Goal: Information Seeking & Learning: Learn about a topic

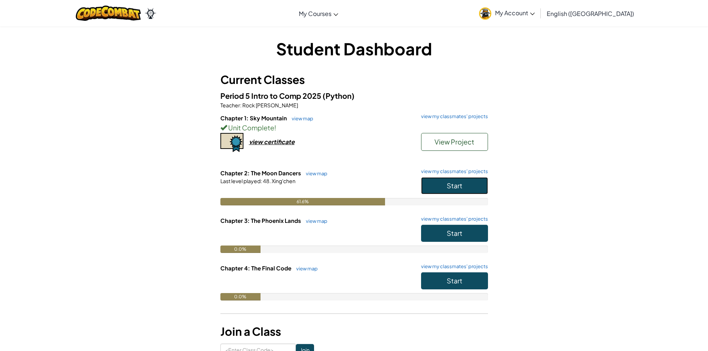
click at [463, 177] on button "Start" at bounding box center [454, 185] width 67 height 17
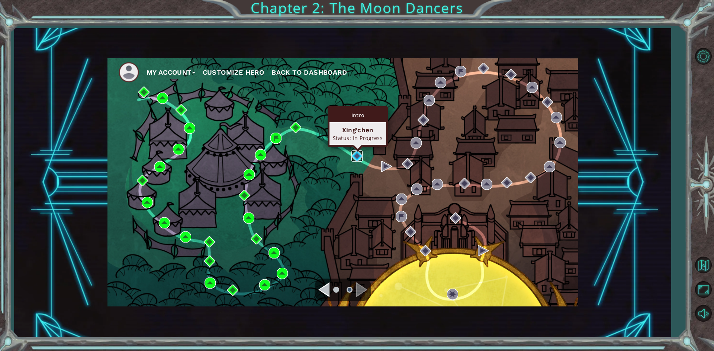
click at [354, 159] on img at bounding box center [356, 156] width 11 height 11
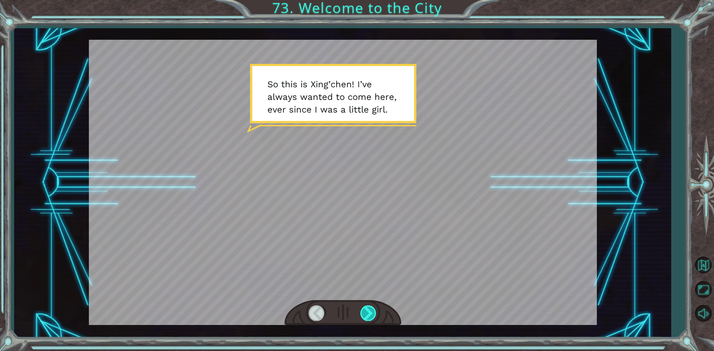
click at [376, 318] on div at bounding box center [368, 313] width 17 height 15
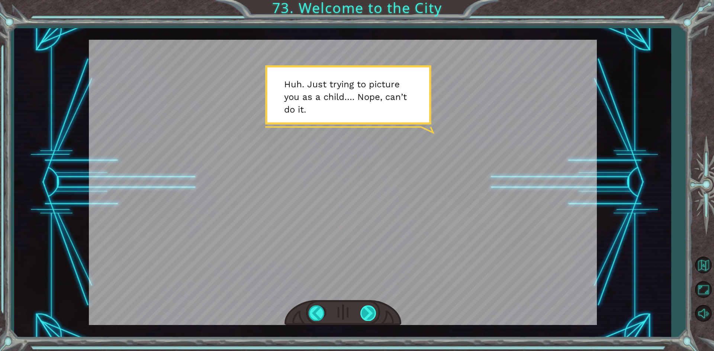
click at [374, 313] on div at bounding box center [368, 313] width 17 height 15
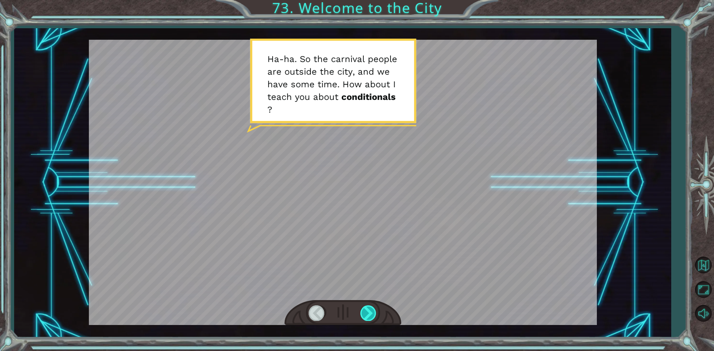
click at [372, 313] on div at bounding box center [368, 313] width 17 height 15
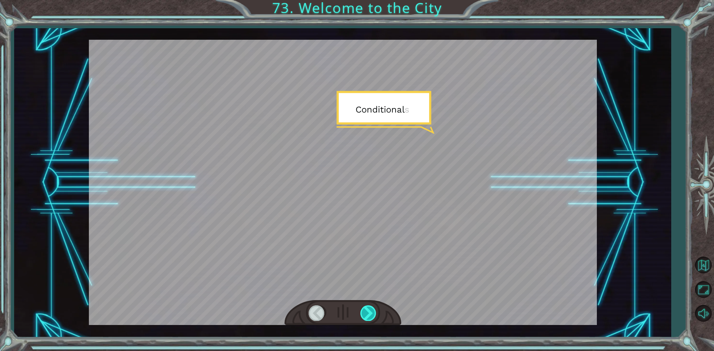
click at [372, 313] on div at bounding box center [368, 313] width 17 height 15
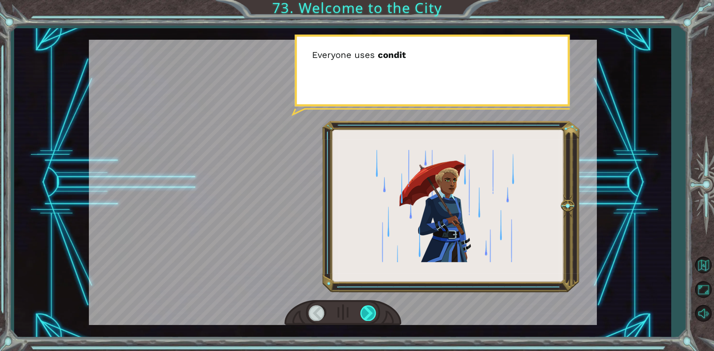
click at [372, 313] on div at bounding box center [368, 313] width 17 height 15
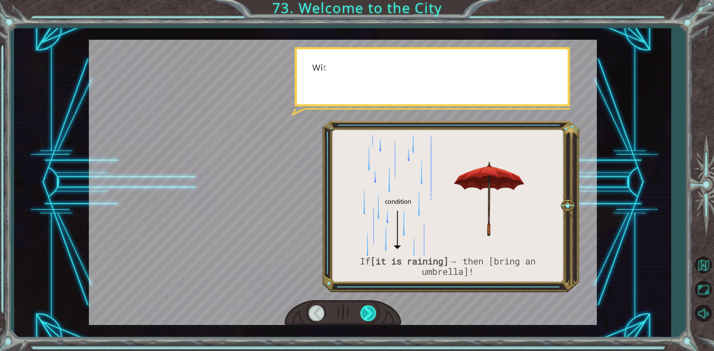
click at [372, 313] on div at bounding box center [368, 313] width 17 height 15
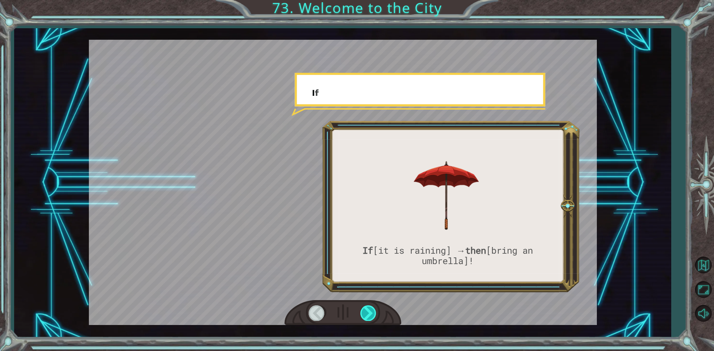
click at [372, 313] on div at bounding box center [368, 313] width 17 height 15
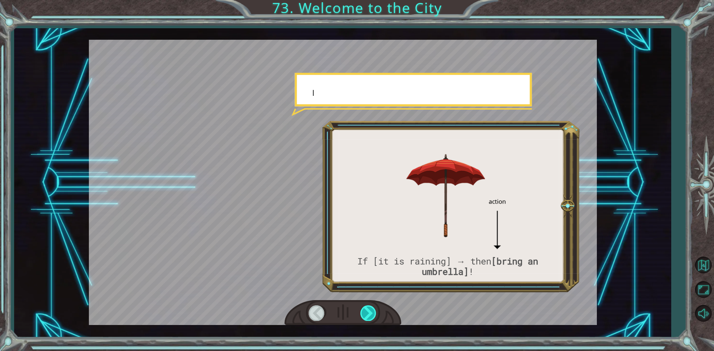
click at [372, 313] on div at bounding box center [368, 313] width 17 height 15
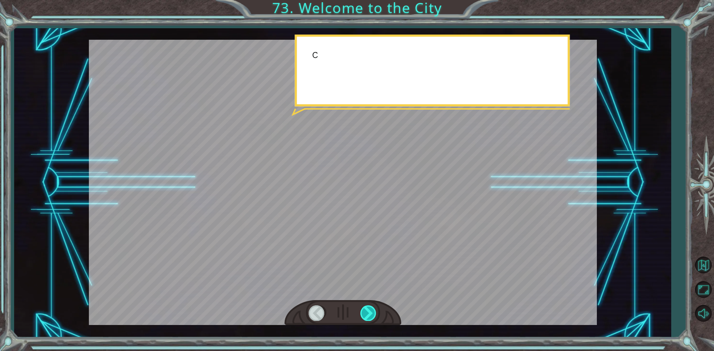
click at [372, 313] on div at bounding box center [368, 313] width 17 height 15
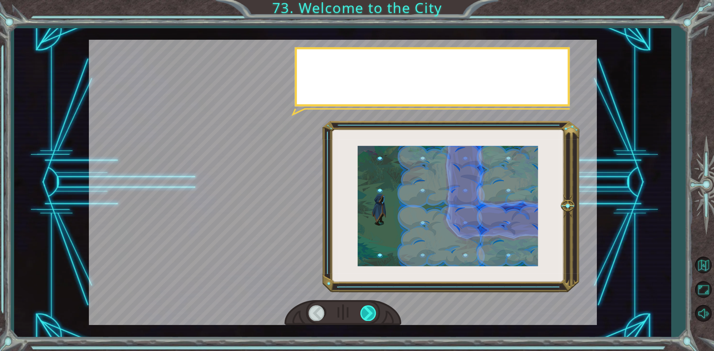
click at [372, 313] on div at bounding box center [368, 313] width 17 height 15
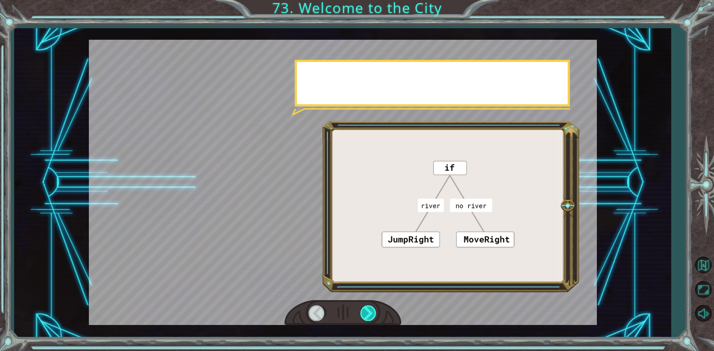
click at [372, 313] on div at bounding box center [368, 313] width 17 height 15
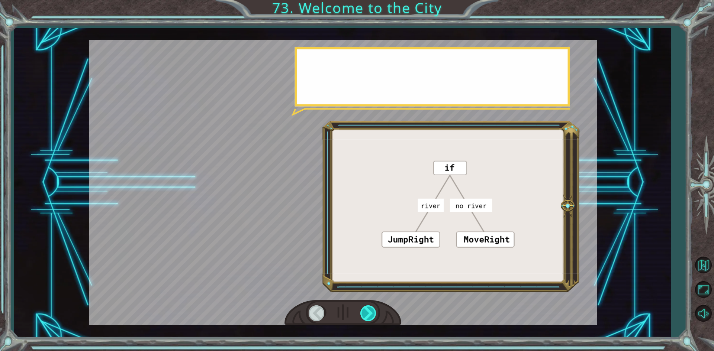
click at [372, 313] on div at bounding box center [368, 313] width 17 height 15
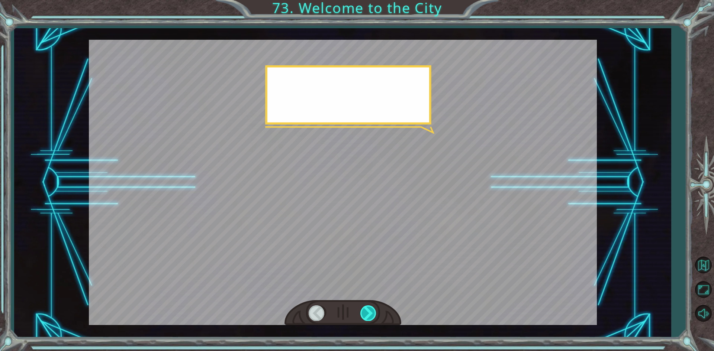
click at [372, 313] on div at bounding box center [368, 313] width 17 height 15
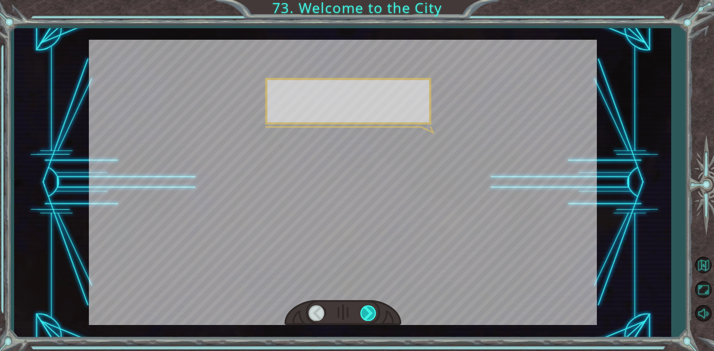
click at [372, 313] on div at bounding box center [368, 313] width 17 height 15
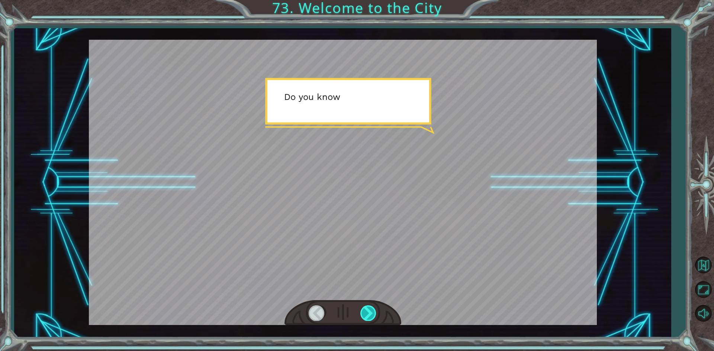
click at [372, 313] on div at bounding box center [368, 313] width 17 height 15
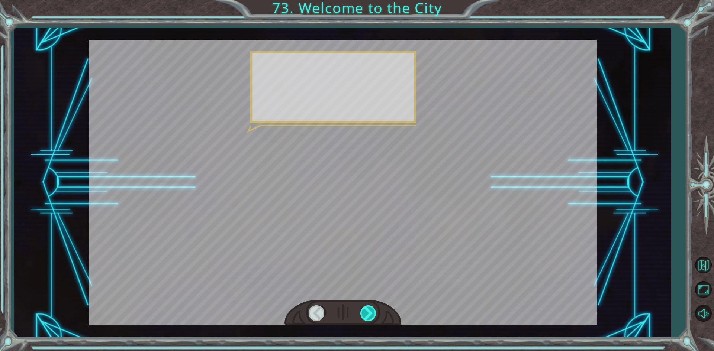
click at [372, 313] on div at bounding box center [368, 313] width 17 height 15
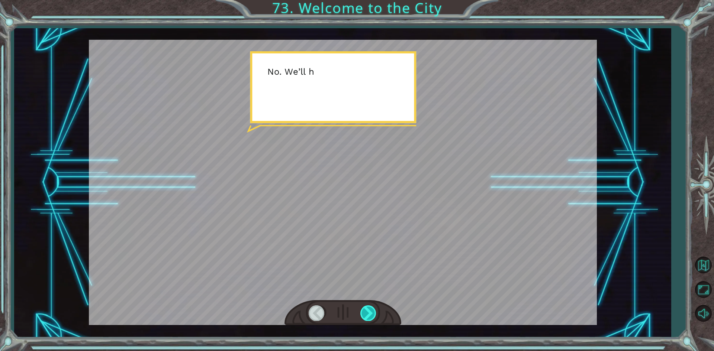
click at [372, 313] on div at bounding box center [368, 313] width 17 height 15
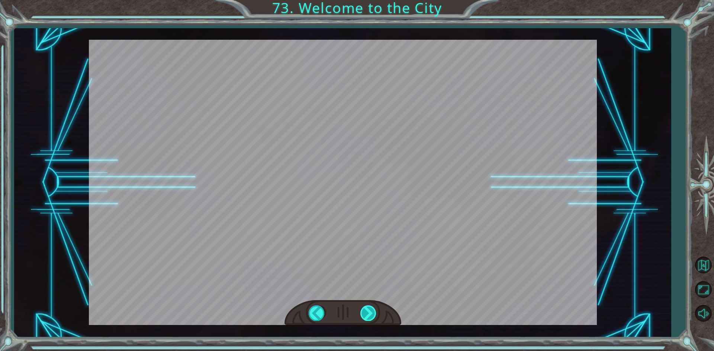
click at [372, 0] on div "S o t h i s i s X i n g ’ c h e n ! I ’ v e a l w a y s w a n t e d t o c o m e…" at bounding box center [357, 0] width 714 height 0
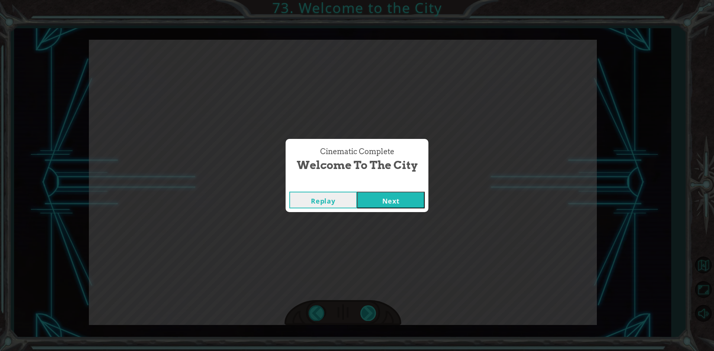
click at [372, 313] on div "Cinematic Complete Welcome to the City Replay Next" at bounding box center [357, 175] width 714 height 351
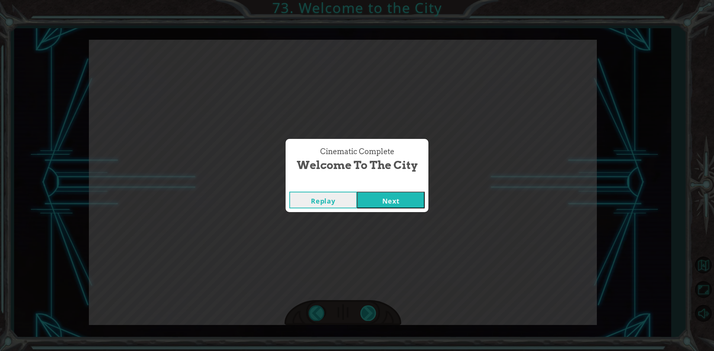
click at [372, 313] on div "Cinematic Complete Welcome to the City Replay Next" at bounding box center [357, 175] width 714 height 351
click at [385, 208] on button "Next" at bounding box center [391, 200] width 68 height 17
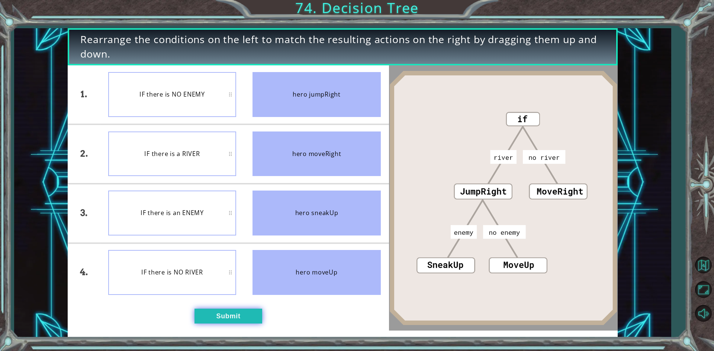
click at [222, 316] on button "Submit" at bounding box center [229, 316] width 68 height 15
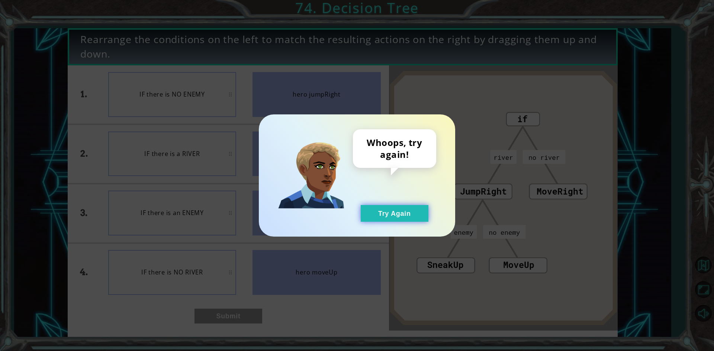
click at [383, 217] on button "Try Again" at bounding box center [395, 213] width 68 height 17
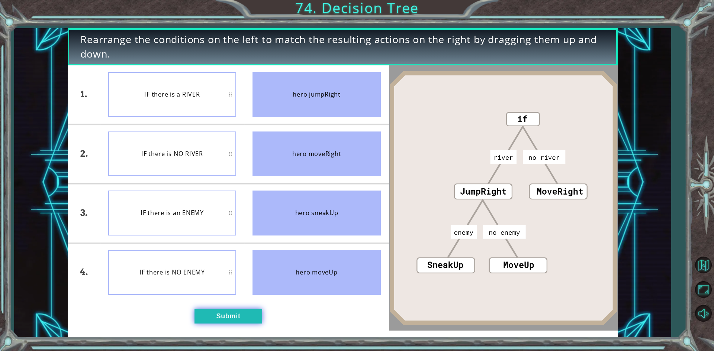
click at [233, 312] on button "Submit" at bounding box center [229, 316] width 68 height 15
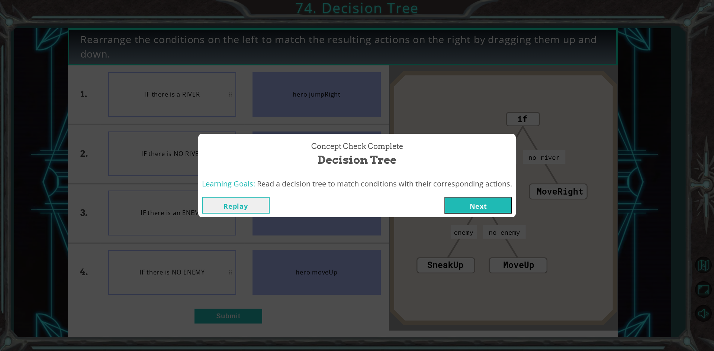
click at [494, 211] on button "Next" at bounding box center [478, 205] width 68 height 17
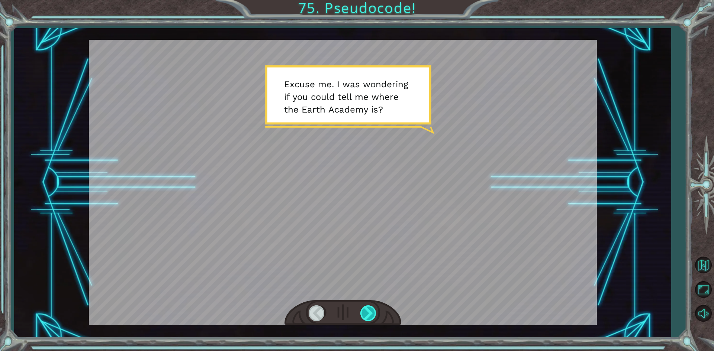
click at [365, 315] on div at bounding box center [368, 313] width 17 height 15
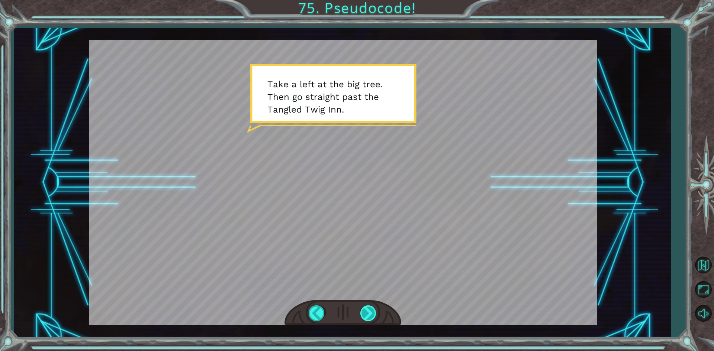
click at [365, 315] on div at bounding box center [368, 313] width 17 height 15
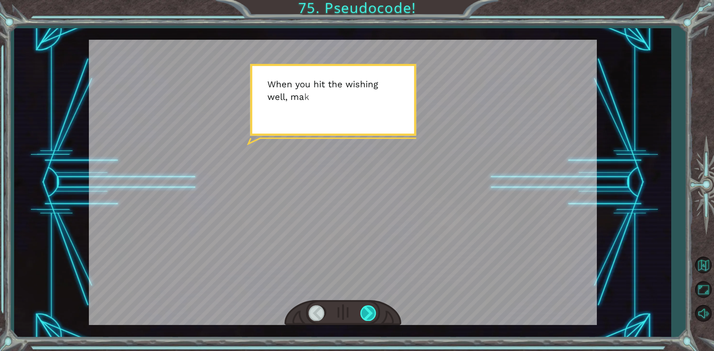
click at [365, 315] on div at bounding box center [368, 313] width 17 height 15
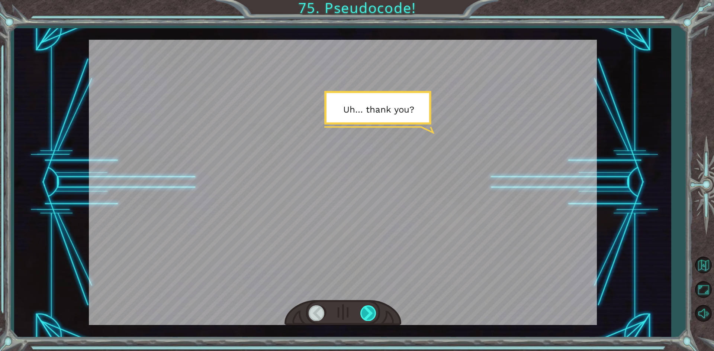
click at [365, 315] on div at bounding box center [368, 313] width 17 height 15
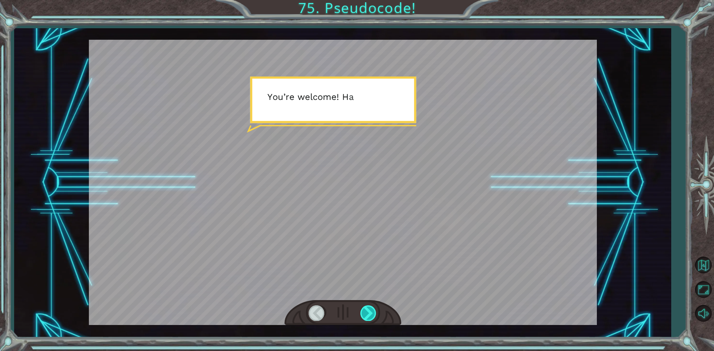
click at [365, 315] on div at bounding box center [368, 313] width 17 height 15
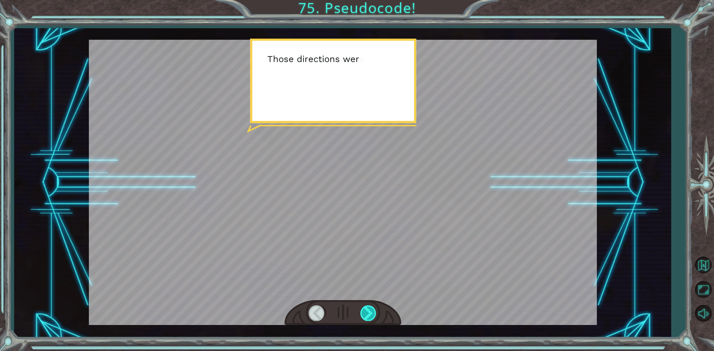
click at [365, 315] on div at bounding box center [368, 313] width 17 height 15
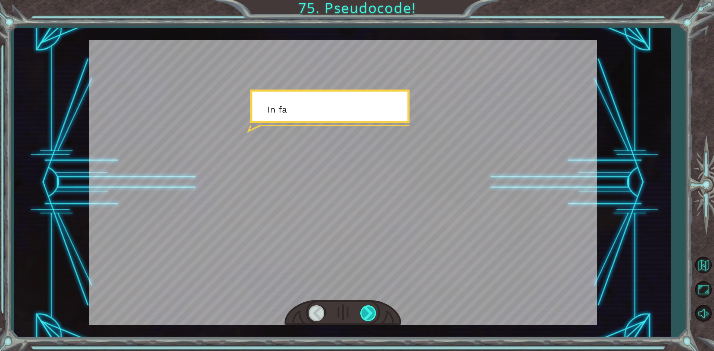
click at [365, 315] on div at bounding box center [368, 313] width 17 height 15
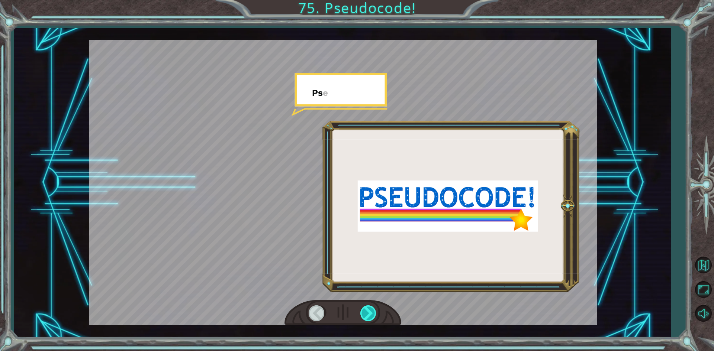
click at [365, 315] on div at bounding box center [368, 313] width 17 height 15
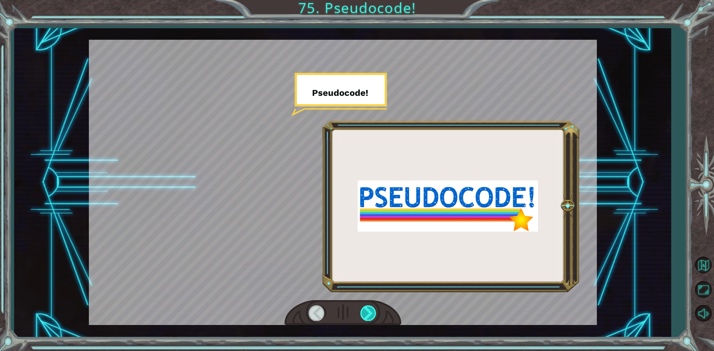
click at [365, 315] on div at bounding box center [368, 313] width 17 height 15
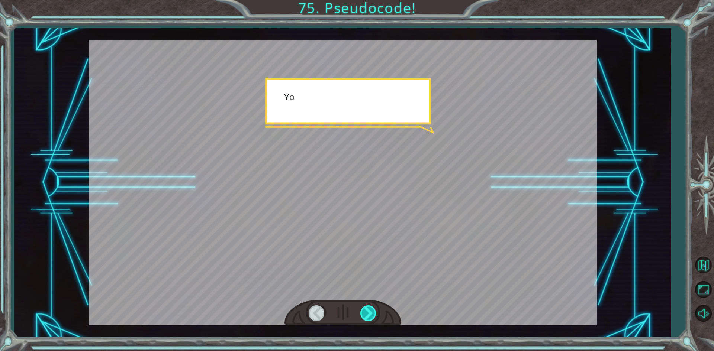
click at [365, 315] on div at bounding box center [368, 313] width 17 height 15
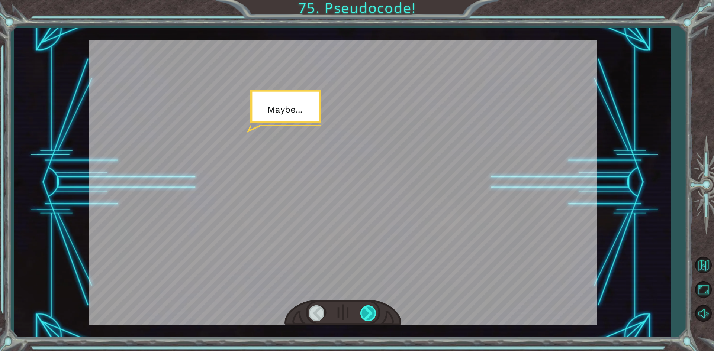
click at [365, 315] on div at bounding box center [368, 313] width 17 height 15
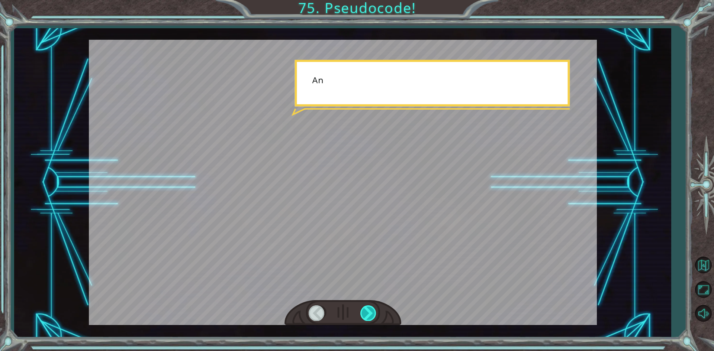
click at [365, 315] on div at bounding box center [368, 313] width 17 height 15
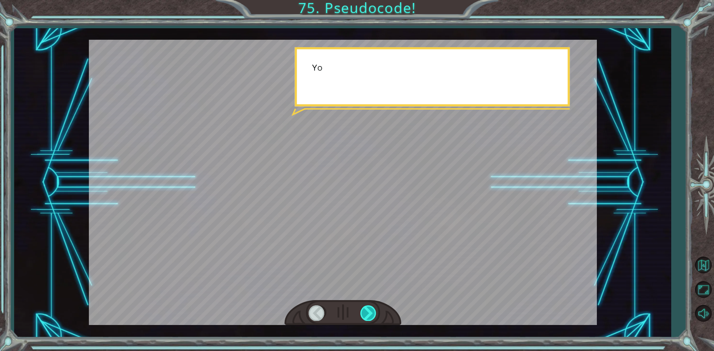
click at [365, 315] on div at bounding box center [368, 313] width 17 height 15
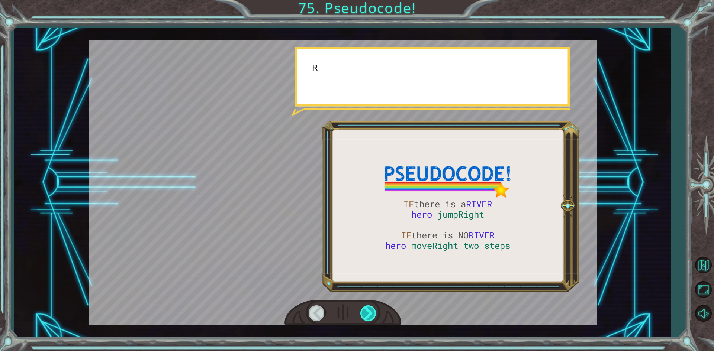
click at [365, 315] on div at bounding box center [368, 313] width 17 height 15
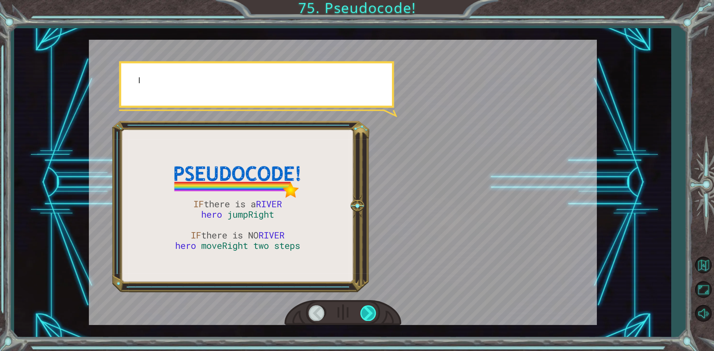
click at [365, 315] on div at bounding box center [368, 313] width 17 height 15
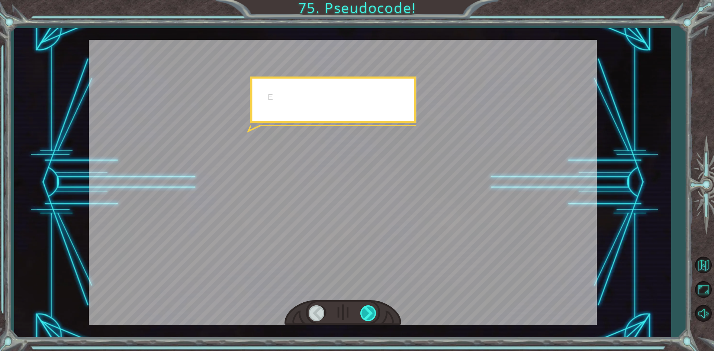
click at [365, 315] on div at bounding box center [368, 313] width 17 height 15
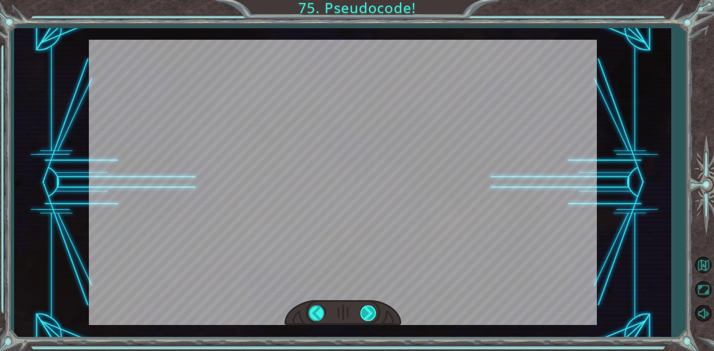
click at [365, 0] on div "IF there is a RIVER hero jumpRight IF there is NO RIVER hero moveRight two step…" at bounding box center [357, 0] width 714 height 0
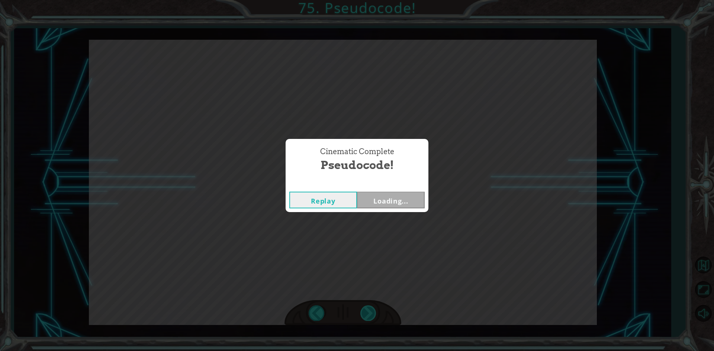
click at [365, 315] on div "Cinematic Complete Pseudocode! Replay Loading..." at bounding box center [357, 175] width 714 height 351
click at [404, 199] on button "Next" at bounding box center [391, 200] width 68 height 17
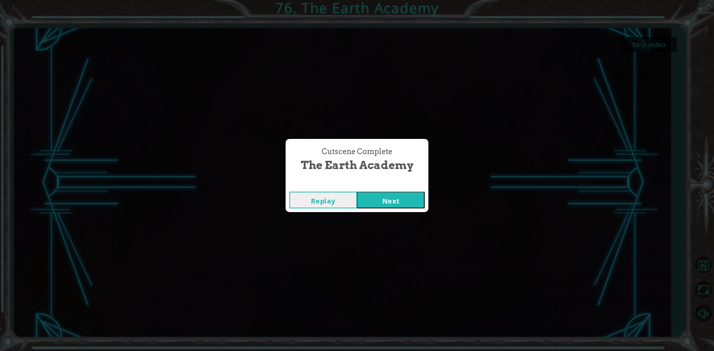
click at [389, 191] on div "Replay Next" at bounding box center [357, 200] width 143 height 24
click at [389, 192] on button "Next" at bounding box center [391, 200] width 68 height 17
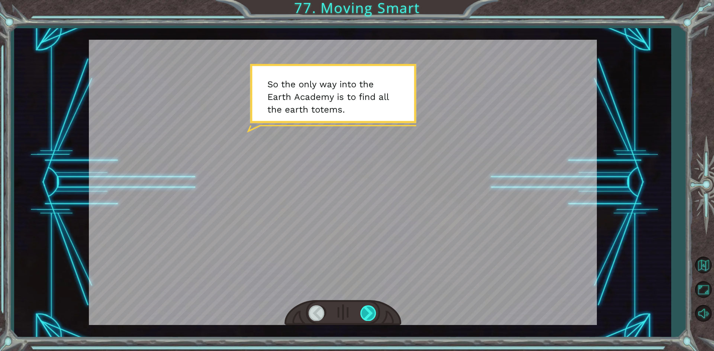
click at [371, 314] on div at bounding box center [368, 313] width 17 height 15
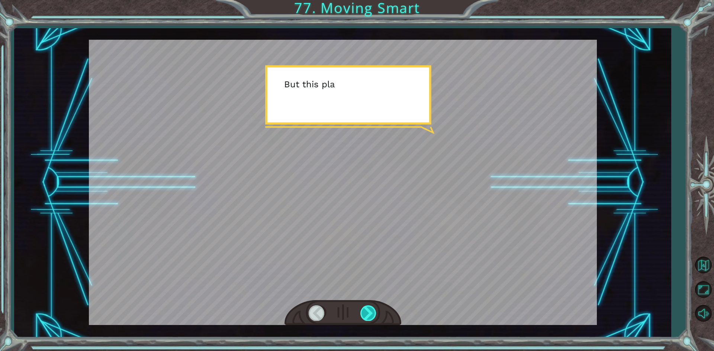
click at [371, 314] on div at bounding box center [368, 313] width 17 height 15
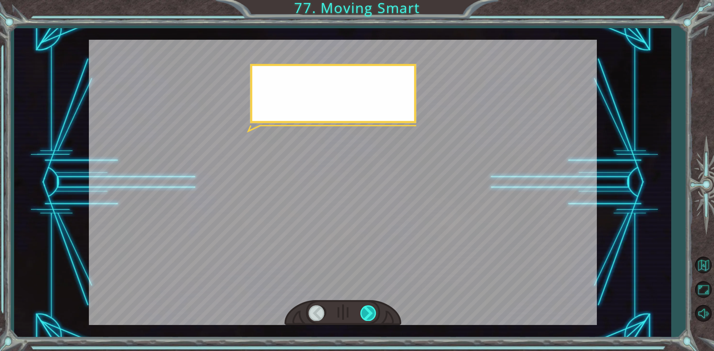
click at [371, 314] on div at bounding box center [368, 313] width 17 height 15
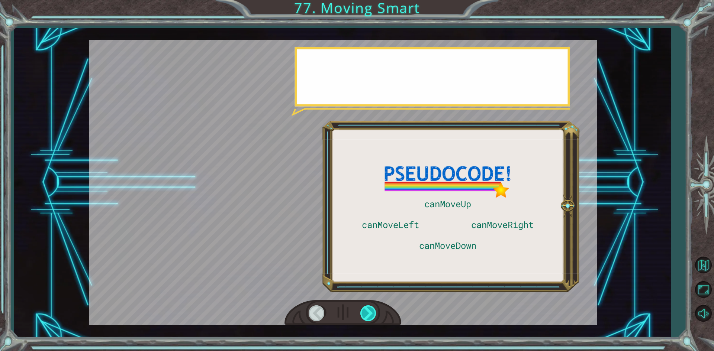
click at [371, 314] on div at bounding box center [368, 313] width 17 height 15
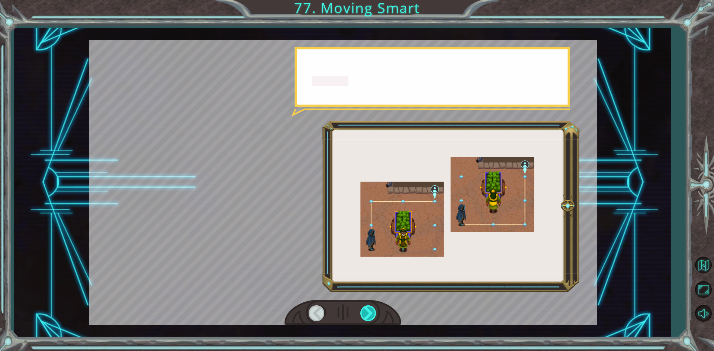
click at [371, 314] on div at bounding box center [368, 313] width 17 height 15
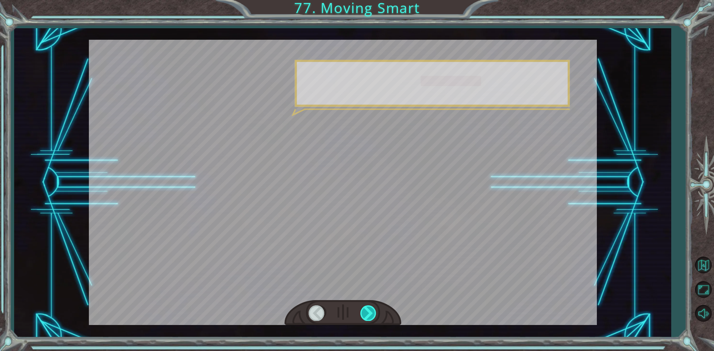
click at [371, 314] on div at bounding box center [368, 313] width 17 height 15
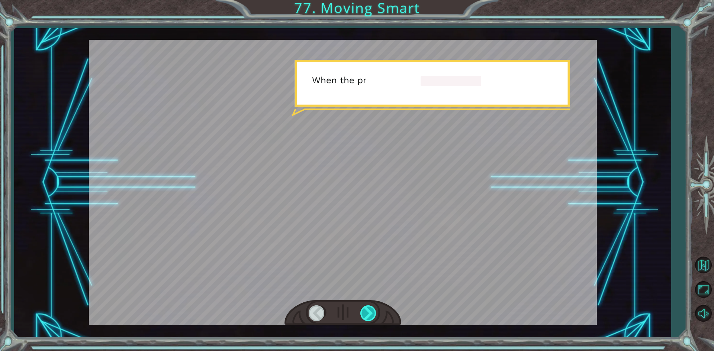
click at [371, 314] on div at bounding box center [368, 313] width 17 height 15
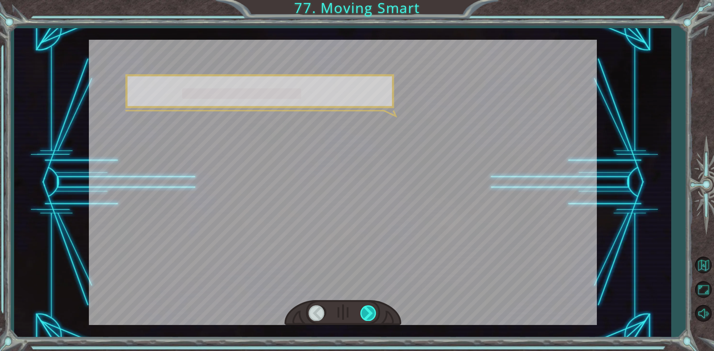
click at [371, 314] on div at bounding box center [368, 313] width 17 height 15
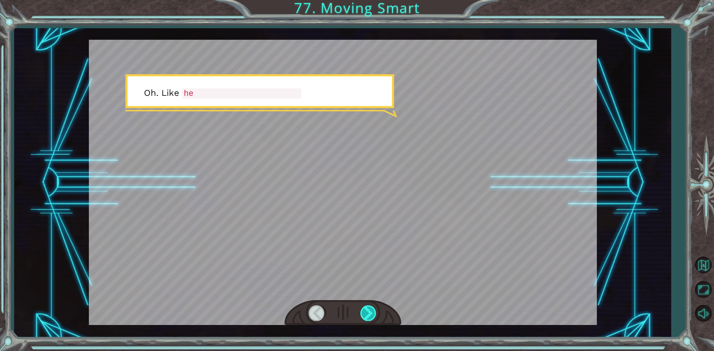
click at [371, 314] on div at bounding box center [368, 313] width 17 height 15
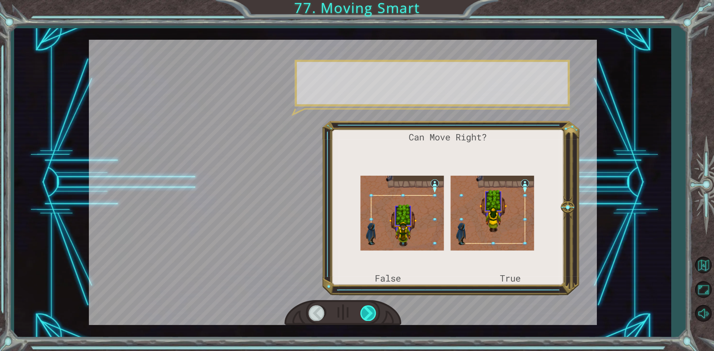
click at [371, 314] on div at bounding box center [368, 313] width 17 height 15
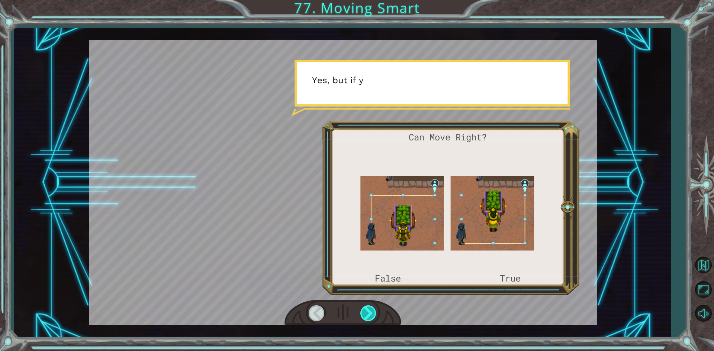
click at [371, 314] on div at bounding box center [368, 313] width 17 height 15
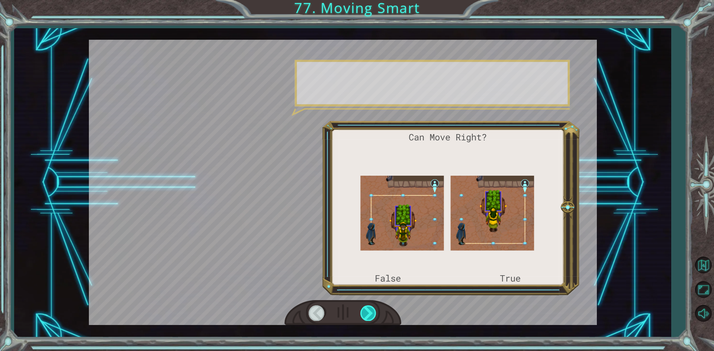
click at [371, 314] on div at bounding box center [368, 313] width 17 height 15
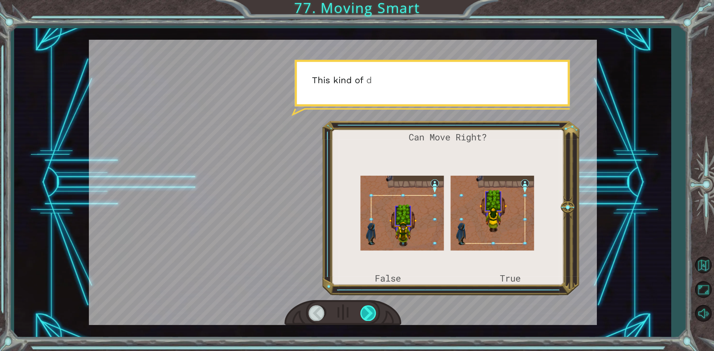
click at [371, 314] on div at bounding box center [368, 313] width 17 height 15
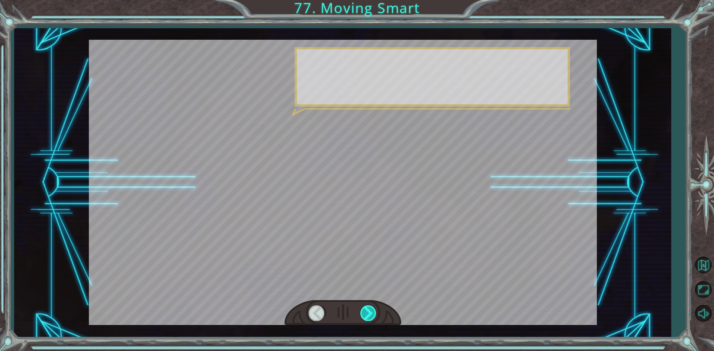
click at [371, 314] on div at bounding box center [368, 313] width 17 height 15
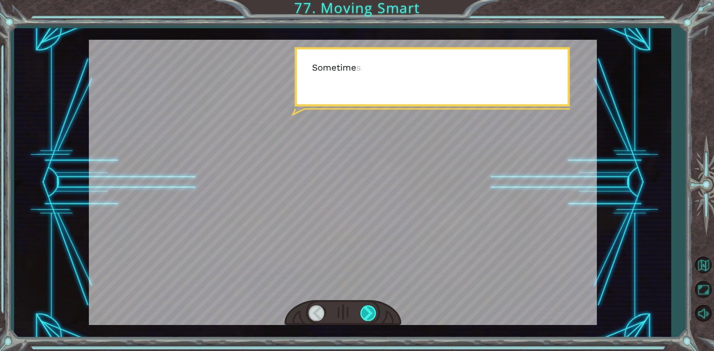
click at [371, 314] on div at bounding box center [368, 313] width 17 height 15
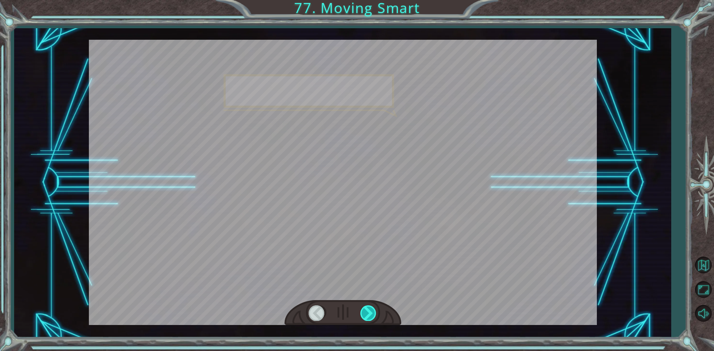
click at [371, 314] on div at bounding box center [368, 313] width 17 height 15
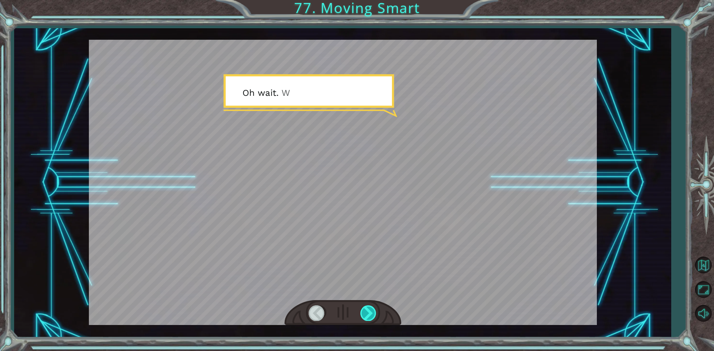
click at [371, 314] on div at bounding box center [368, 313] width 17 height 15
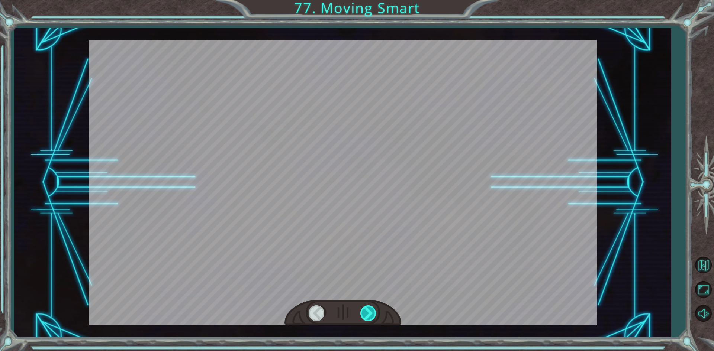
click at [371, 314] on div at bounding box center [368, 313] width 17 height 15
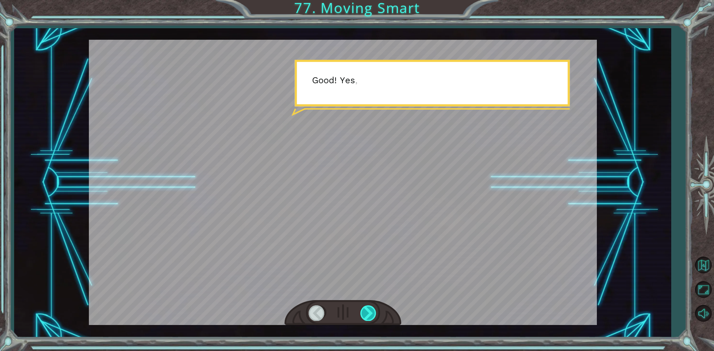
click at [371, 314] on div at bounding box center [368, 313] width 17 height 15
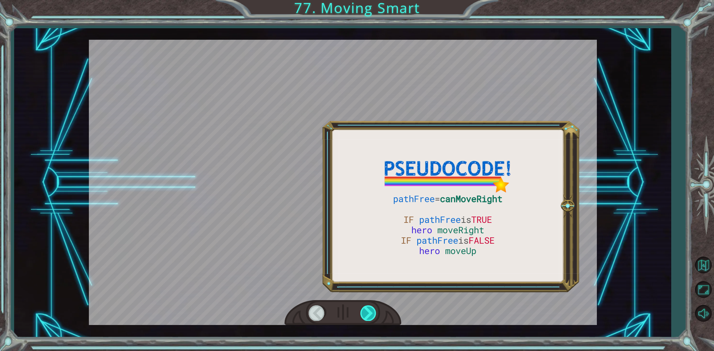
click at [371, 314] on div at bounding box center [368, 313] width 17 height 15
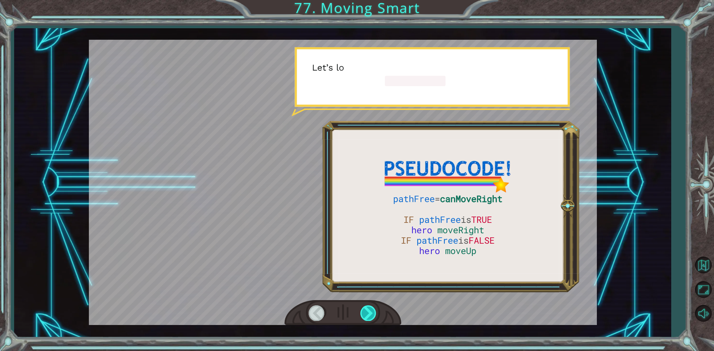
click at [371, 314] on div at bounding box center [368, 313] width 17 height 15
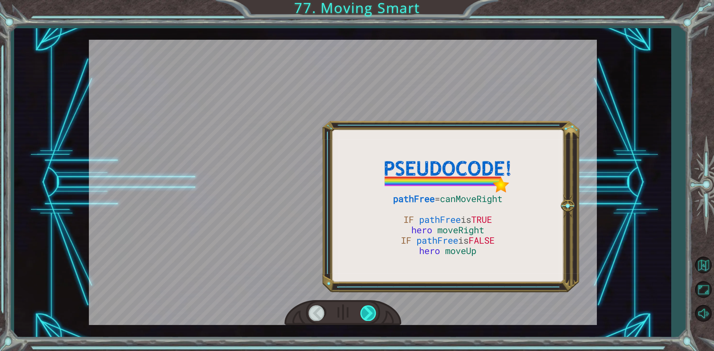
click at [371, 314] on div at bounding box center [368, 313] width 17 height 15
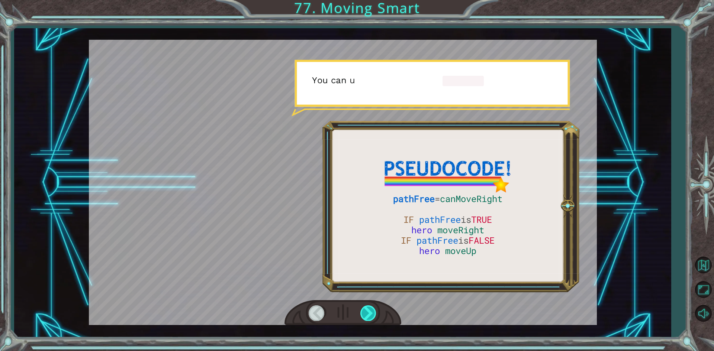
click at [371, 314] on div at bounding box center [368, 313] width 17 height 15
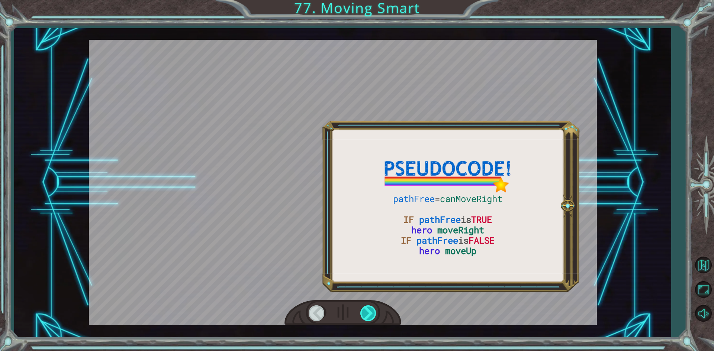
click at [371, 314] on div at bounding box center [368, 313] width 17 height 15
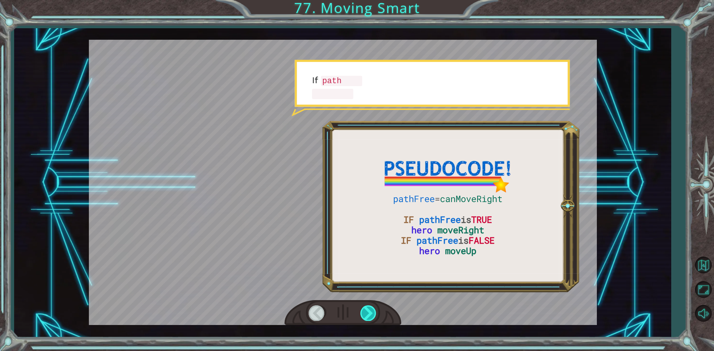
click at [371, 314] on div at bounding box center [368, 313] width 17 height 15
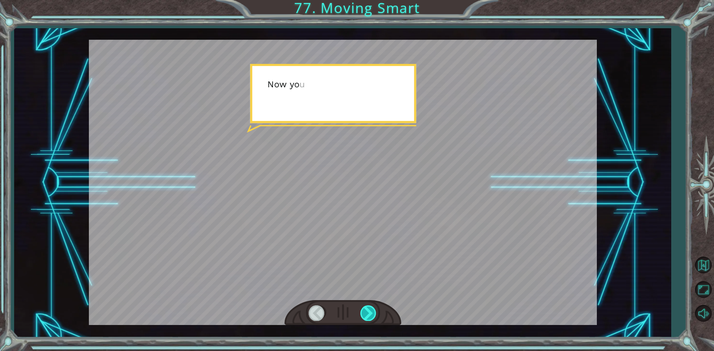
click at [371, 314] on div at bounding box center [368, 313] width 17 height 15
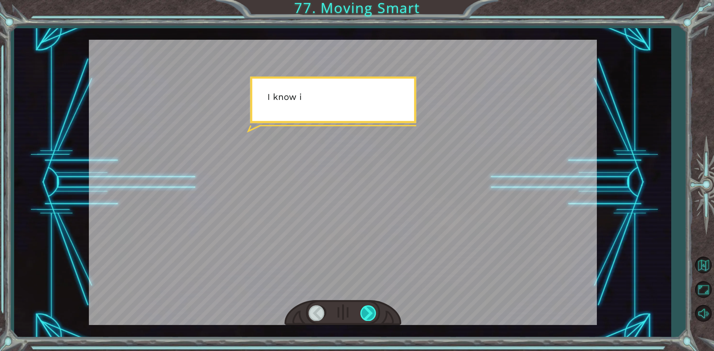
click at [371, 314] on div at bounding box center [368, 313] width 17 height 15
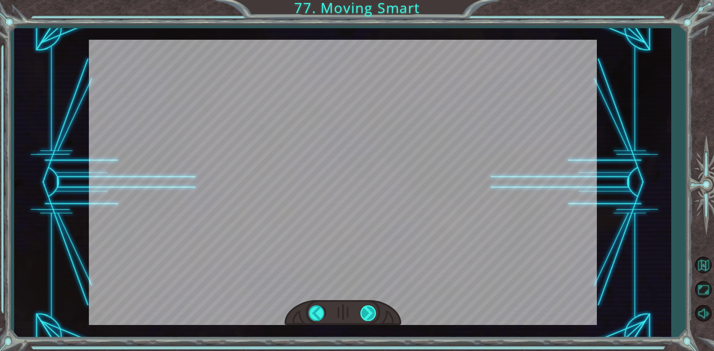
click at [371, 314] on div at bounding box center [368, 313] width 17 height 15
click at [371, 0] on div "pathFree = canMoveRight IF pathFree is TRUE hero moveRight IF pathFree is FALSE…" at bounding box center [357, 0] width 714 height 0
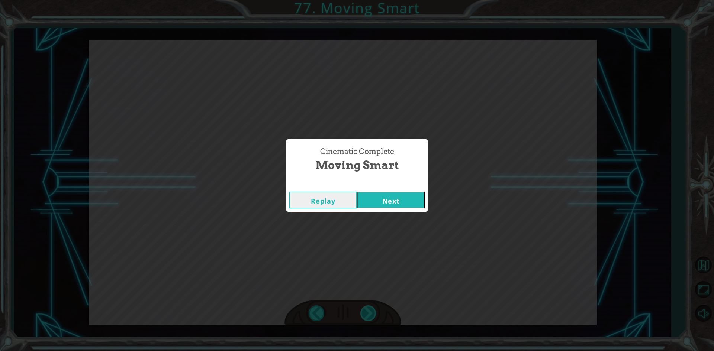
click at [371, 314] on div "Cinematic Complete Moving Smart Replay Next" at bounding box center [357, 175] width 714 height 351
click at [373, 203] on button "Next" at bounding box center [391, 200] width 68 height 17
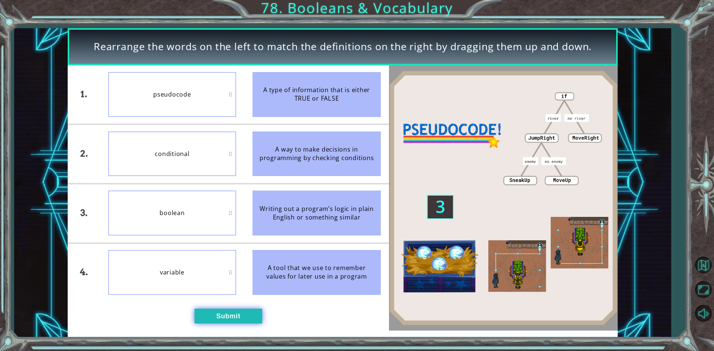
click at [218, 313] on button "Submit" at bounding box center [229, 316] width 68 height 15
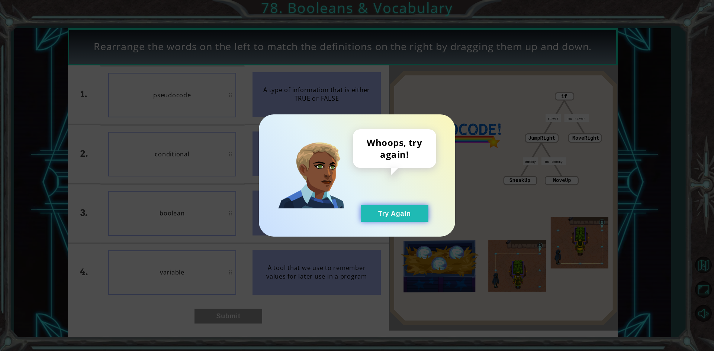
click at [391, 216] on button "Try Again" at bounding box center [395, 213] width 68 height 17
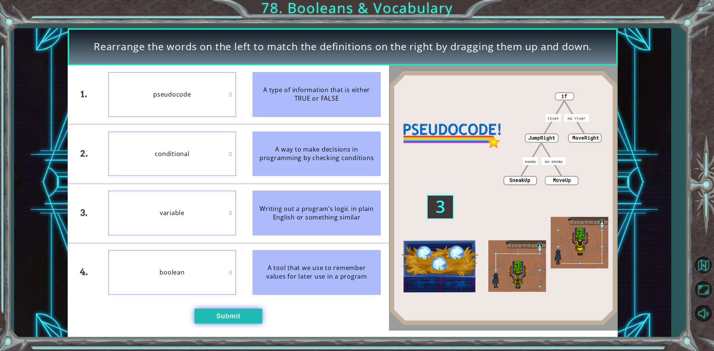
click at [232, 321] on button "Submit" at bounding box center [229, 316] width 68 height 15
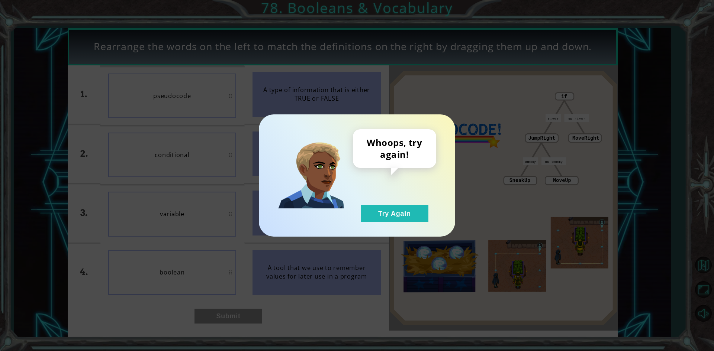
click at [398, 202] on div "Whoops, try again! Try Again" at bounding box center [394, 175] width 83 height 93
click at [401, 215] on button "Try Again" at bounding box center [395, 213] width 68 height 17
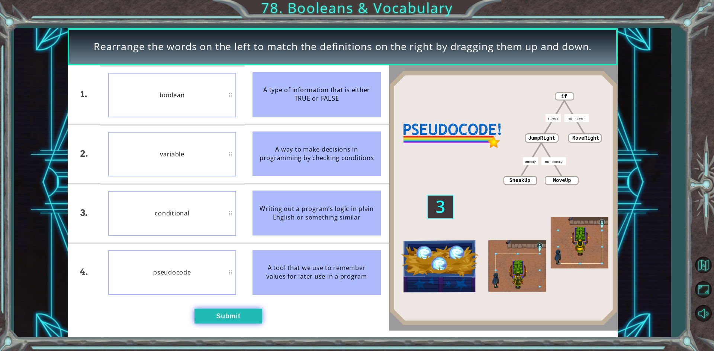
click at [241, 315] on button "Submit" at bounding box center [229, 316] width 68 height 15
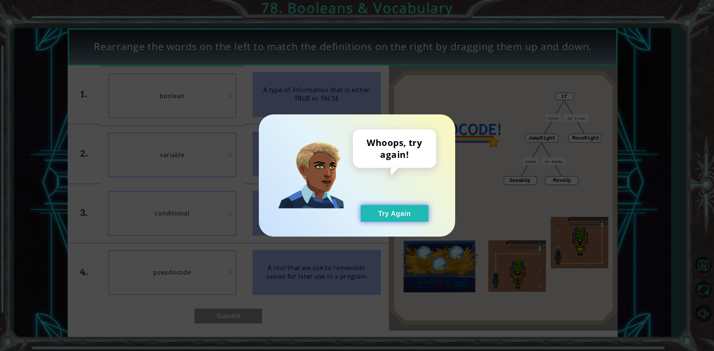
click at [392, 220] on button "Try Again" at bounding box center [395, 213] width 68 height 17
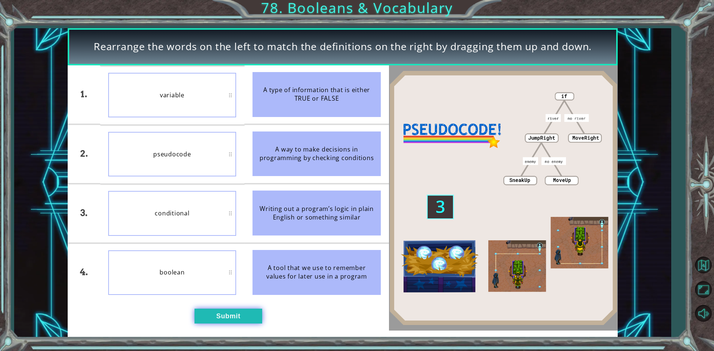
click at [228, 315] on button "Submit" at bounding box center [229, 316] width 68 height 15
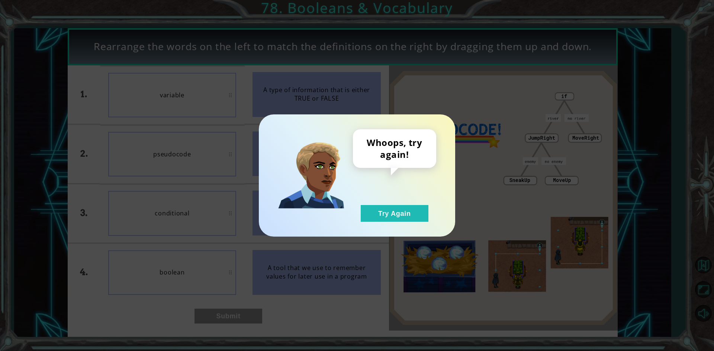
click at [383, 222] on div "Whoops, try again! Try Again" at bounding box center [357, 176] width 196 height 122
click at [373, 222] on button "Try Again" at bounding box center [395, 213] width 68 height 17
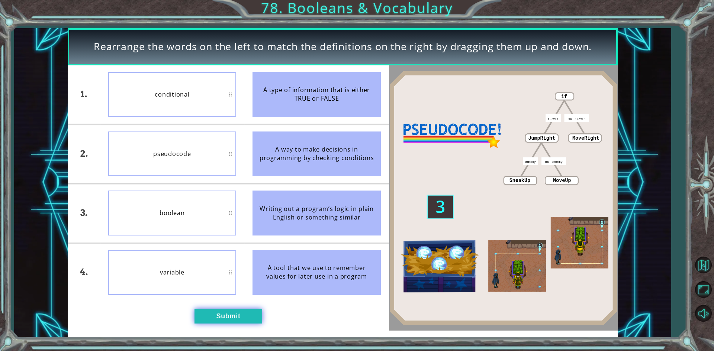
click at [211, 315] on button "Submit" at bounding box center [229, 316] width 68 height 15
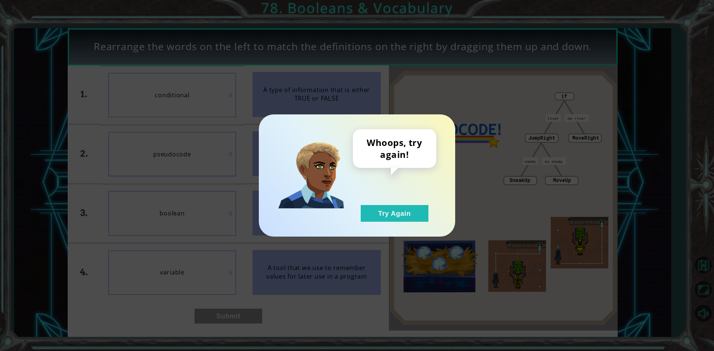
click at [401, 226] on div "Whoops, try again! Try Again" at bounding box center [357, 176] width 196 height 122
click at [399, 212] on button "Try Again" at bounding box center [395, 213] width 68 height 17
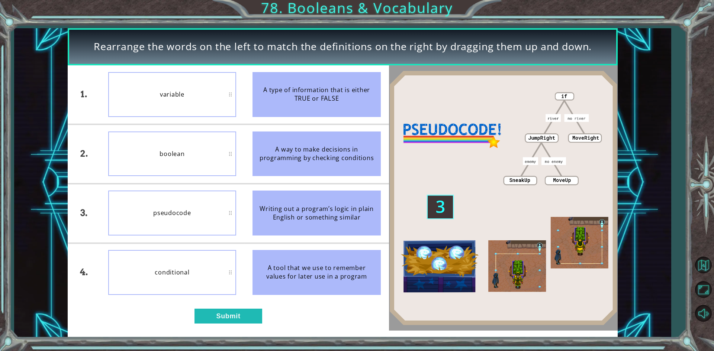
click at [226, 325] on div "1. 2. 3. 4. variable boolean pseudocode conditional A type of information that …" at bounding box center [228, 198] width 321 height 266
click at [226, 324] on button "Submit" at bounding box center [229, 316] width 68 height 15
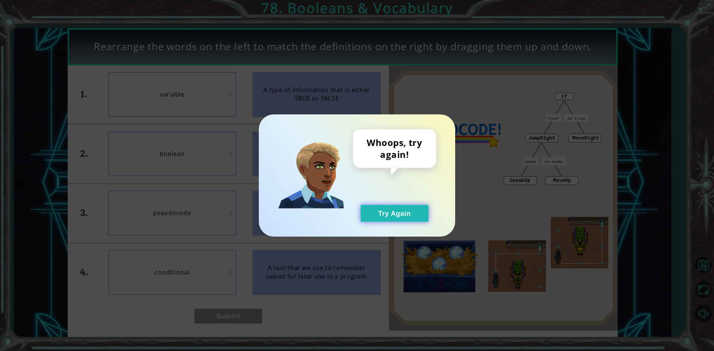
click at [394, 220] on button "Try Again" at bounding box center [395, 213] width 68 height 17
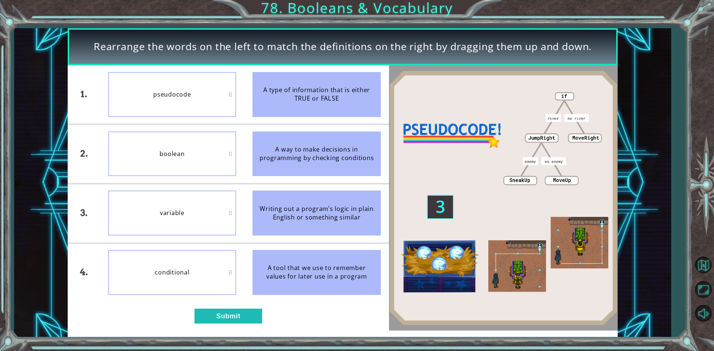
drag, startPoint x: 219, startPoint y: 320, endPoint x: 264, endPoint y: 178, distance: 149.4
click at [264, 179] on div "1. 2. 3. 4. pseudocode boolean variable conditional A type of information that …" at bounding box center [228, 198] width 321 height 266
click at [237, 312] on button "Submit" at bounding box center [229, 316] width 68 height 15
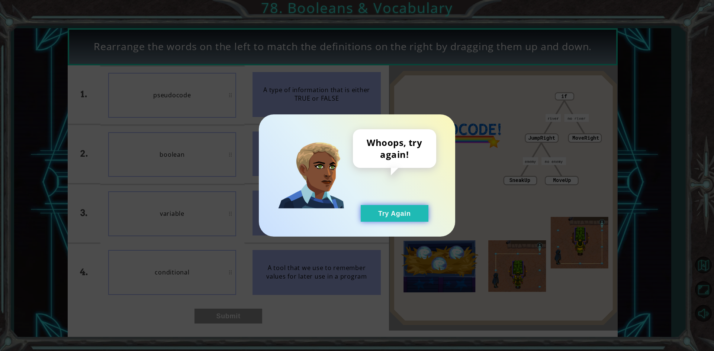
drag, startPoint x: 402, startPoint y: 202, endPoint x: 400, endPoint y: 221, distance: 18.8
click at [404, 205] on div "Whoops, try again! Try Again" at bounding box center [394, 175] width 83 height 93
click at [400, 222] on button "Try Again" at bounding box center [395, 213] width 68 height 17
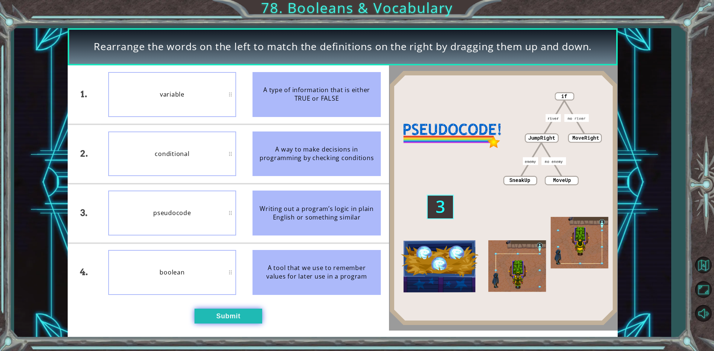
click at [208, 317] on button "Submit" at bounding box center [229, 316] width 68 height 15
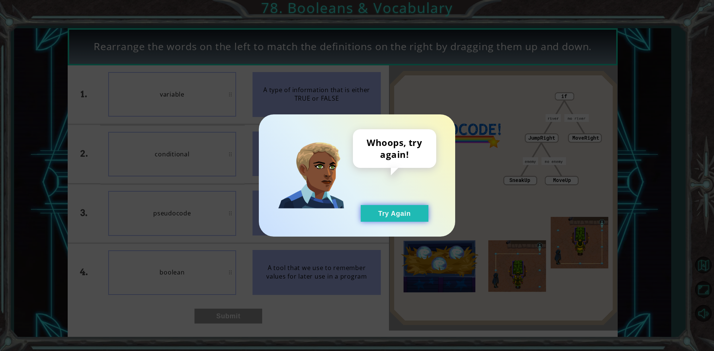
click at [392, 211] on button "Try Again" at bounding box center [395, 213] width 68 height 17
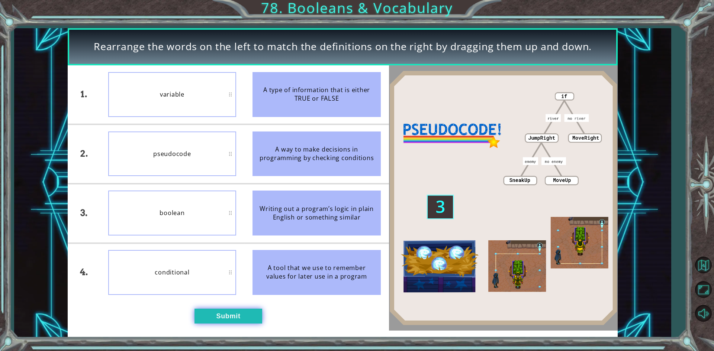
click at [207, 311] on button "Submit" at bounding box center [229, 316] width 68 height 15
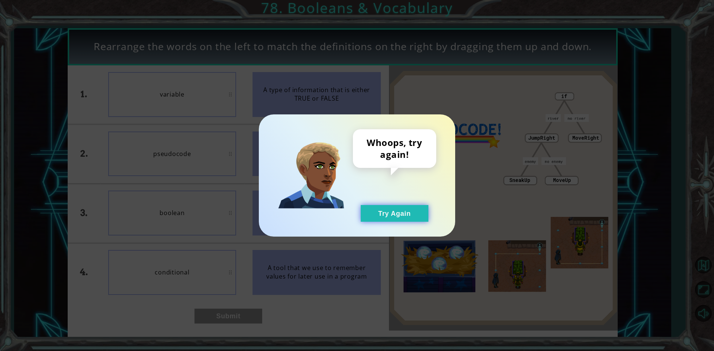
click at [389, 215] on button "Try Again" at bounding box center [395, 213] width 68 height 17
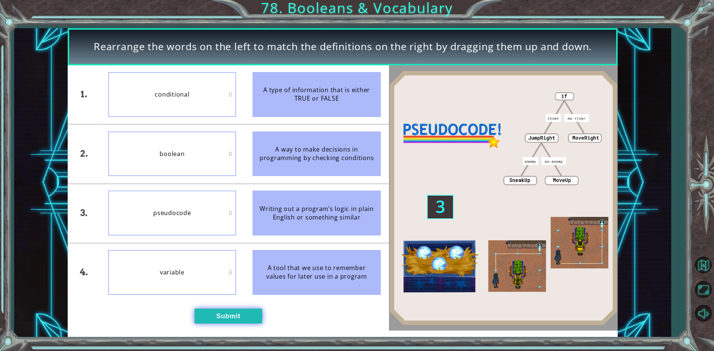
click at [217, 322] on button "Submit" at bounding box center [229, 316] width 68 height 15
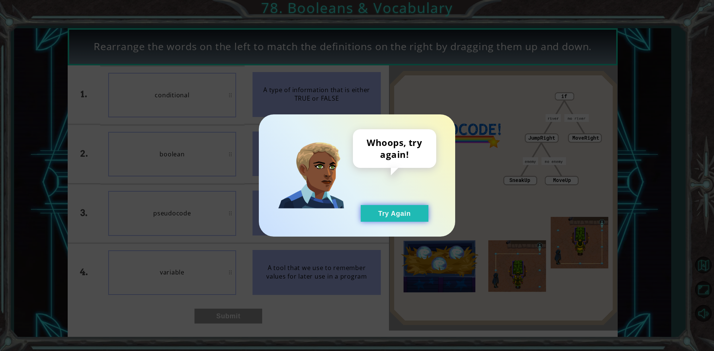
click at [370, 207] on button "Try Again" at bounding box center [395, 213] width 68 height 17
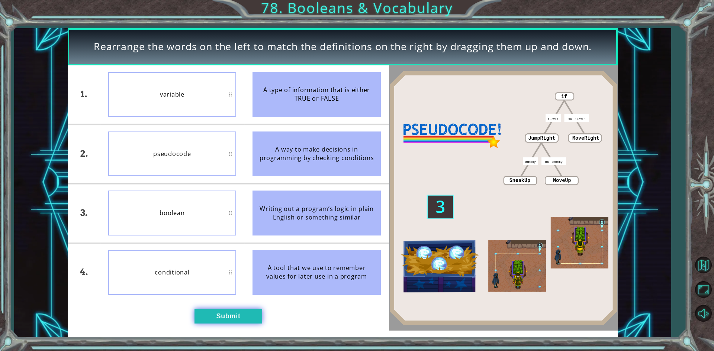
click at [226, 310] on button "Submit" at bounding box center [229, 316] width 68 height 15
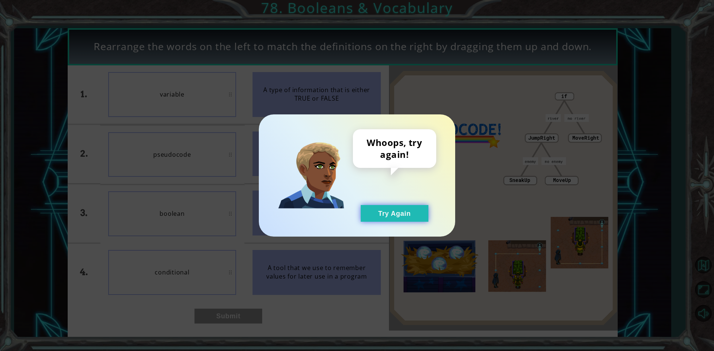
click at [391, 215] on button "Try Again" at bounding box center [395, 213] width 68 height 17
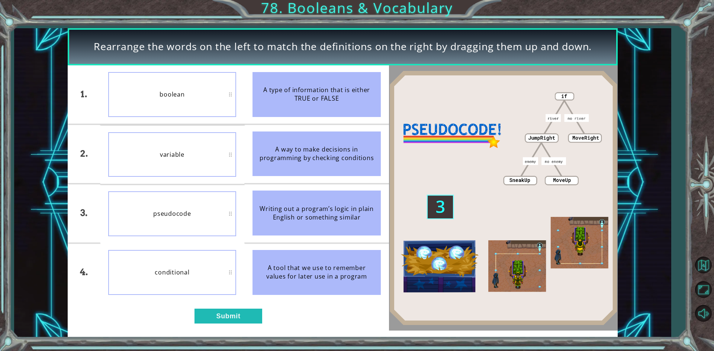
click at [241, 328] on div "1. 2. 3. 4. boolean variable pseudocode conditional A type of information that …" at bounding box center [228, 198] width 321 height 266
click at [242, 317] on button "Submit" at bounding box center [229, 316] width 68 height 15
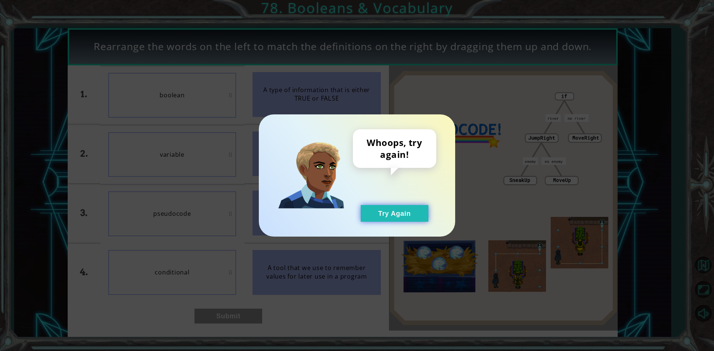
drag, startPoint x: 405, startPoint y: 210, endPoint x: 365, endPoint y: 206, distance: 40.8
click at [405, 209] on button "Try Again" at bounding box center [395, 213] width 68 height 17
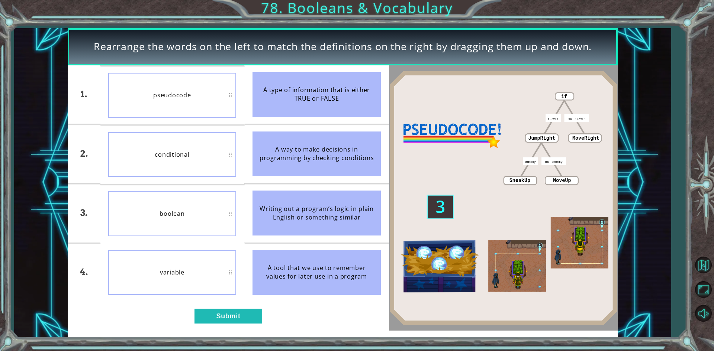
click at [217, 308] on div "1. 2. 3. 4. pseudocode conditional boolean variable A type of information that …" at bounding box center [228, 198] width 321 height 266
click at [224, 313] on button "Submit" at bounding box center [229, 316] width 68 height 15
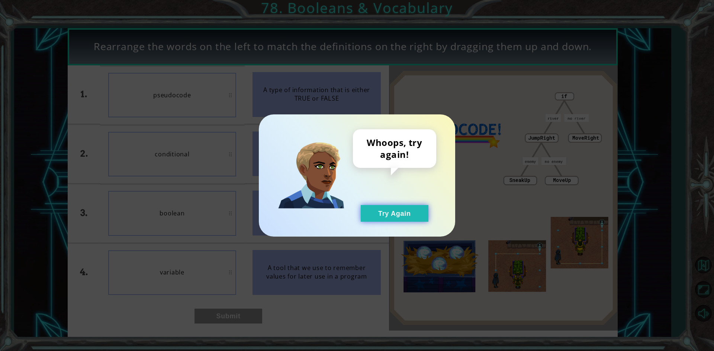
click at [394, 209] on button "Try Again" at bounding box center [395, 213] width 68 height 17
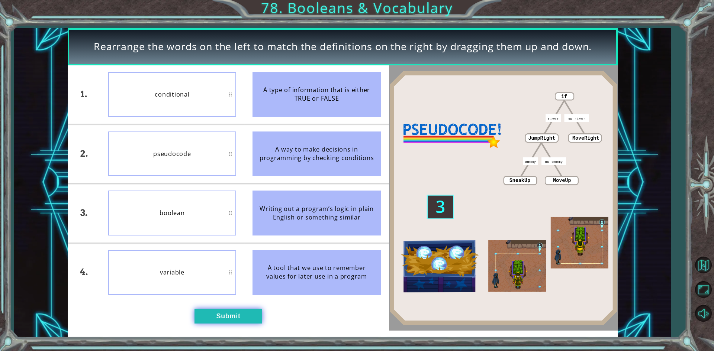
click at [230, 316] on button "Submit" at bounding box center [229, 316] width 68 height 15
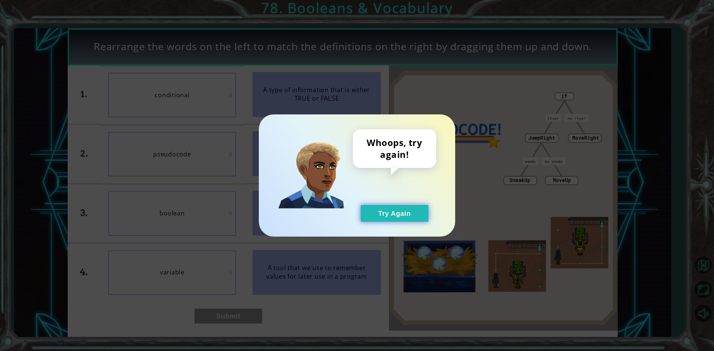
click at [376, 218] on button "Try Again" at bounding box center [395, 213] width 68 height 17
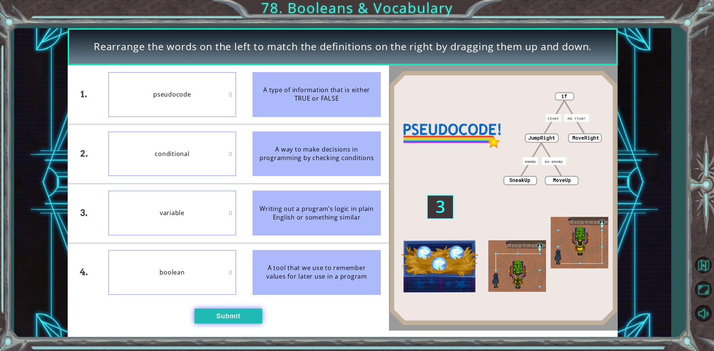
click at [221, 321] on button "Submit" at bounding box center [229, 316] width 68 height 15
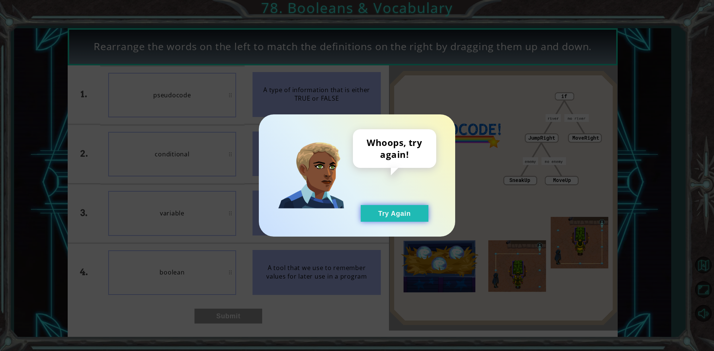
click at [377, 213] on button "Try Again" at bounding box center [395, 213] width 68 height 17
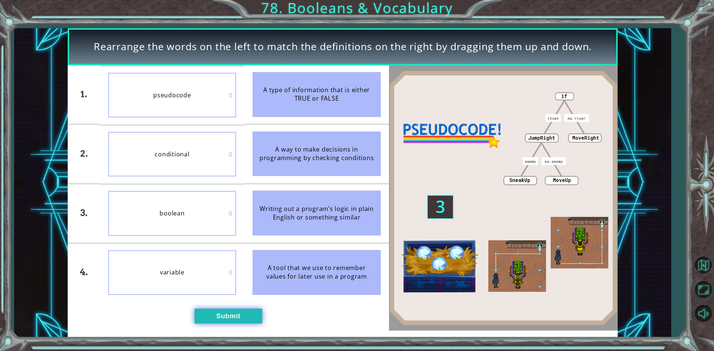
click at [209, 320] on button "Submit" at bounding box center [229, 316] width 68 height 15
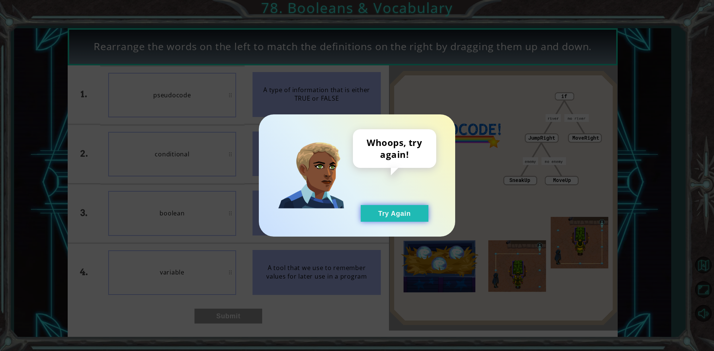
click at [407, 208] on button "Try Again" at bounding box center [395, 213] width 68 height 17
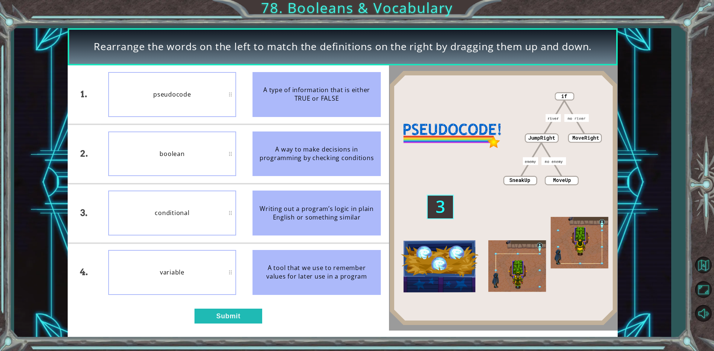
click at [161, 216] on div "conditional" at bounding box center [172, 213] width 128 height 45
click at [230, 316] on button "Submit" at bounding box center [229, 316] width 68 height 15
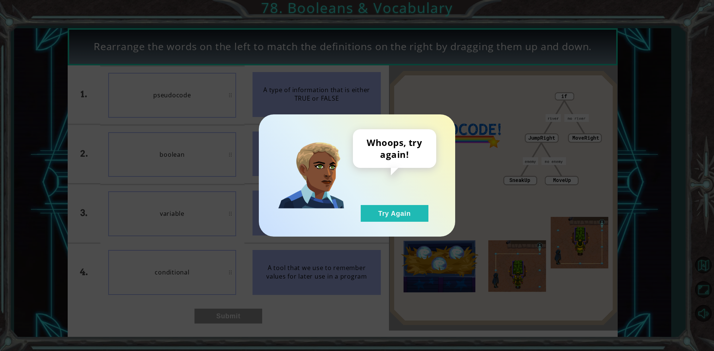
click at [400, 224] on div "Whoops, try again! Try Again" at bounding box center [357, 176] width 196 height 122
click at [389, 214] on button "Try Again" at bounding box center [395, 213] width 68 height 17
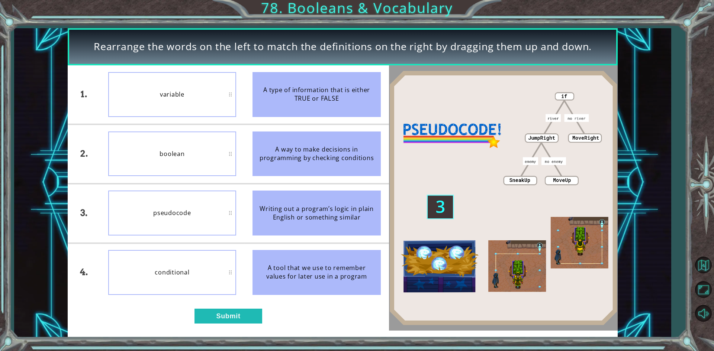
click at [189, 200] on div "pseudocode" at bounding box center [172, 213] width 128 height 45
click at [228, 154] on div "conditional" at bounding box center [172, 154] width 128 height 45
click at [231, 150] on div "conditional" at bounding box center [172, 154] width 128 height 45
click at [231, 149] on div "conditional" at bounding box center [172, 154] width 128 height 45
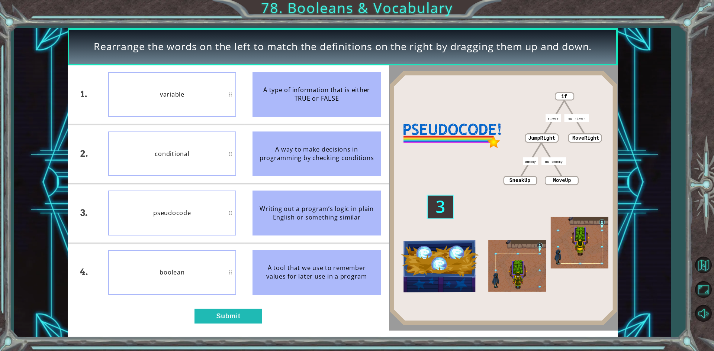
click at [232, 149] on div "conditional" at bounding box center [172, 154] width 128 height 45
click at [253, 316] on button "Submit" at bounding box center [229, 316] width 68 height 15
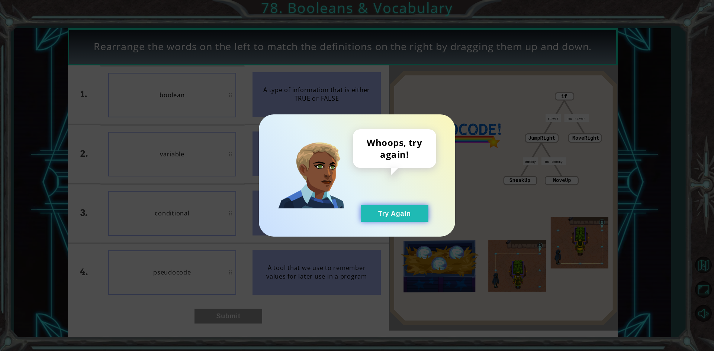
click at [400, 207] on button "Try Again" at bounding box center [395, 213] width 68 height 17
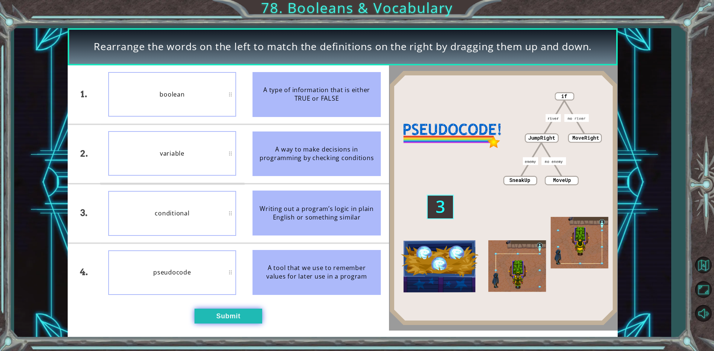
click at [251, 322] on button "Submit" at bounding box center [229, 316] width 68 height 15
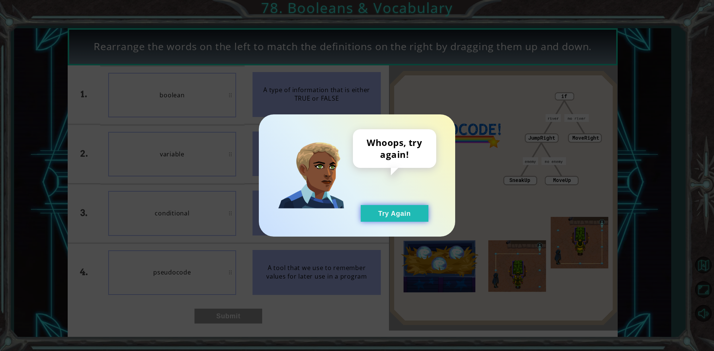
click at [383, 218] on button "Try Again" at bounding box center [395, 213] width 68 height 17
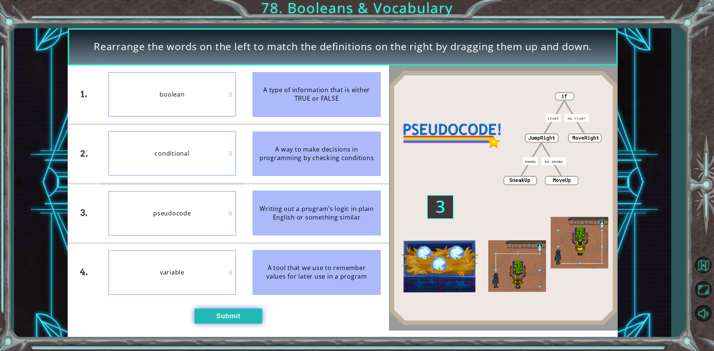
click at [256, 321] on button "Submit" at bounding box center [229, 316] width 68 height 15
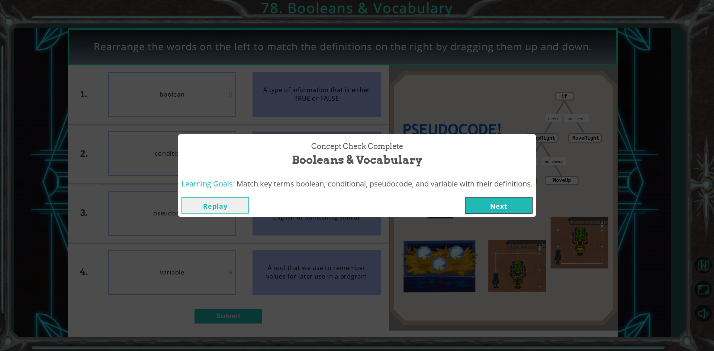
click at [476, 200] on button "Next" at bounding box center [499, 205] width 68 height 17
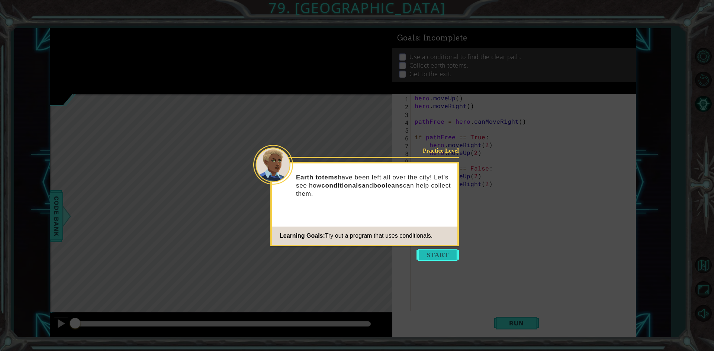
click at [442, 256] on button "Start" at bounding box center [438, 255] width 42 height 12
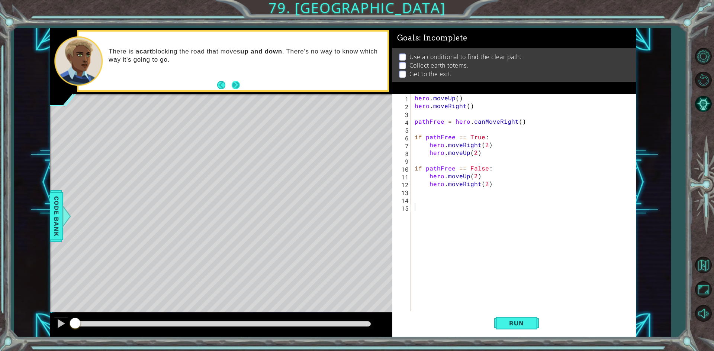
click at [235, 84] on button "Next" at bounding box center [235, 84] width 13 height 13
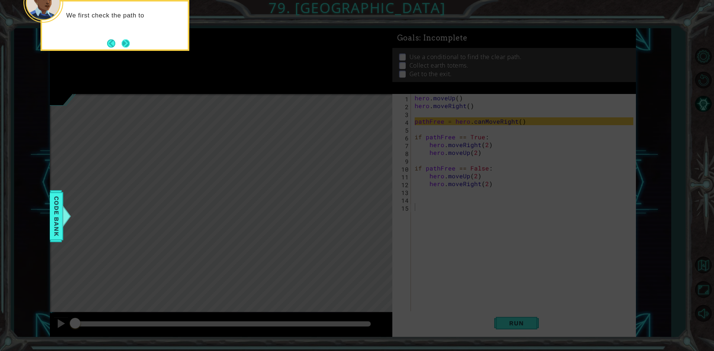
click at [121, 42] on button "Next" at bounding box center [125, 43] width 11 height 11
click at [127, 45] on button "Next" at bounding box center [125, 43] width 13 height 13
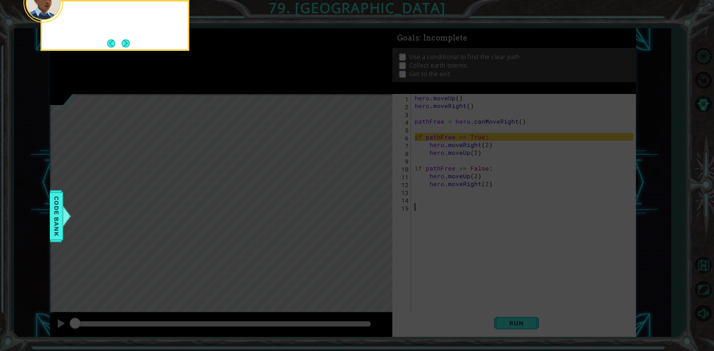
click at [127, 45] on button "Next" at bounding box center [126, 43] width 10 height 10
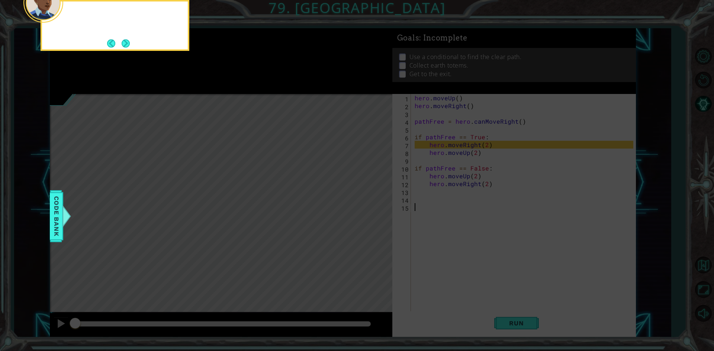
click at [127, 45] on button "Next" at bounding box center [125, 43] width 9 height 9
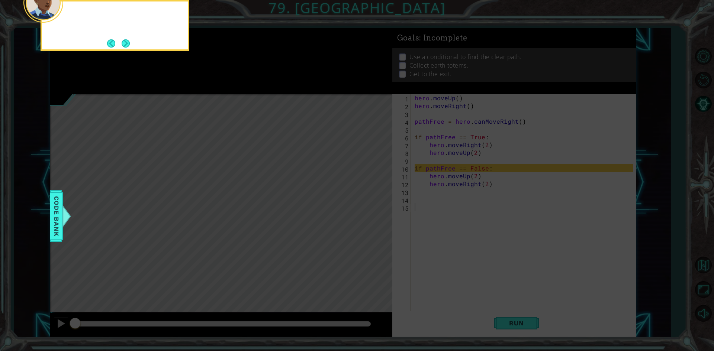
click at [127, 45] on button "Next" at bounding box center [126, 44] width 12 height 12
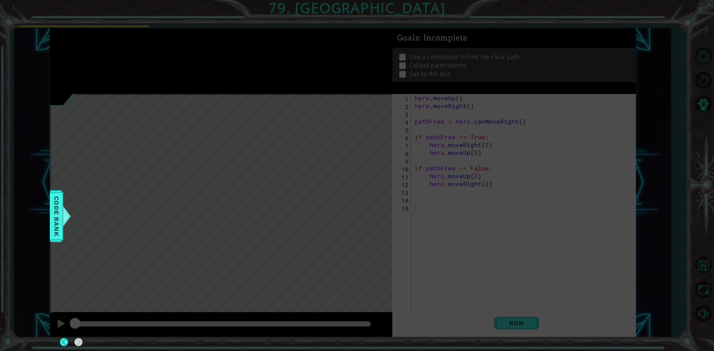
click at [89, 26] on div at bounding box center [74, 13] width 29 height 24
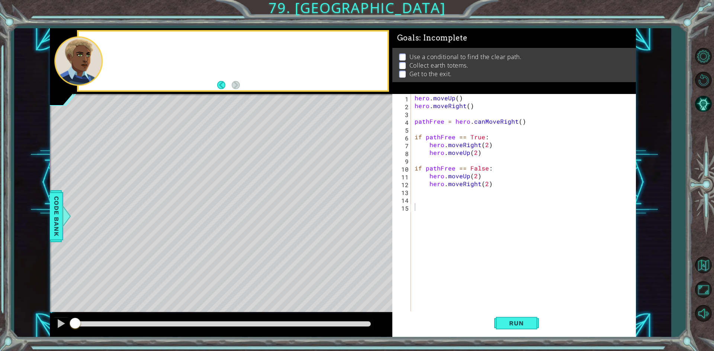
click at [127, 45] on div at bounding box center [232, 61] width 309 height 59
click at [515, 319] on button "Run" at bounding box center [516, 324] width 45 height 24
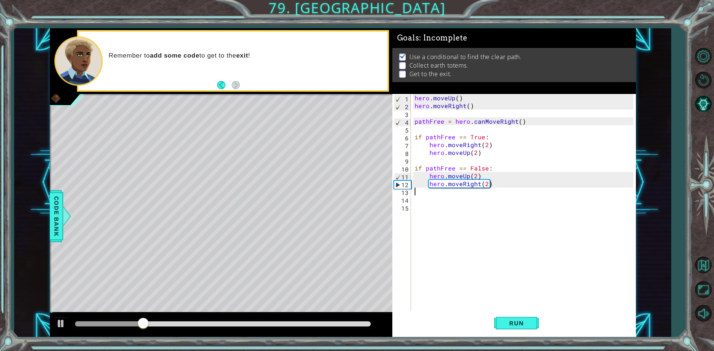
click at [415, 190] on div "hero . moveUp ( ) hero . moveRight ( ) pathFree = hero . canMoveRight ( ) if pa…" at bounding box center [525, 211] width 224 height 234
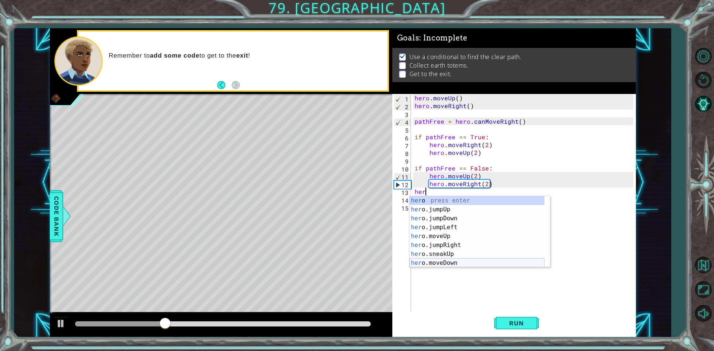
type textarea "hero"
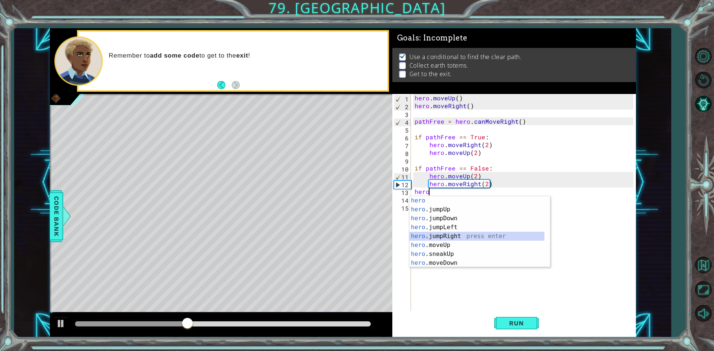
click at [489, 238] on div "hero press enter hero .jumpUp press enter hero .jumpDown press enter hero .jump…" at bounding box center [476, 240] width 135 height 89
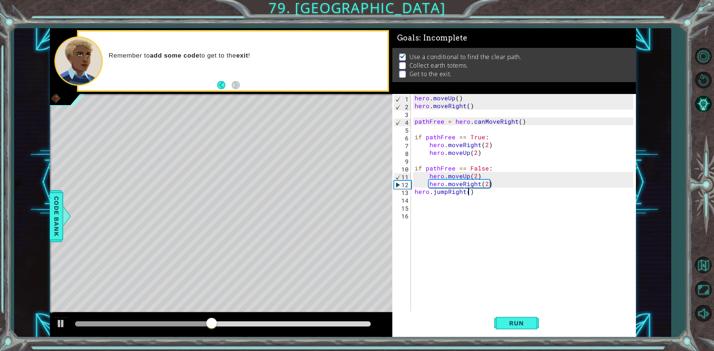
click at [468, 194] on div "hero . moveUp ( ) hero . moveRight ( ) pathFree = hero . canMoveRight ( ) if pa…" at bounding box center [525, 211] width 224 height 234
type textarea "hero.jumpRight(1)"
click at [446, 203] on div "hero . moveUp ( ) hero . moveRight ( ) pathFree = hero . canMoveRight ( ) if pa…" at bounding box center [525, 211] width 224 height 234
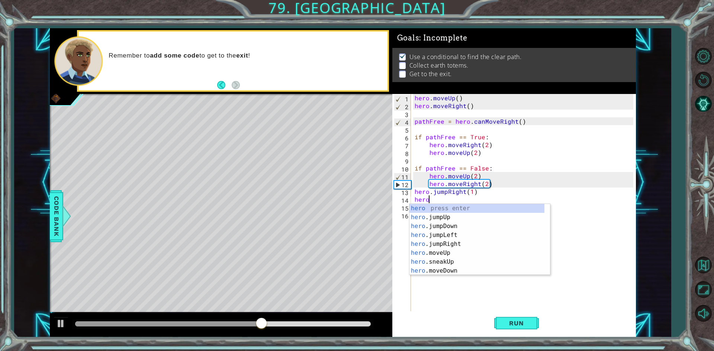
scroll to position [45, 0]
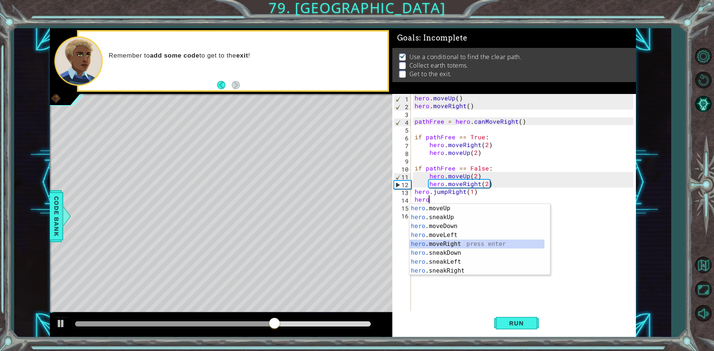
click at [459, 245] on div "hero .moveUp press enter hero .sneakUp press enter hero .moveDown press enter h…" at bounding box center [476, 248] width 135 height 89
type textarea "hero.moveRight(1)"
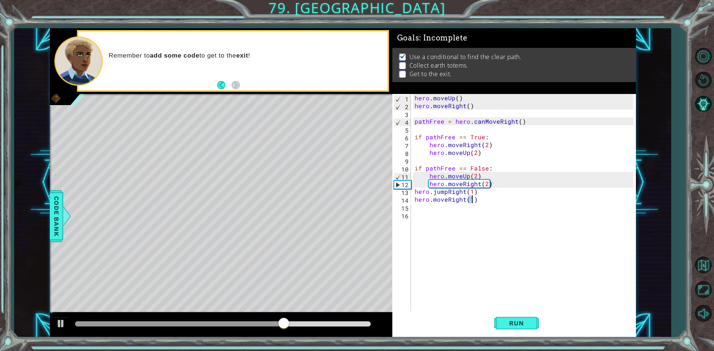
click at [450, 234] on div "hero . moveUp ( ) hero . moveRight ( ) pathFree = hero . canMoveRight ( ) if pa…" at bounding box center [525, 211] width 224 height 234
type textarea "j"
type textarea "h"
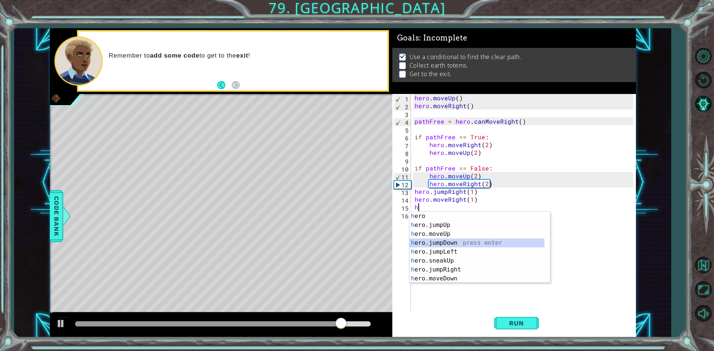
click at [447, 243] on div "h ero press enter h ero.jumpUp press enter h ero.moveUp press enter h ero.jumpD…" at bounding box center [476, 256] width 135 height 89
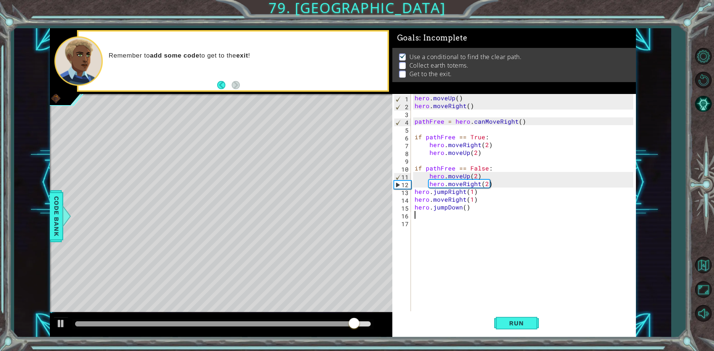
click at [457, 224] on div "hero . moveUp ( ) hero . moveRight ( ) pathFree = hero . canMoveRight ( ) if pa…" at bounding box center [525, 211] width 224 height 234
drag, startPoint x: 458, startPoint y: 221, endPoint x: 458, endPoint y: 213, distance: 8.2
click at [458, 213] on div "hero . moveUp ( ) hero . moveRight ( ) pathFree = hero . canMoveRight ( ) if pa…" at bounding box center [525, 211] width 224 height 234
click at [442, 210] on div "hero . moveUp ( ) hero . moveRight ( ) pathFree = hero . canMoveRight ( ) if pa…" at bounding box center [525, 211] width 224 height 234
type textarea "hero.jumpDown()"
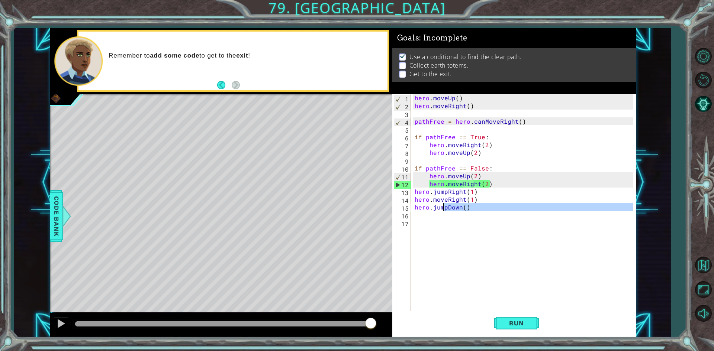
click at [437, 212] on div "hero . moveUp ( ) hero . moveRight ( ) pathFree = hero . canMoveRight ( ) if pa…" at bounding box center [523, 203] width 220 height 219
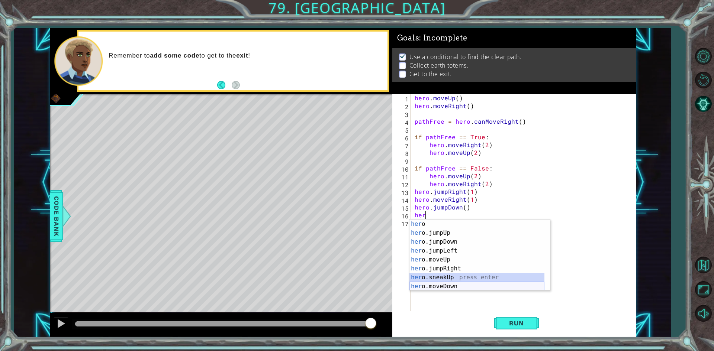
drag, startPoint x: 455, startPoint y: 282, endPoint x: 466, endPoint y: 288, distance: 12.5
click at [466, 288] on div "her o press enter her o.jumpUp press enter her o.jumpDown press enter her o.jum…" at bounding box center [476, 264] width 135 height 89
type textarea "hero.sneakUp(1)"
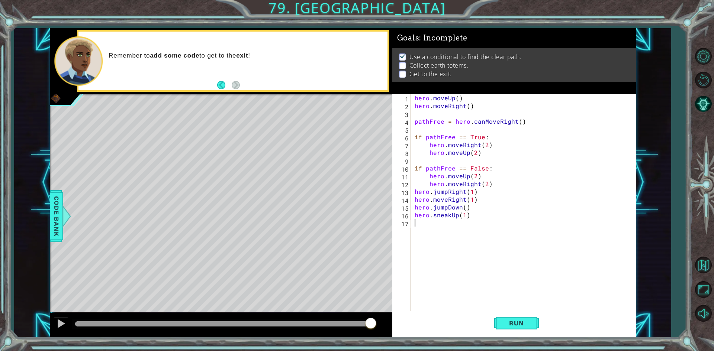
click at [471, 222] on div "hero . moveUp ( ) hero . moveRight ( ) pathFree = hero . canMoveRight ( ) if pa…" at bounding box center [525, 211] width 224 height 234
click at [469, 219] on div "hero . moveUp ( ) hero . moveRight ( ) pathFree = hero . canMoveRight ( ) if pa…" at bounding box center [525, 211] width 224 height 234
click at [467, 218] on div "hero . moveUp ( ) hero . moveRight ( ) pathFree = hero . canMoveRight ( ) if pa…" at bounding box center [525, 211] width 224 height 234
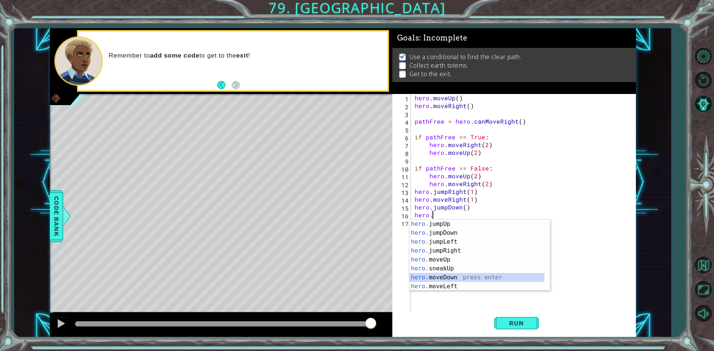
click at [453, 275] on div "hero. jumpUp press enter hero. jumpDown press enter hero. jumpLeft press enter …" at bounding box center [476, 264] width 135 height 89
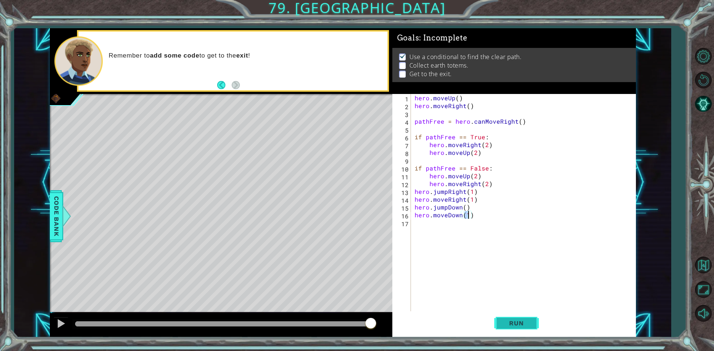
type textarea "hero.moveDown(1)"
click at [523, 320] on span "Run" at bounding box center [516, 323] width 29 height 7
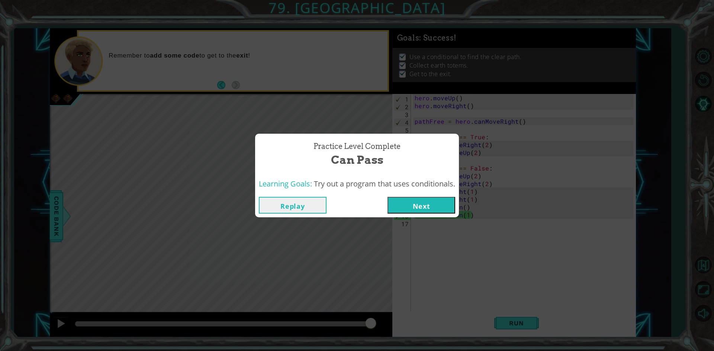
click at [433, 198] on button "Next" at bounding box center [422, 205] width 68 height 17
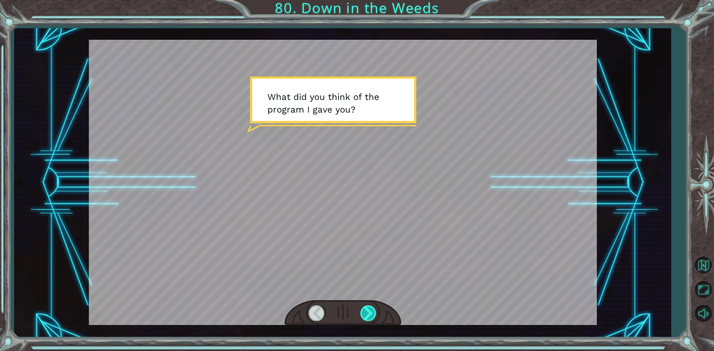
click at [369, 309] on div at bounding box center [368, 313] width 17 height 15
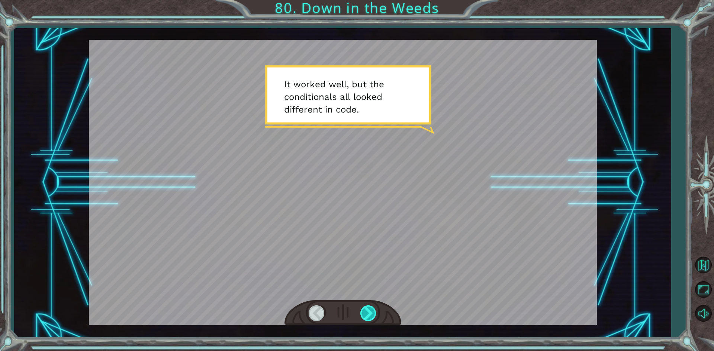
click at [369, 310] on div at bounding box center [368, 313] width 17 height 15
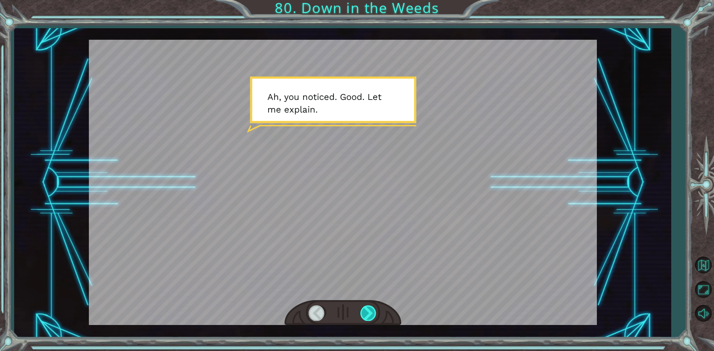
click at [369, 310] on div at bounding box center [368, 313] width 17 height 15
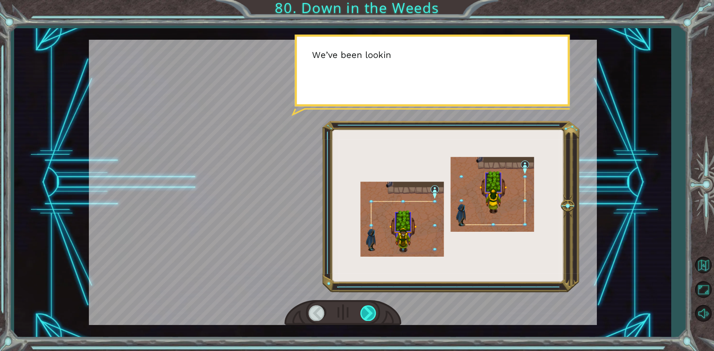
click at [369, 310] on div at bounding box center [368, 313] width 17 height 15
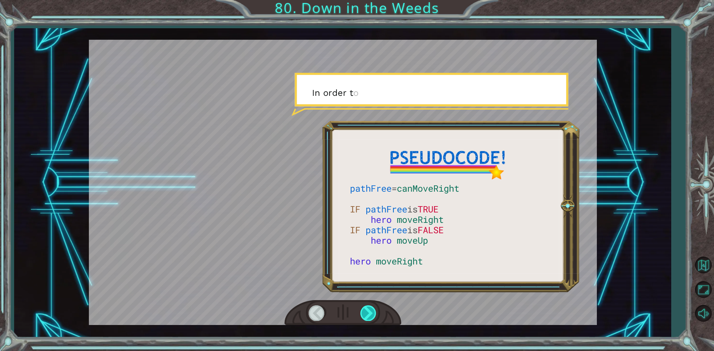
click at [369, 310] on div at bounding box center [368, 313] width 17 height 15
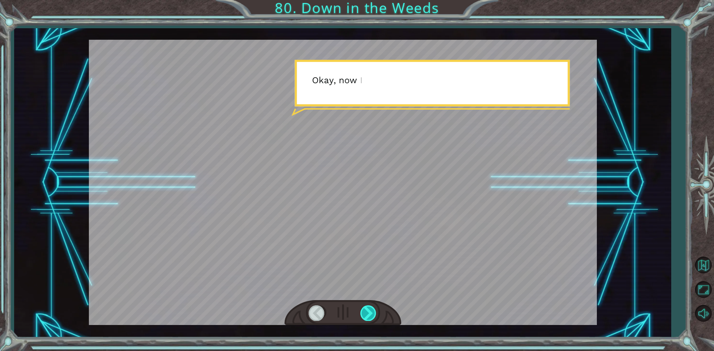
click at [369, 310] on div at bounding box center [368, 313] width 17 height 15
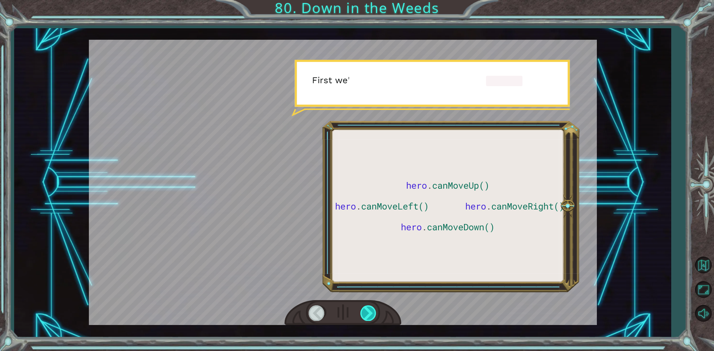
click at [369, 310] on div at bounding box center [368, 313] width 17 height 15
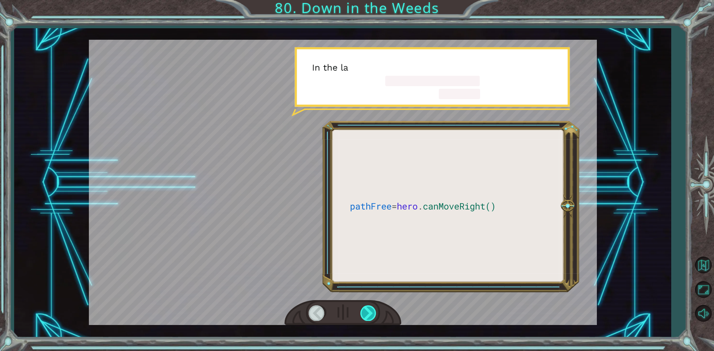
click at [369, 310] on div at bounding box center [368, 313] width 17 height 15
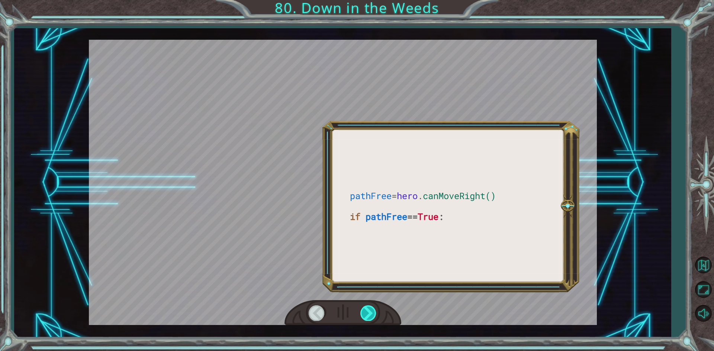
click at [369, 310] on div at bounding box center [368, 313] width 17 height 15
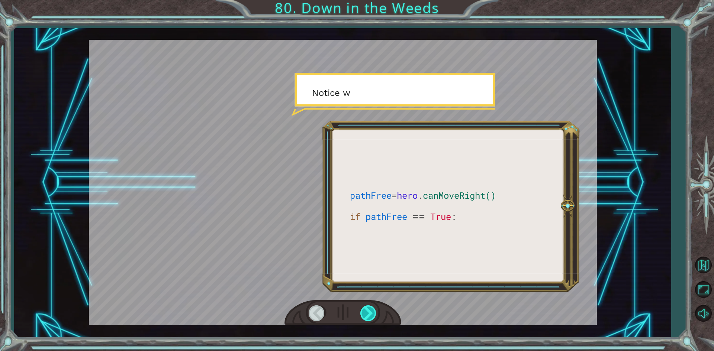
click at [369, 310] on div at bounding box center [368, 313] width 17 height 15
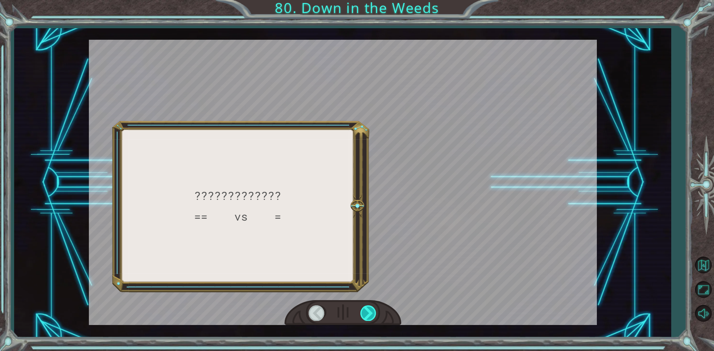
click at [369, 310] on div at bounding box center [368, 313] width 17 height 15
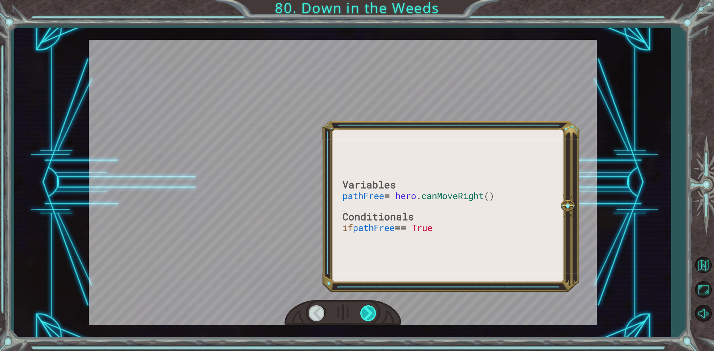
click at [369, 310] on div at bounding box center [368, 313] width 17 height 15
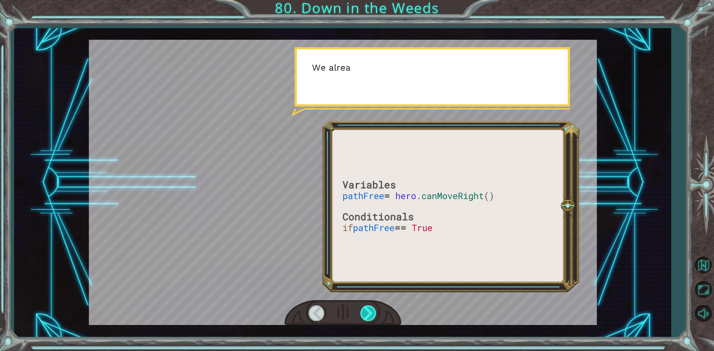
click at [369, 310] on div at bounding box center [368, 313] width 17 height 15
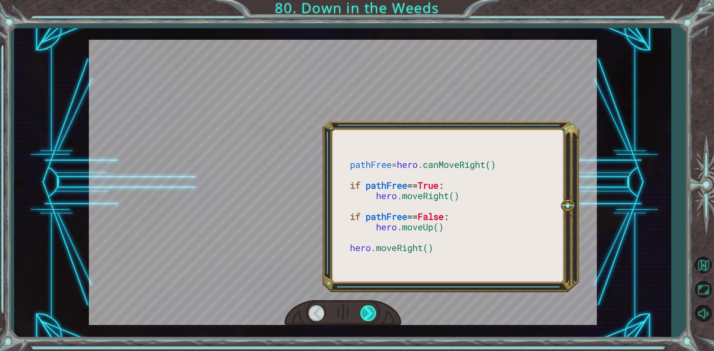
click at [369, 310] on div at bounding box center [368, 313] width 17 height 15
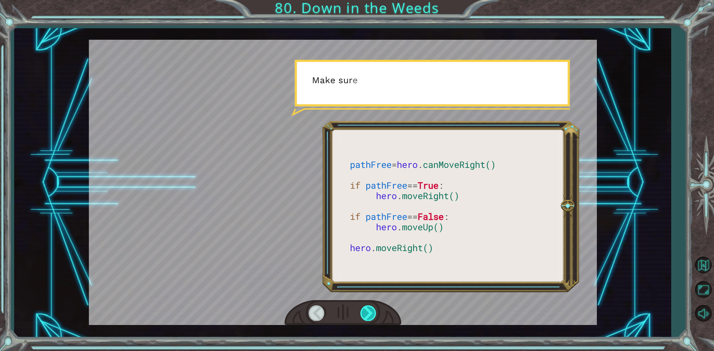
click at [369, 310] on div at bounding box center [368, 313] width 17 height 15
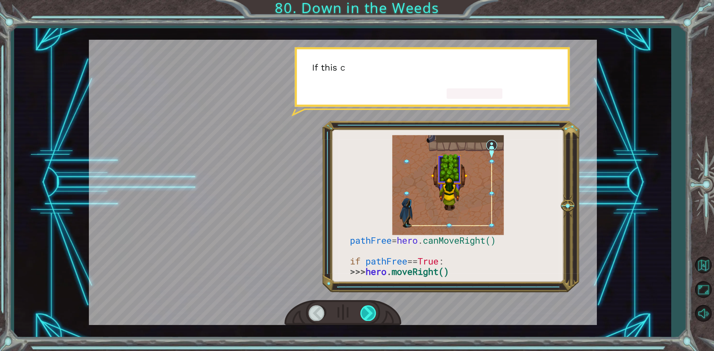
click at [369, 310] on div at bounding box center [368, 313] width 17 height 15
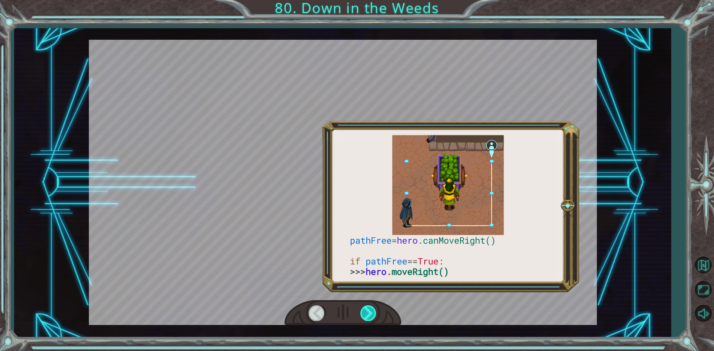
click at [369, 310] on div at bounding box center [368, 313] width 17 height 15
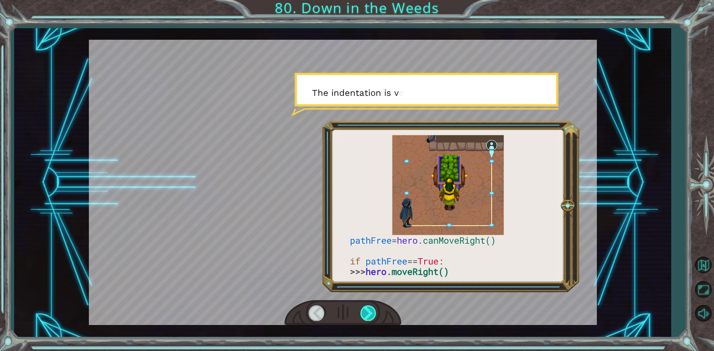
click at [369, 310] on div at bounding box center [368, 313] width 17 height 15
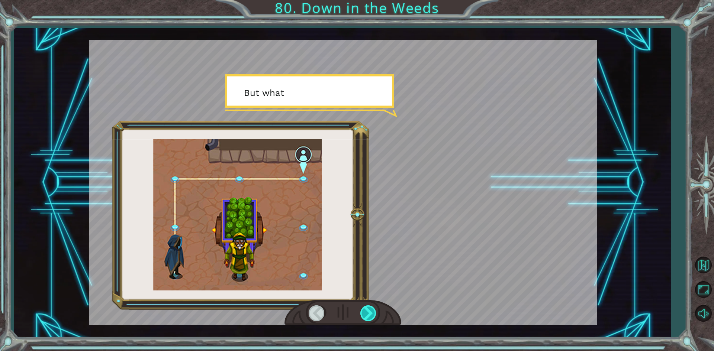
click at [369, 310] on div at bounding box center [368, 313] width 17 height 15
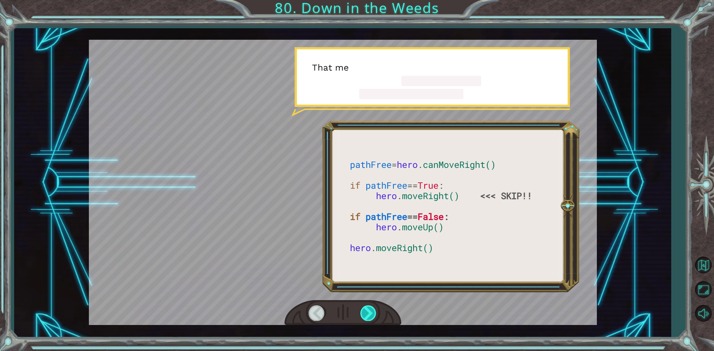
click at [369, 310] on div at bounding box center [368, 313] width 17 height 15
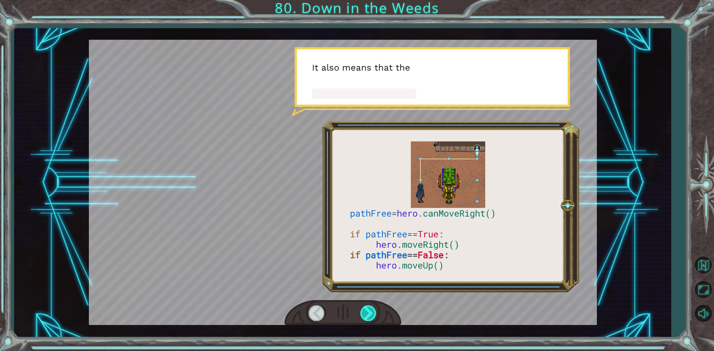
click at [369, 310] on div at bounding box center [368, 313] width 17 height 15
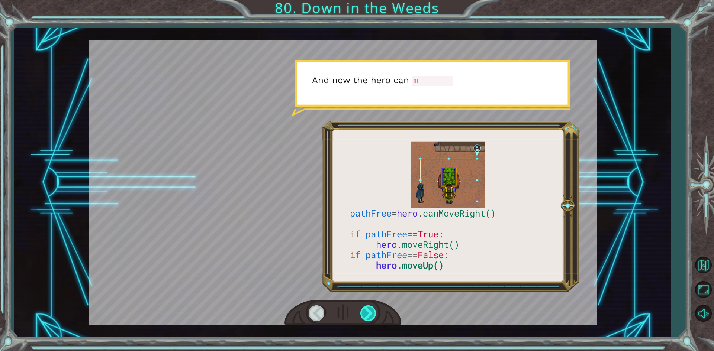
click at [369, 310] on div at bounding box center [368, 313] width 17 height 15
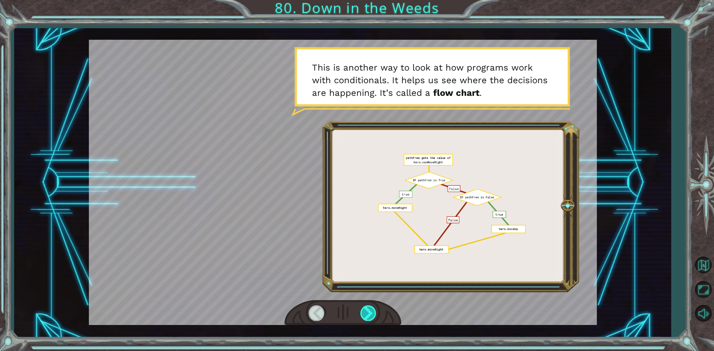
click at [369, 310] on div at bounding box center [368, 313] width 17 height 15
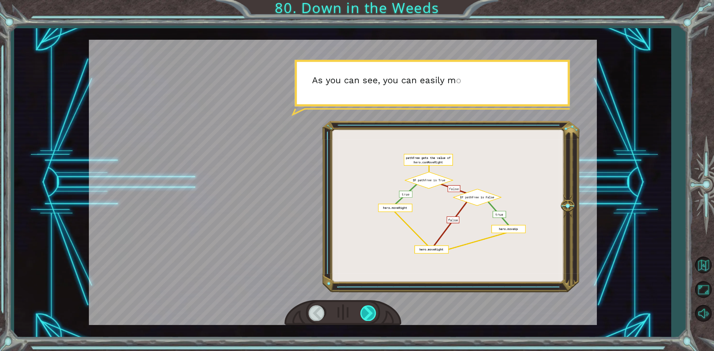
click at [369, 310] on div at bounding box center [368, 313] width 17 height 15
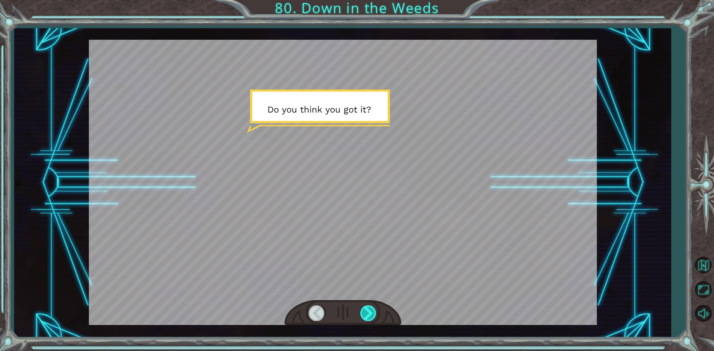
click at [369, 310] on div at bounding box center [368, 313] width 17 height 15
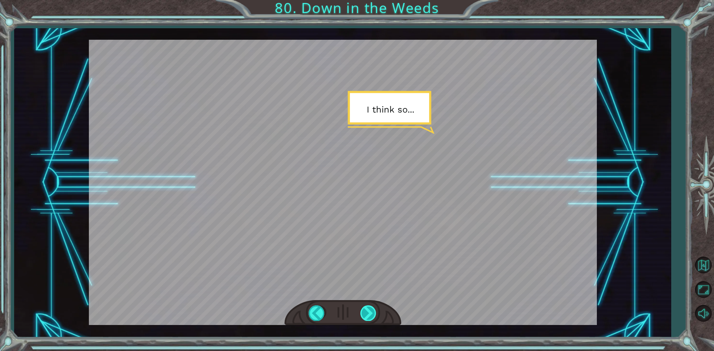
click at [369, 310] on div at bounding box center [368, 313] width 17 height 15
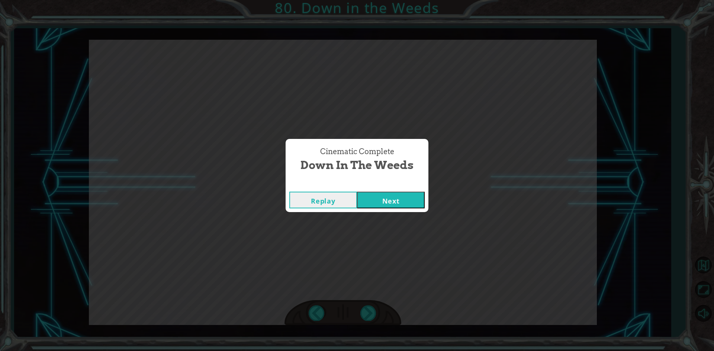
click at [375, 206] on button "Next" at bounding box center [391, 200] width 68 height 17
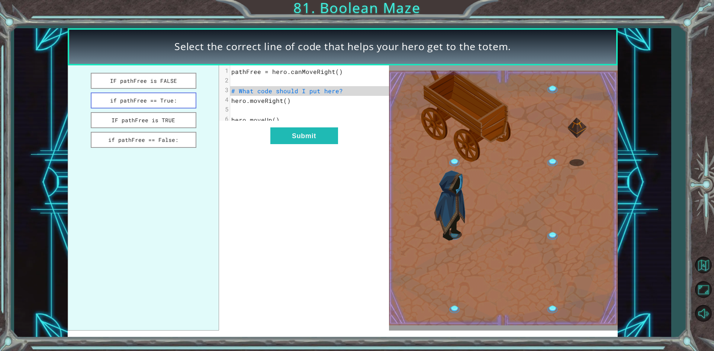
click at [177, 99] on button "if pathFree == True:" at bounding box center [144, 101] width 106 height 16
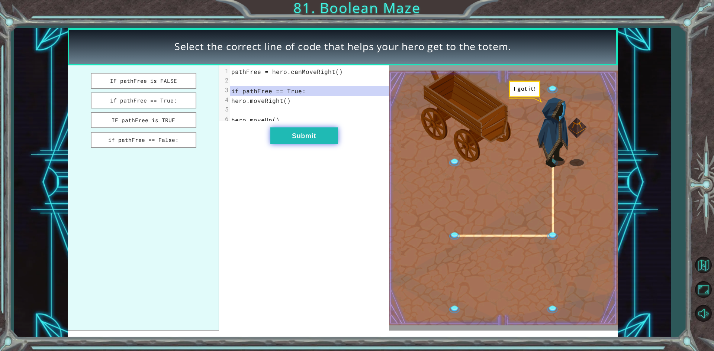
click at [304, 139] on button "Submit" at bounding box center [304, 136] width 68 height 17
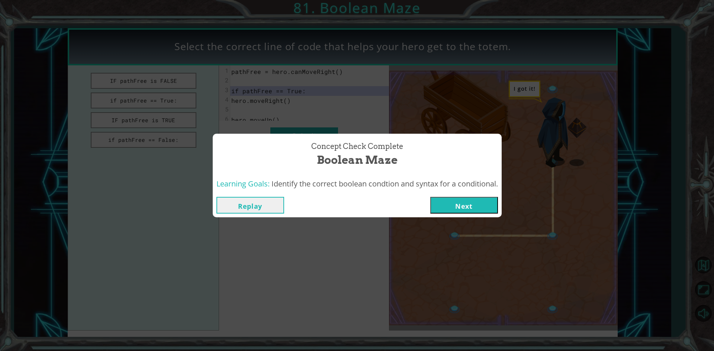
click at [465, 198] on button "Next" at bounding box center [464, 205] width 68 height 17
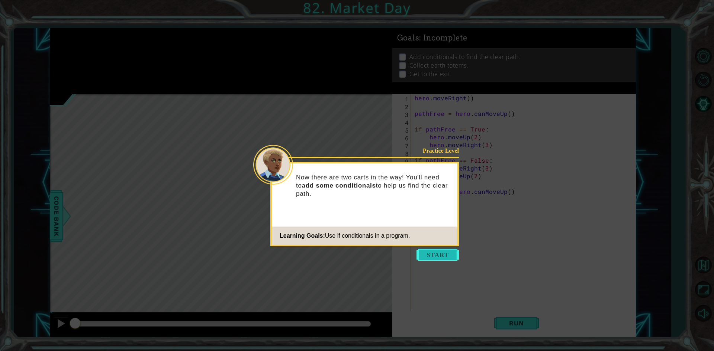
click at [448, 250] on button "Start" at bounding box center [438, 255] width 42 height 12
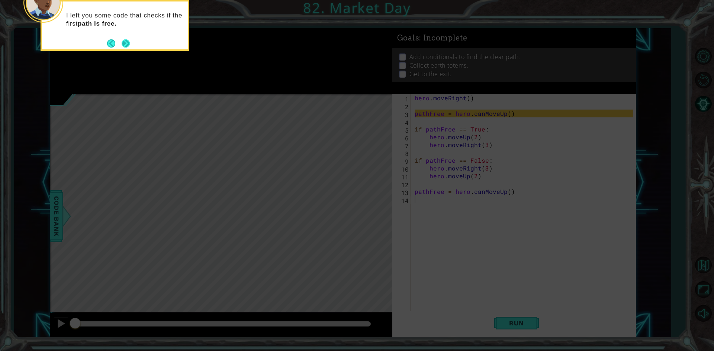
click at [123, 46] on button "Next" at bounding box center [126, 43] width 10 height 10
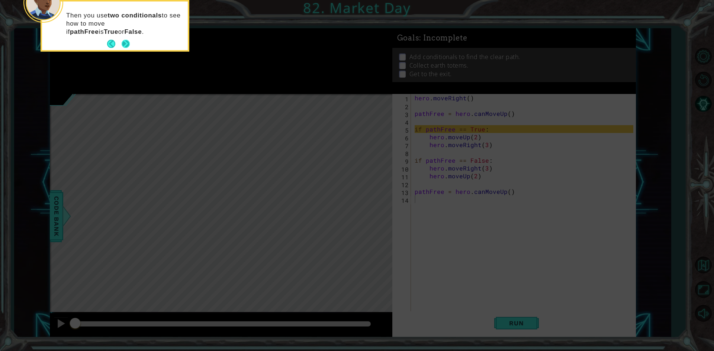
click at [130, 41] on button "Next" at bounding box center [125, 44] width 13 height 13
click at [130, 41] on button "Next" at bounding box center [125, 43] width 13 height 13
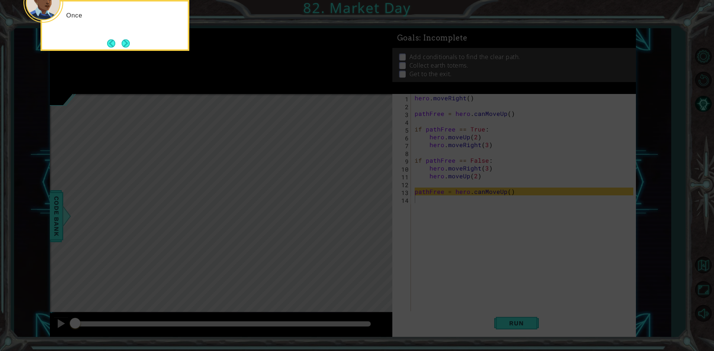
click at [130, 41] on button "Next" at bounding box center [125, 43] width 9 height 9
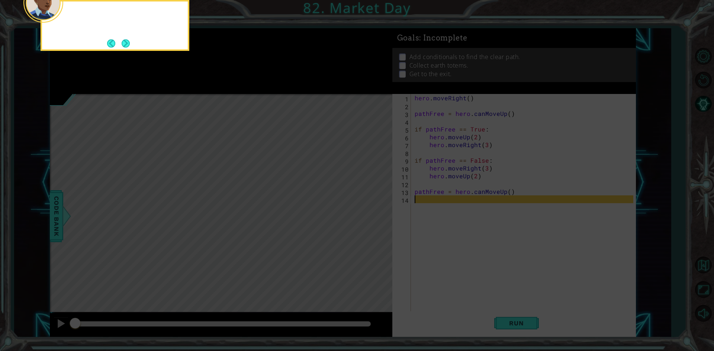
click at [130, 41] on button "Next" at bounding box center [126, 43] width 9 height 9
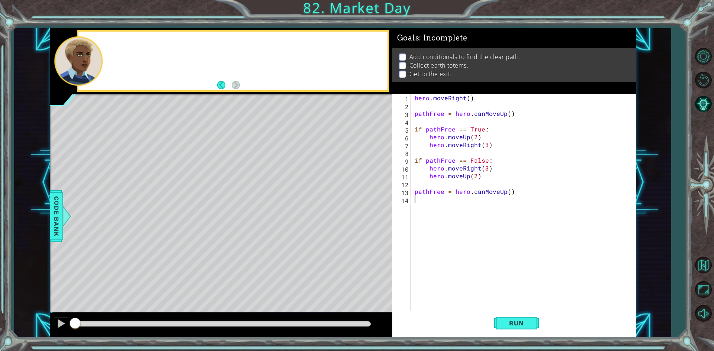
click at [130, 41] on div at bounding box center [232, 61] width 309 height 59
click at [505, 324] on span "Run" at bounding box center [516, 323] width 29 height 7
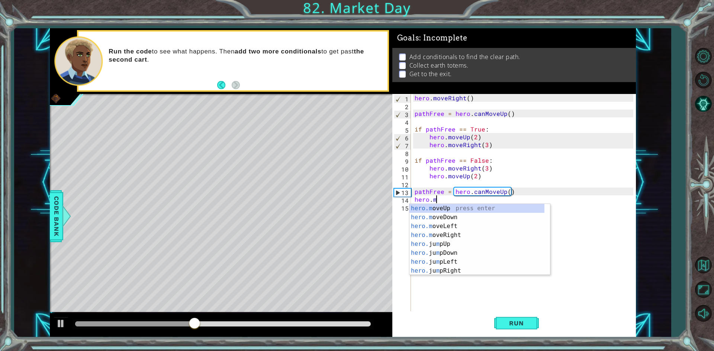
scroll to position [0, 1]
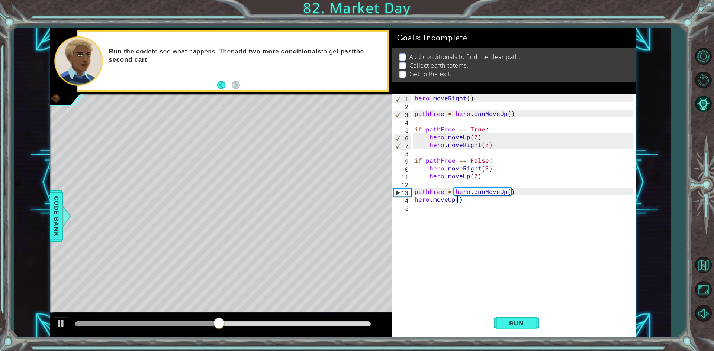
type textarea "hero.moveUp(2)"
click at [472, 211] on div "hero . moveRight ( ) pathFree = hero . canMoveUp ( ) if pathFree == True : hero…" at bounding box center [525, 211] width 224 height 234
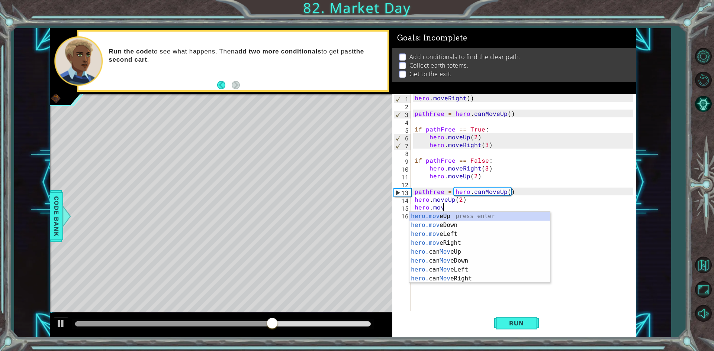
scroll to position [0, 1]
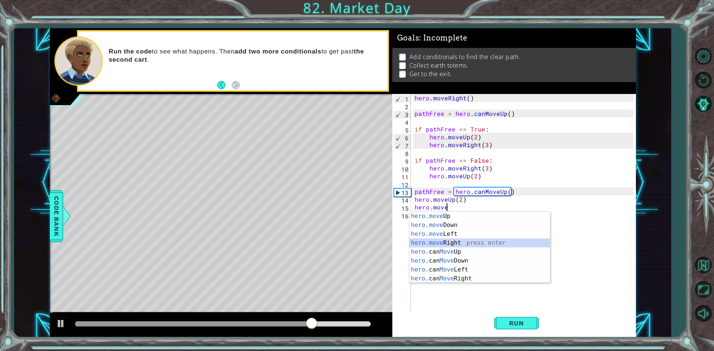
click at [466, 241] on div "hero.move Up press enter hero.move Down press enter hero.move Left press enter …" at bounding box center [479, 256] width 141 height 89
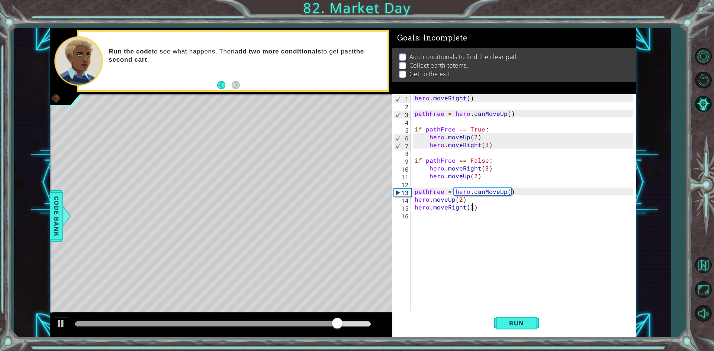
scroll to position [0, 3]
type textarea "hero.moveRight(3)"
click at [528, 331] on button "Run" at bounding box center [516, 324] width 45 height 24
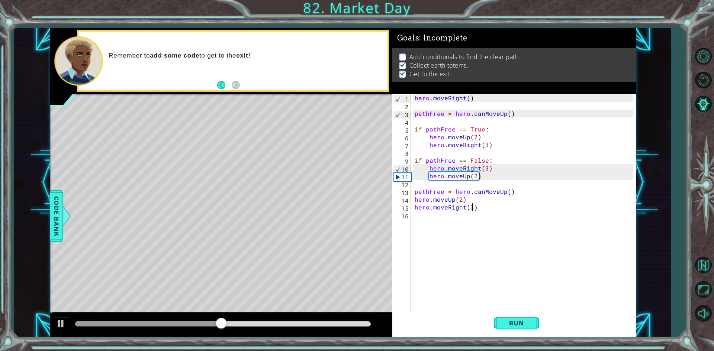
click at [437, 228] on div "hero . moveRight ( ) pathFree = hero . canMoveUp ( ) if pathFree == True : hero…" at bounding box center [525, 211] width 224 height 234
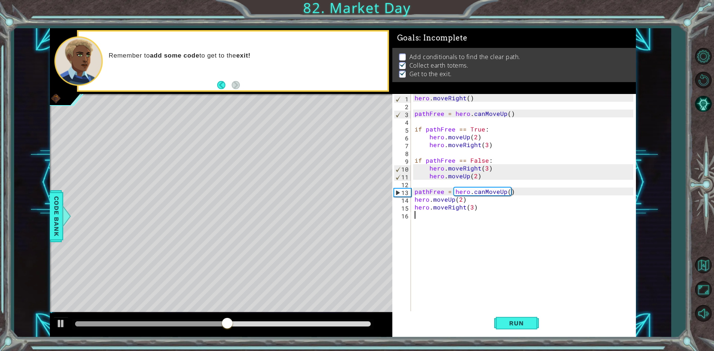
scroll to position [0, 0]
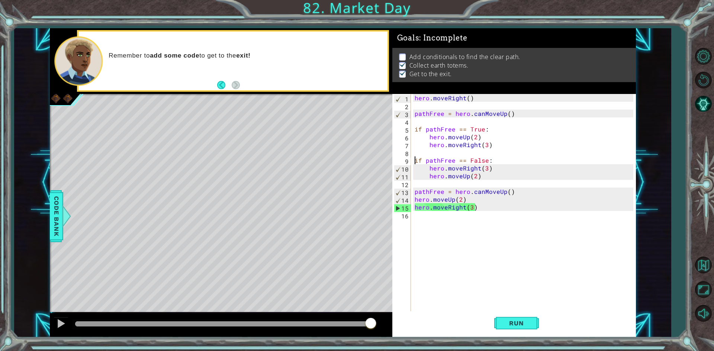
click at [411, 159] on div "1 2 3 4 5 6 7 8 9 10 11 12 13 14 15 16 hero . moveRight ( ) pathFree = hero . c…" at bounding box center [512, 203] width 241 height 219
type textarea "if pathFree == False:"
click at [432, 230] on div "hero . moveRight ( ) pathFree = hero . canMoveUp ( ) if pathFree == True : hero…" at bounding box center [525, 211] width 224 height 234
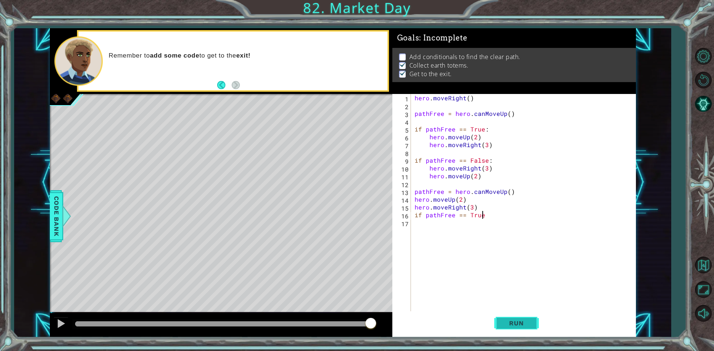
scroll to position [0, 4]
click at [521, 318] on button "Run" at bounding box center [516, 324] width 45 height 24
click at [517, 316] on button "Run" at bounding box center [516, 324] width 45 height 24
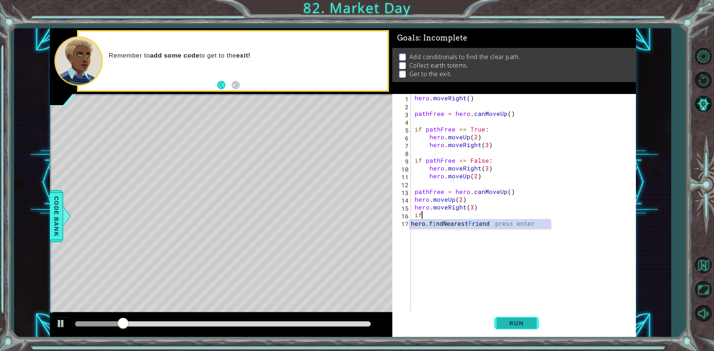
scroll to position [0, 0]
type textarea "i"
type textarea "hero.moveRight(3)"
click at [516, 321] on span "Run" at bounding box center [516, 323] width 29 height 7
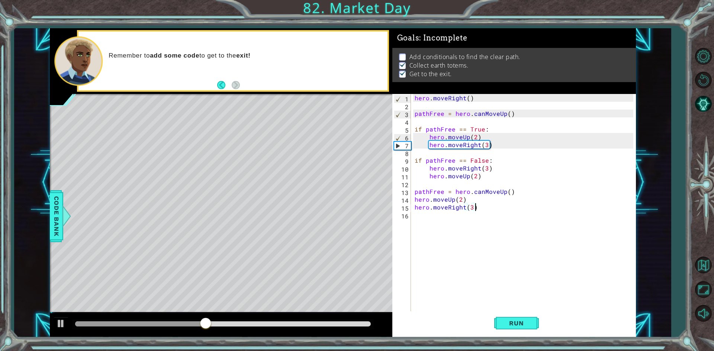
click at [445, 213] on div "hero . moveRight ( ) pathFree = hero . canMoveUp ( ) if pathFree == True : hero…" at bounding box center [525, 211] width 224 height 234
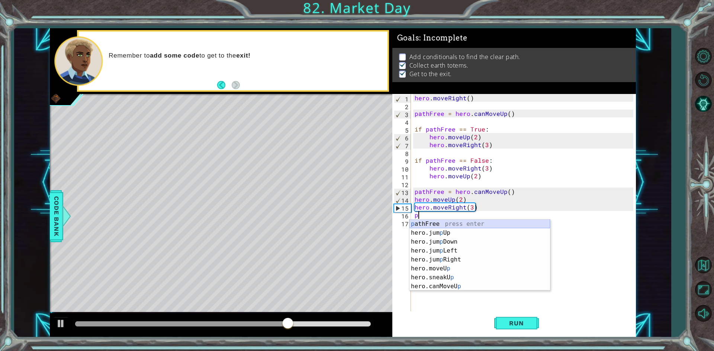
click at [446, 225] on div "p athFree press enter hero.jum p Up press enter hero.jum p Down press enter her…" at bounding box center [479, 264] width 141 height 89
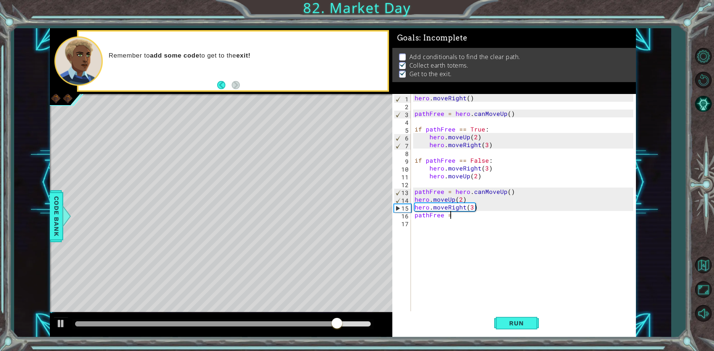
scroll to position [0, 2]
type textarea "pathFree ="
drag, startPoint x: 427, startPoint y: 212, endPoint x: 479, endPoint y: 221, distance: 52.2
click at [479, 221] on div "hero . moveRight ( ) pathFree = hero . canMoveUp ( ) if pathFree == True : hero…" at bounding box center [525, 211] width 224 height 234
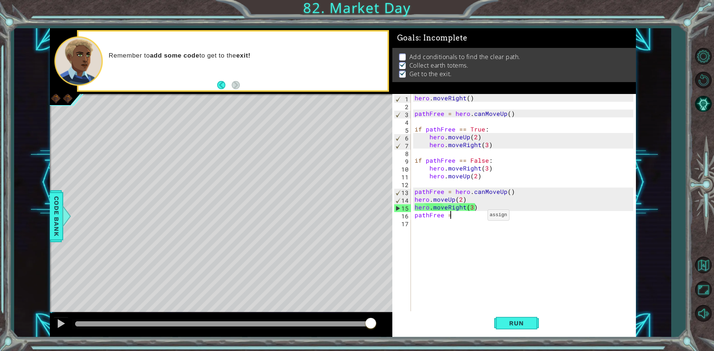
click at [479, 217] on div "hero . moveRight ( ) pathFree = hero . canMoveUp ( ) if pathFree == True : hero…" at bounding box center [525, 211] width 224 height 234
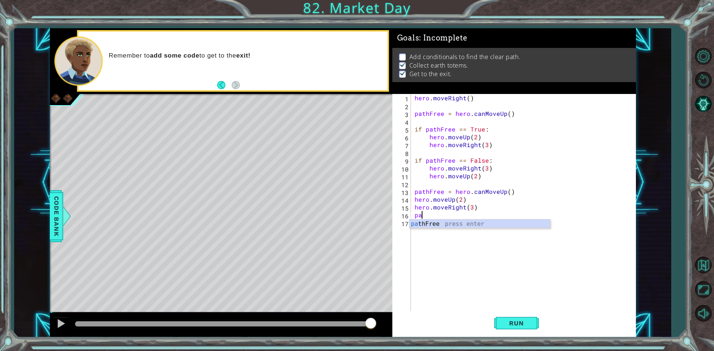
type textarea "p"
click at [518, 330] on button "Run" at bounding box center [516, 324] width 45 height 24
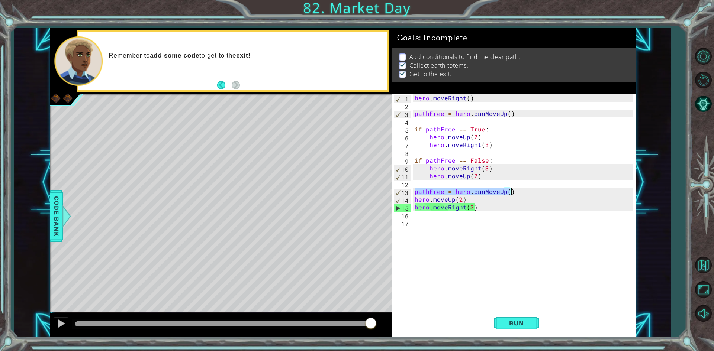
drag, startPoint x: 415, startPoint y: 192, endPoint x: 511, endPoint y: 193, distance: 95.6
click at [511, 193] on div "hero . moveRight ( ) pathFree = hero . canMoveUp ( ) if pathFree == True : hero…" at bounding box center [525, 211] width 224 height 234
type textarea "pathFree = hero.canMoveUp()"
click at [470, 223] on div "hero . moveRight ( ) pathFree = hero . canMoveUp ( ) if pathFree == True : hero…" at bounding box center [525, 211] width 224 height 234
click at [465, 216] on div "hero . moveRight ( ) pathFree = hero . canMoveUp ( ) if pathFree == True : hero…" at bounding box center [525, 211] width 224 height 234
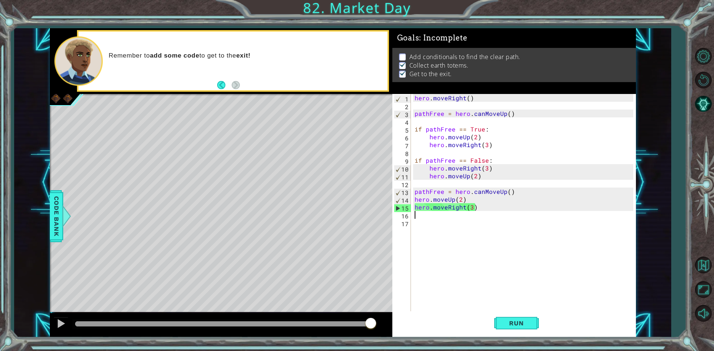
paste textarea "pathFree = hero.canMoveUp()"
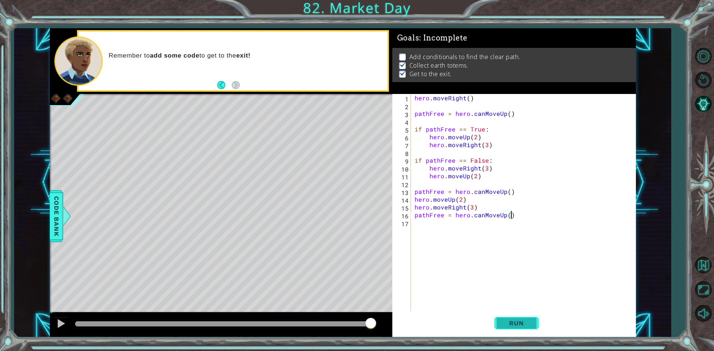
click at [513, 315] on button "Run" at bounding box center [516, 324] width 45 height 24
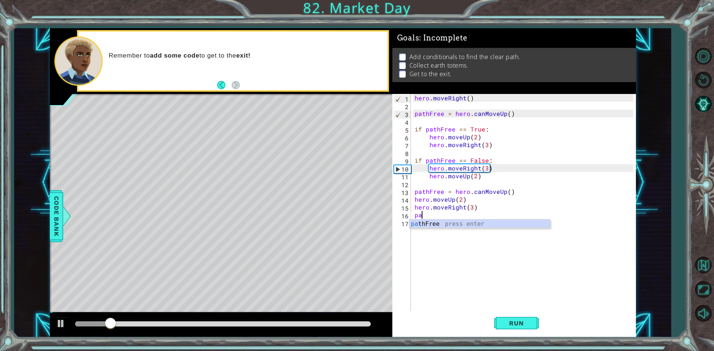
type textarea "p"
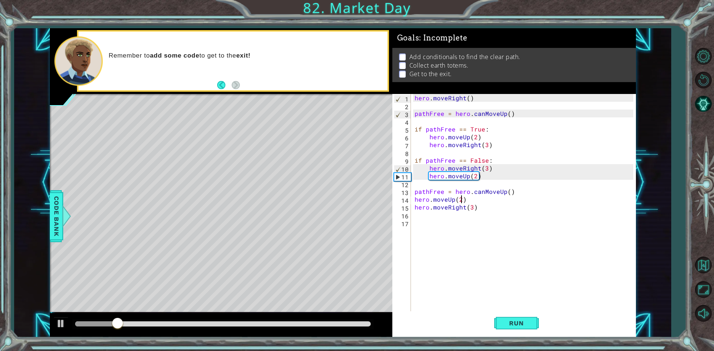
click at [463, 198] on div "hero . moveRight ( ) pathFree = hero . canMoveUp ( ) if pathFree == True : hero…" at bounding box center [525, 211] width 224 height 234
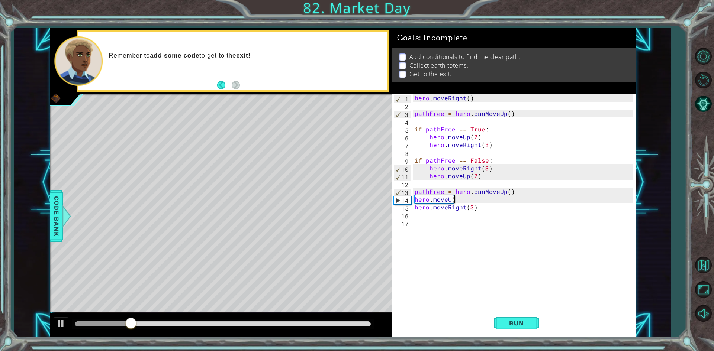
click at [464, 199] on div "hero . moveRight ( ) pathFree = hero . canMoveUp ( ) if pathFree == True : hero…" at bounding box center [525, 211] width 224 height 234
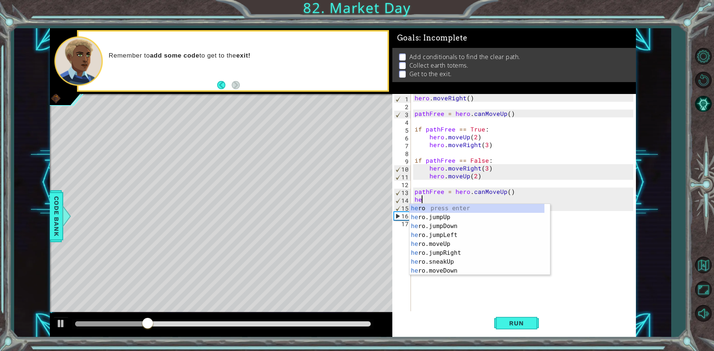
type textarea "h"
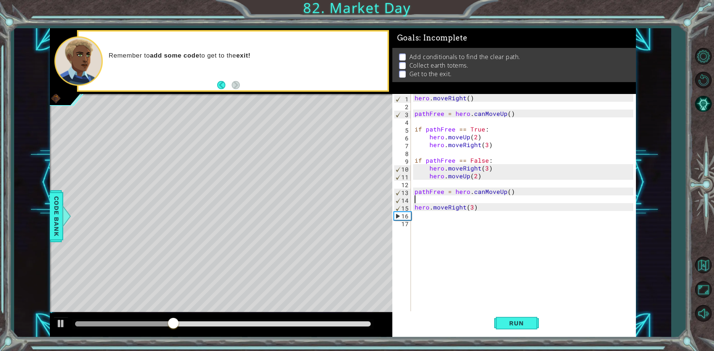
click at [488, 213] on div "hero . moveRight ( ) pathFree = hero . canMoveUp ( ) if pathFree == True : hero…" at bounding box center [525, 211] width 224 height 234
click at [489, 174] on div "hero . moveRight ( ) pathFree = hero . canMoveUp ( ) if pathFree == True : hero…" at bounding box center [525, 211] width 224 height 234
click at [508, 207] on div "hero . moveRight ( ) pathFree = hero . canMoveUp ( ) if pathFree == True : hero…" at bounding box center [525, 211] width 224 height 234
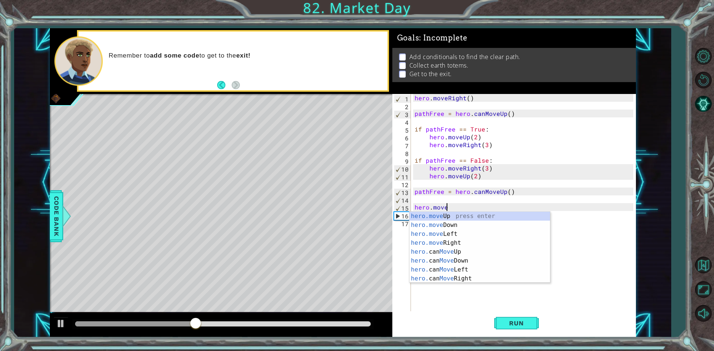
type textarea "h"
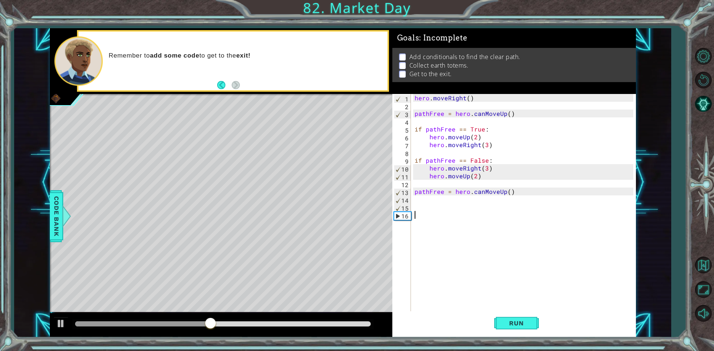
click at [424, 216] on div "hero . moveRight ( ) pathFree = hero . canMoveUp ( ) if pathFree == True : hero…" at bounding box center [525, 211] width 224 height 234
click at [508, 325] on span "Run" at bounding box center [516, 323] width 29 height 7
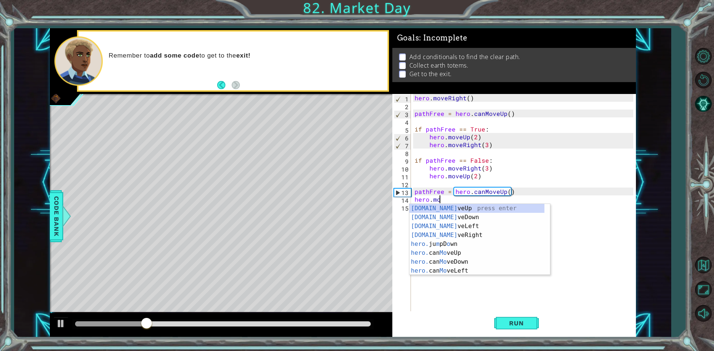
scroll to position [0, 1]
click at [474, 177] on div "hero . moveRight ( ) pathFree = hero . canMoveUp ( ) if pathFree == True : hero…" at bounding box center [525, 211] width 224 height 234
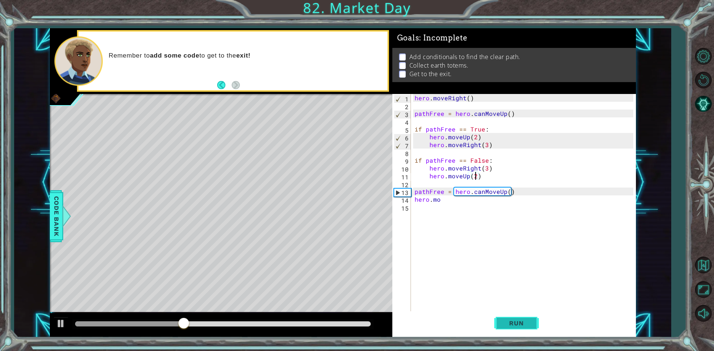
type textarea "hero.moveUp(2)"
click at [516, 318] on button "Run" at bounding box center [516, 324] width 45 height 24
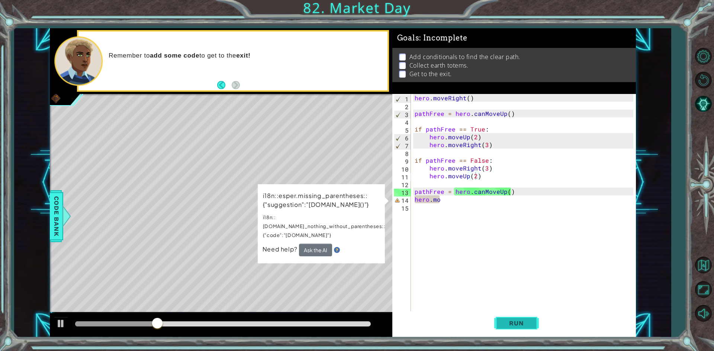
click at [505, 331] on button "Run" at bounding box center [516, 324] width 45 height 24
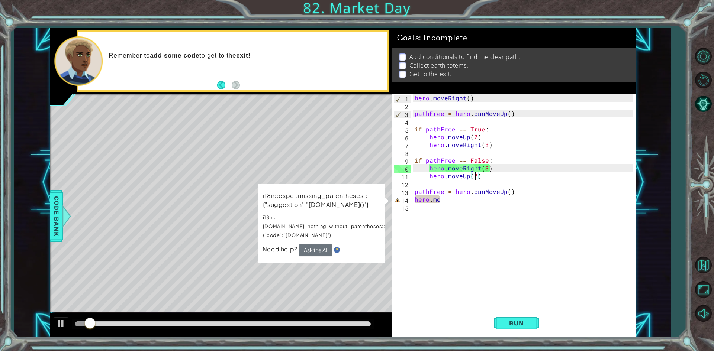
click at [448, 203] on div "hero . moveRight ( ) pathFree = hero . canMoveUp ( ) if pathFree == True : hero…" at bounding box center [525, 211] width 224 height 234
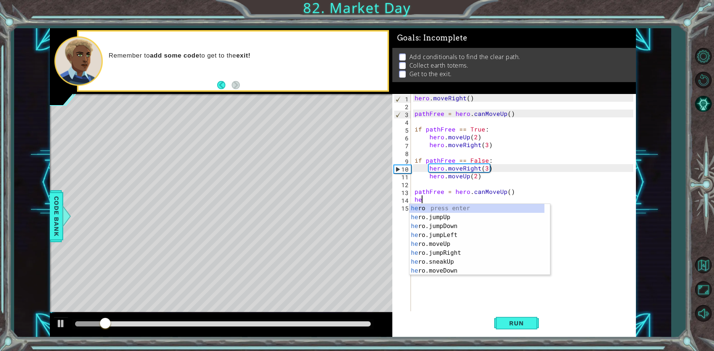
type textarea "h"
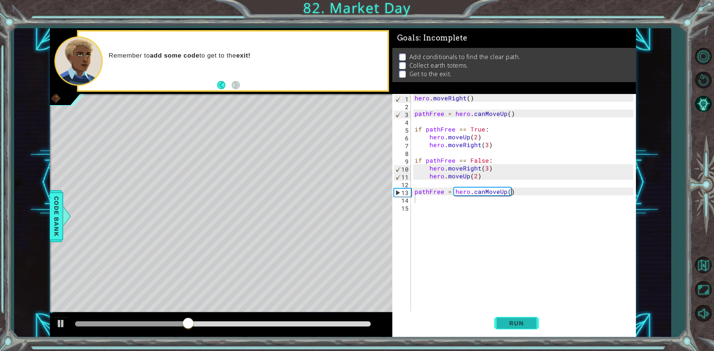
click at [505, 323] on span "Run" at bounding box center [516, 323] width 29 height 7
drag, startPoint x: 415, startPoint y: 190, endPoint x: 514, endPoint y: 192, distance: 99.0
click at [514, 192] on div "hero . moveRight ( ) pathFree = hero . canMoveUp ( ) if pathFree == True : hero…" at bounding box center [525, 211] width 224 height 234
type textarea "pathFree = hero.canMoveUp()"
click at [483, 201] on div "hero . moveRight ( ) pathFree = hero . canMoveUp ( ) if pathFree == True : hero…" at bounding box center [525, 211] width 224 height 234
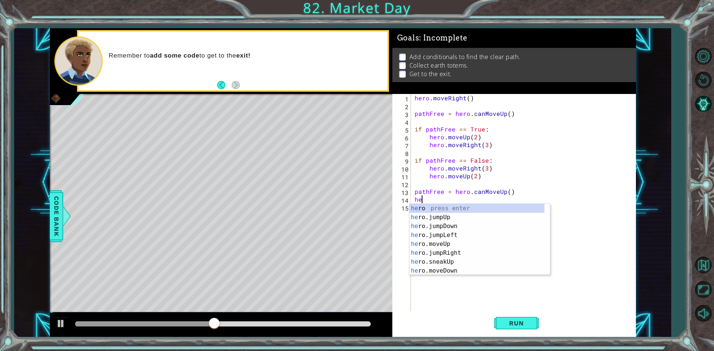
type textarea "h"
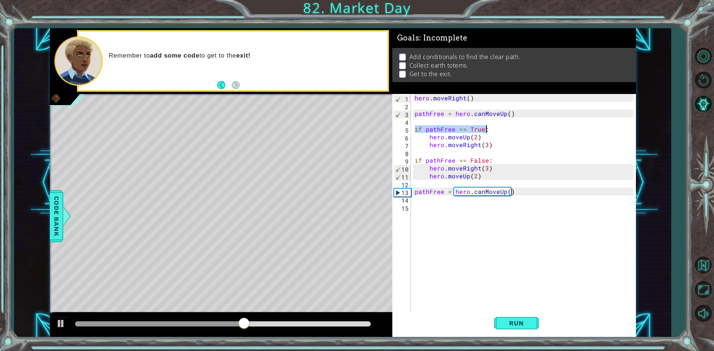
drag, startPoint x: 414, startPoint y: 132, endPoint x: 488, endPoint y: 130, distance: 73.3
click at [488, 130] on div "hero . moveRight ( ) pathFree = hero . canMoveUp ( ) if pathFree == True : hero…" at bounding box center [525, 211] width 224 height 234
type textarea "if pathFree == True:"
click at [418, 199] on div "hero . moveRight ( ) pathFree = hero . canMoveUp ( ) if pathFree == True : hero…" at bounding box center [525, 211] width 224 height 234
paste textarea "if pathFree == True:"
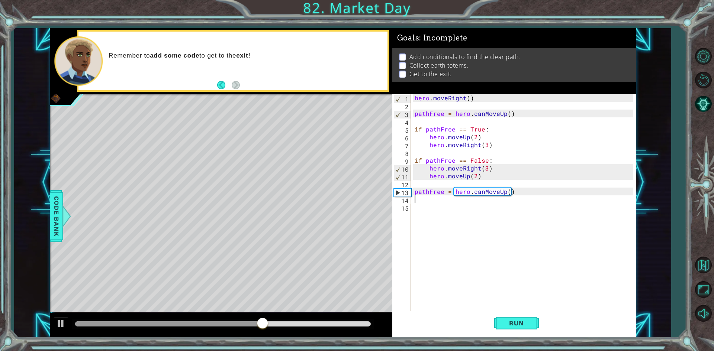
type textarea "if pathFree == True:"
click at [428, 207] on div "hero . moveRight ( ) pathFree = hero . canMoveUp ( ) if pathFree == True : hero…" at bounding box center [525, 211] width 224 height 234
click at [515, 321] on span "Run" at bounding box center [516, 323] width 29 height 7
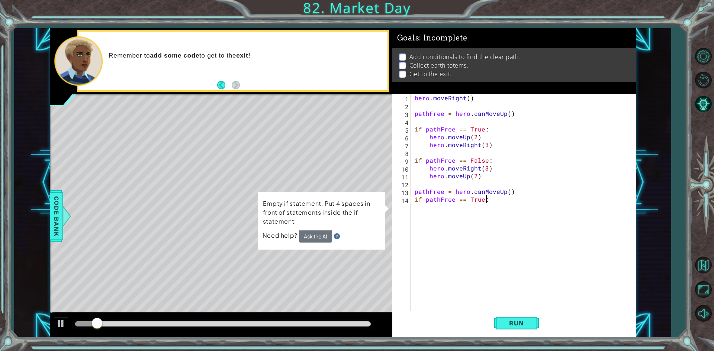
type textarea "if pathFree == True:"
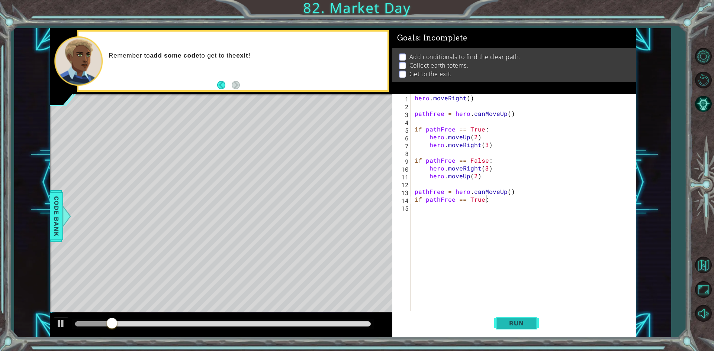
click at [509, 321] on span "Run" at bounding box center [516, 323] width 29 height 7
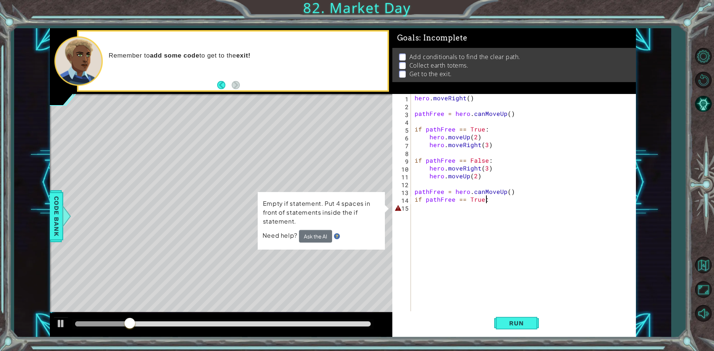
click at [413, 210] on div "hero . moveRight ( ) pathFree = hero . canMoveUp ( ) if pathFree == True : hero…" at bounding box center [525, 211] width 224 height 234
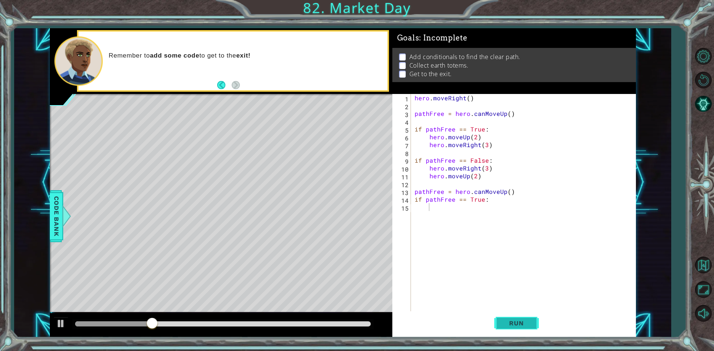
click at [510, 321] on span "Run" at bounding box center [516, 323] width 29 height 7
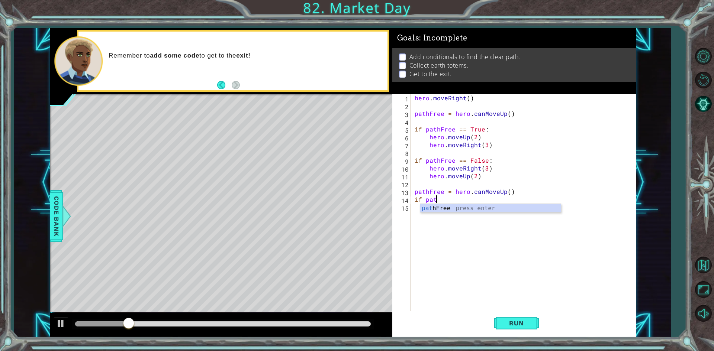
type textarea "i"
type textarea "pathFree = hero.canMoveUp()"
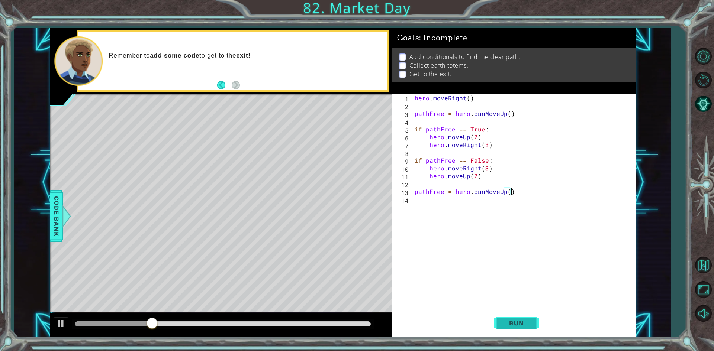
click at [523, 326] on span "Run" at bounding box center [516, 323] width 29 height 7
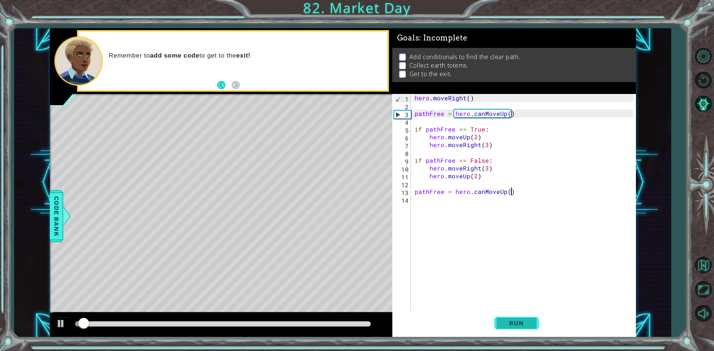
click at [525, 325] on span "Run" at bounding box center [516, 323] width 29 height 7
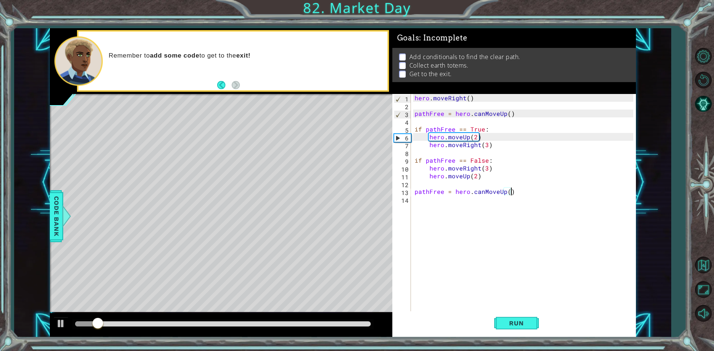
click at [477, 218] on div "hero . moveRight ( ) pathFree = hero . canMoveUp ( ) if pathFree == True : hero…" at bounding box center [525, 211] width 224 height 234
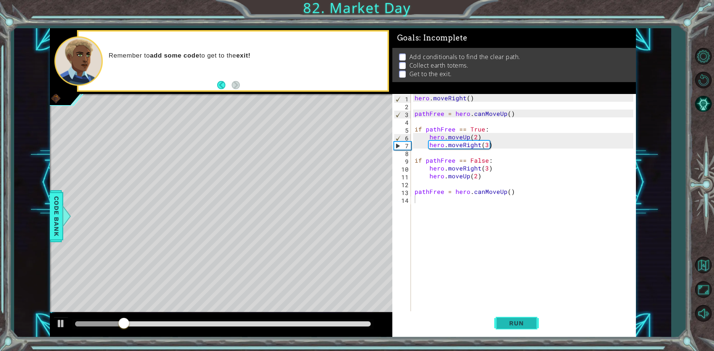
click at [508, 327] on span "Run" at bounding box center [516, 323] width 29 height 7
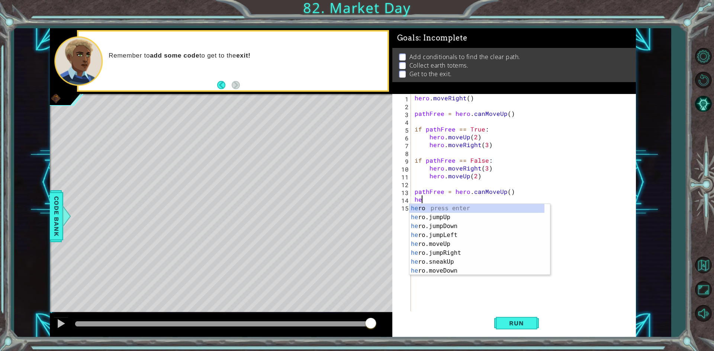
type textarea "h"
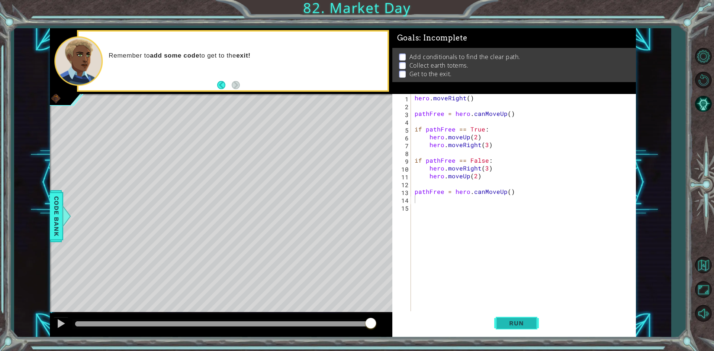
click at [537, 332] on button "Run" at bounding box center [516, 324] width 45 height 24
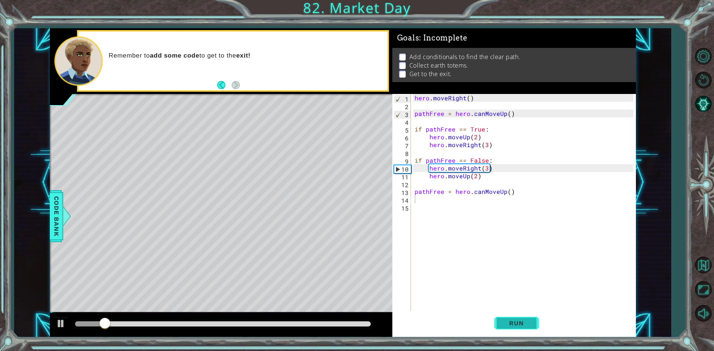
click at [502, 320] on span "Run" at bounding box center [516, 323] width 29 height 7
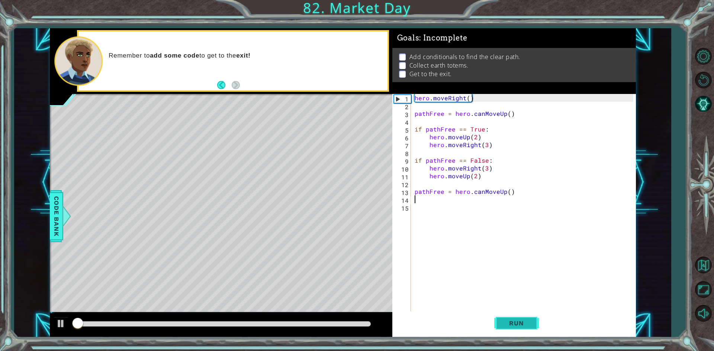
click at [502, 320] on span "Run" at bounding box center [516, 323] width 29 height 7
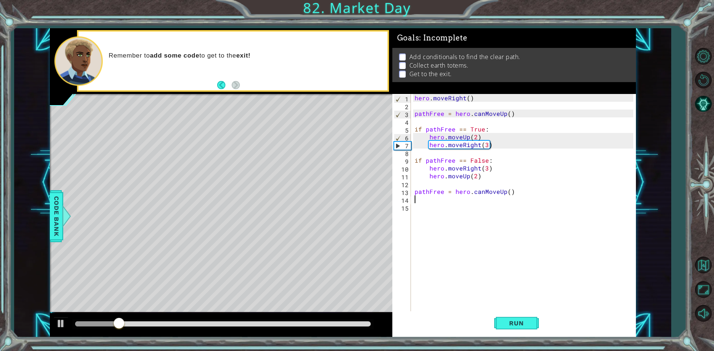
click at [466, 199] on div "hero . moveRight ( ) pathFree = hero . canMoveUp ( ) if pathFree == True : hero…" at bounding box center [525, 211] width 224 height 234
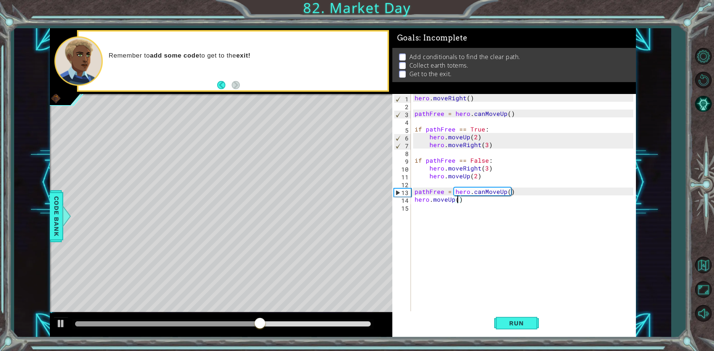
scroll to position [0, 3]
type textarea "hero.moveUp(2)"
click at [470, 205] on div "hero . moveRight ( ) pathFree = hero . canMoveUp ( ) if pathFree == True : hero…" at bounding box center [525, 211] width 224 height 234
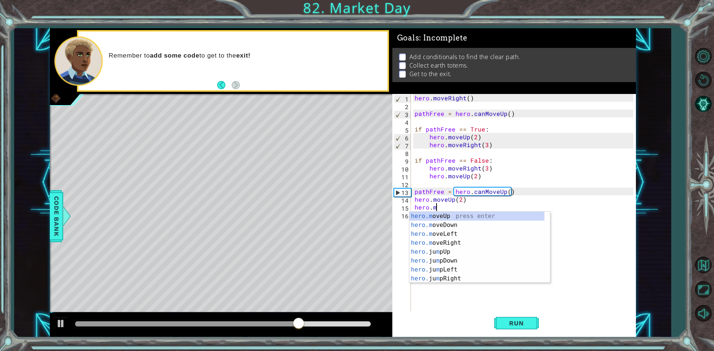
scroll to position [0, 1]
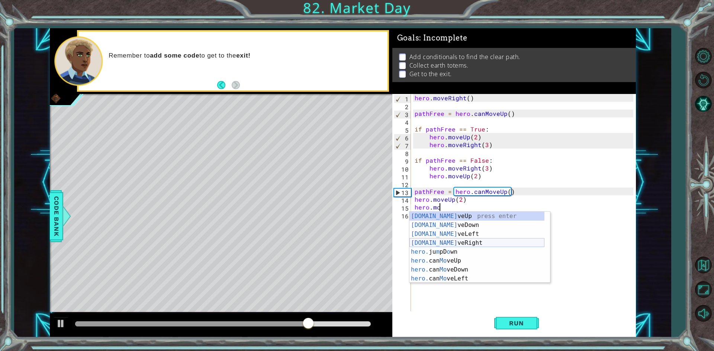
click at [477, 247] on div "[DOMAIN_NAME] veUp press enter [DOMAIN_NAME] veDown press enter [DOMAIN_NAME] v…" at bounding box center [476, 256] width 135 height 89
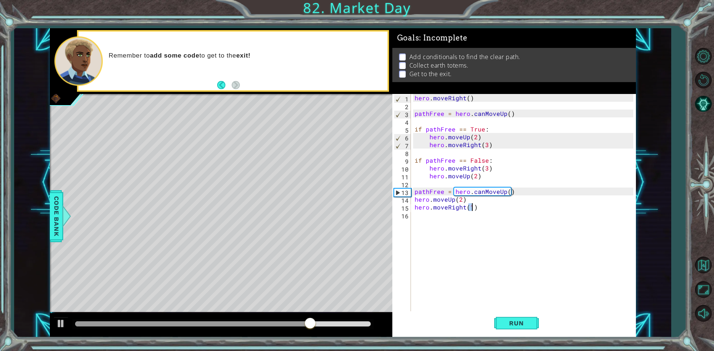
type textarea "hero.moveRight(1)"
click at [475, 225] on div "hero . moveRight ( ) pathFree = hero . canMoveUp ( ) if pathFree == True : hero…" at bounding box center [525, 211] width 224 height 234
click at [472, 211] on div "hero . moveRight ( ) pathFree = hero . canMoveUp ( ) if pathFree == True : hero…" at bounding box center [525, 211] width 224 height 234
type textarea "hero.moveRight(3)"
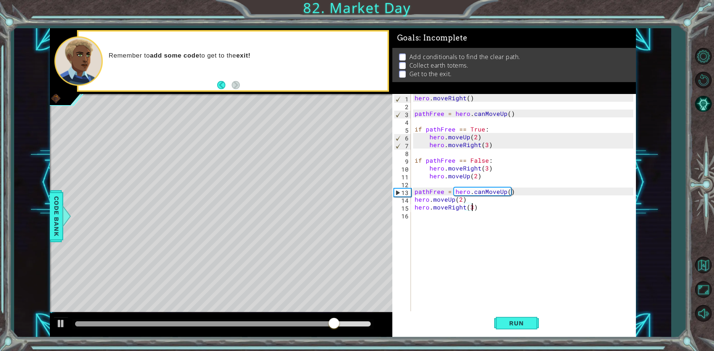
scroll to position [0, 3]
click at [452, 221] on div "hero . moveRight ( ) pathFree = hero . canMoveUp ( ) if pathFree == True : hero…" at bounding box center [525, 211] width 224 height 234
click at [520, 337] on div "1 2 3 4 5 6 7 8 9 10 11 12 13 14 15 16 hero . moveRight ( ) pathFree = hero . c…" at bounding box center [514, 215] width 244 height 243
click at [520, 327] on span "Run" at bounding box center [516, 323] width 29 height 7
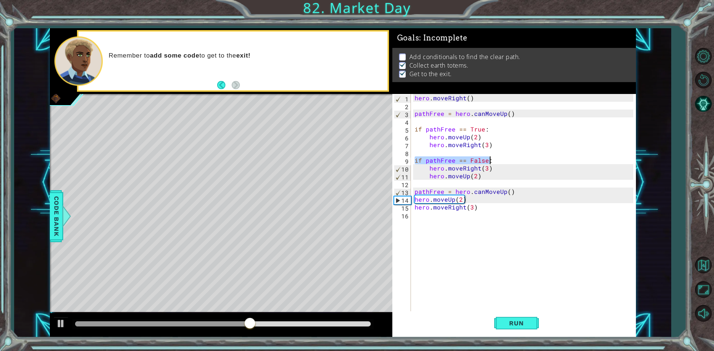
drag, startPoint x: 416, startPoint y: 161, endPoint x: 492, endPoint y: 160, distance: 76.3
click at [492, 160] on div "hero . moveRight ( ) pathFree = hero . canMoveUp ( ) if pathFree == True : hero…" at bounding box center [525, 211] width 224 height 234
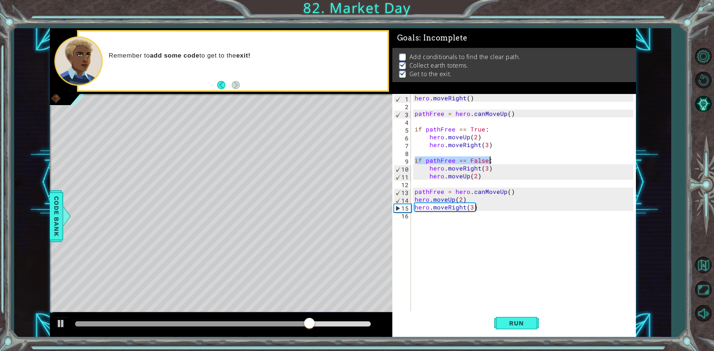
click at [530, 190] on div "hero . moveRight ( ) pathFree = hero . canMoveUp ( ) if pathFree == True : hero…" at bounding box center [525, 211] width 224 height 234
type textarea "pathFree = hero.canMoveUp()"
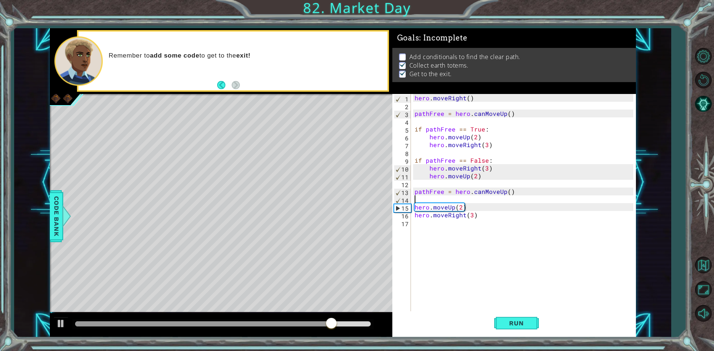
paste textarea "if pathFree == False:"
click at [501, 315] on button "Run" at bounding box center [516, 324] width 45 height 24
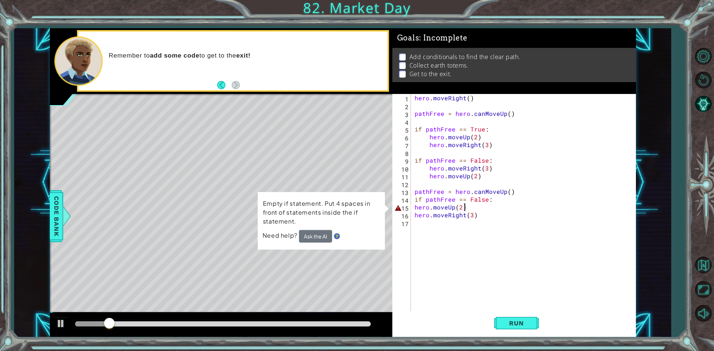
click at [485, 207] on div "hero . moveRight ( ) pathFree = hero . canMoveUp ( ) if pathFree == True : hero…" at bounding box center [525, 211] width 224 height 234
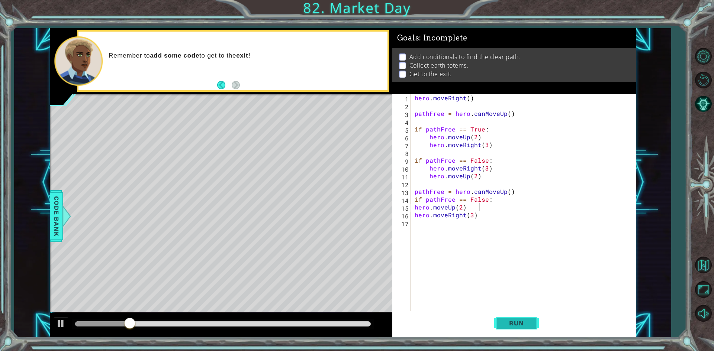
click at [502, 316] on button "Run" at bounding box center [516, 324] width 45 height 24
click at [504, 320] on span "Run" at bounding box center [516, 323] width 29 height 7
click at [708, 101] on button "AI Hint" at bounding box center [704, 104] width 22 height 22
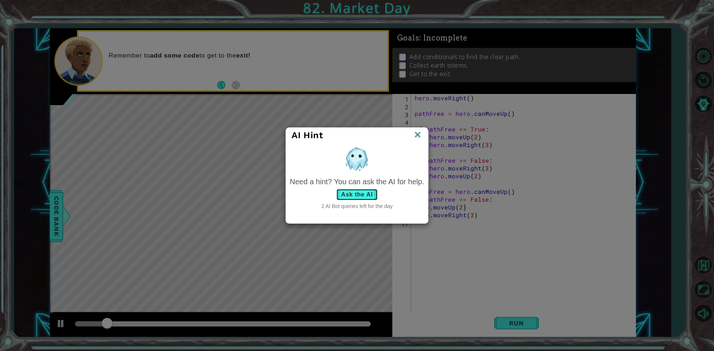
click at [353, 200] on button "Ask the AI" at bounding box center [356, 195] width 41 height 12
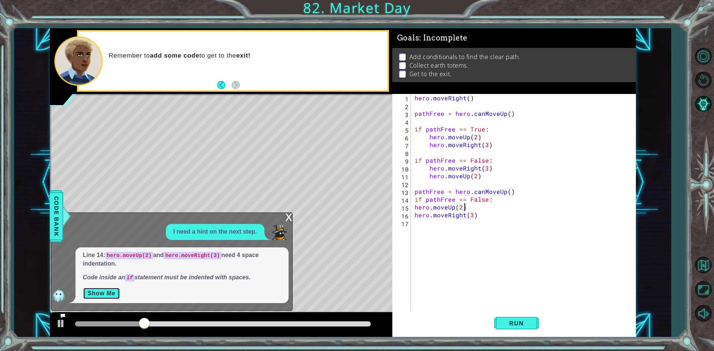
click at [104, 298] on button "Show Me" at bounding box center [102, 294] width 38 height 12
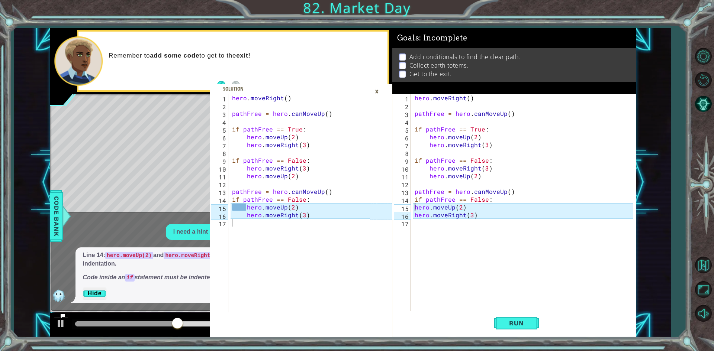
click at [413, 207] on div "hero . moveRight ( ) pathFree = hero . canMoveUp ( ) if pathFree == True : hero…" at bounding box center [525, 211] width 224 height 234
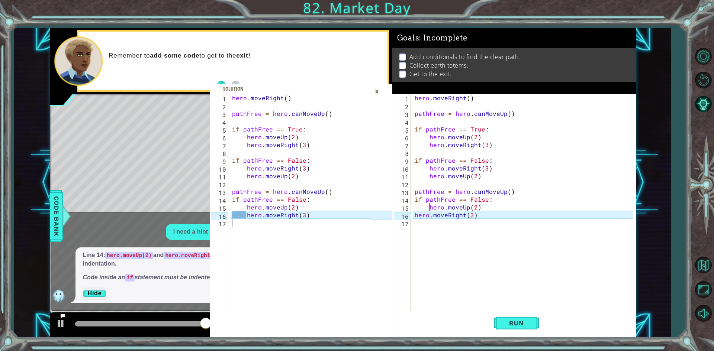
click at [410, 216] on div "16" at bounding box center [402, 216] width 17 height 8
click at [416, 213] on div "hero . moveRight ( ) pathFree = hero . canMoveUp ( ) if pathFree == True : hero…" at bounding box center [525, 211] width 224 height 234
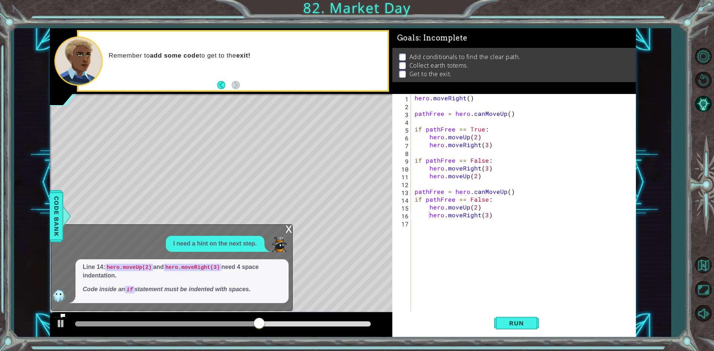
click at [289, 226] on div "x" at bounding box center [289, 228] width 7 height 7
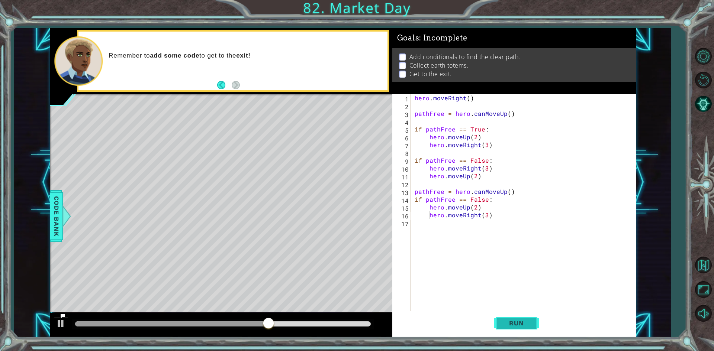
click at [507, 324] on span "Run" at bounding box center [516, 323] width 29 height 7
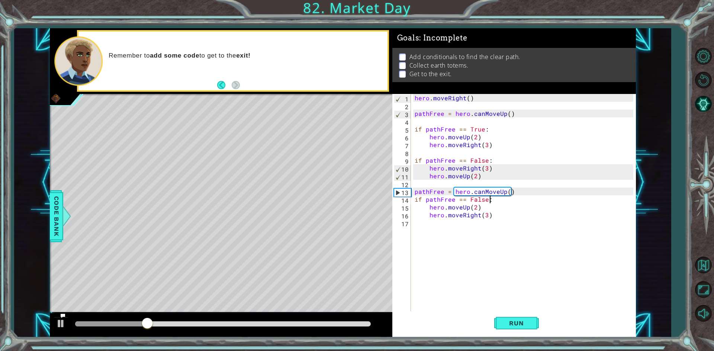
click at [489, 201] on div "hero . moveRight ( ) pathFree = hero . canMoveUp ( ) if pathFree == True : hero…" at bounding box center [525, 211] width 224 height 234
type textarea "i"
click at [504, 330] on button "Run" at bounding box center [516, 324] width 45 height 24
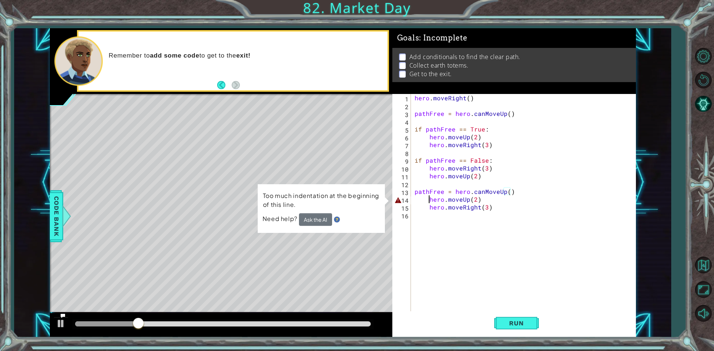
click at [428, 202] on div "hero . moveRight ( ) pathFree = hero . canMoveUp ( ) if pathFree == True : hero…" at bounding box center [525, 211] width 224 height 234
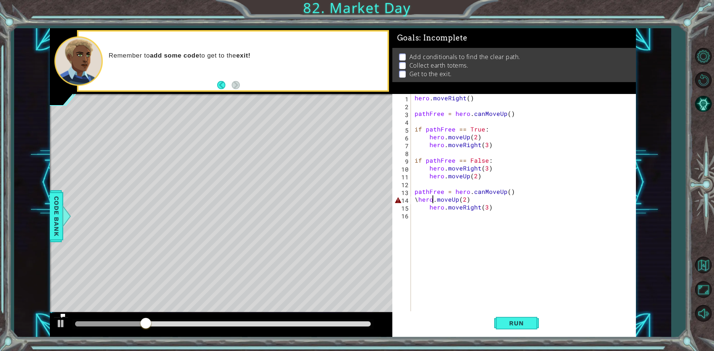
scroll to position [0, 1]
click at [523, 320] on span "Run" at bounding box center [516, 323] width 29 height 7
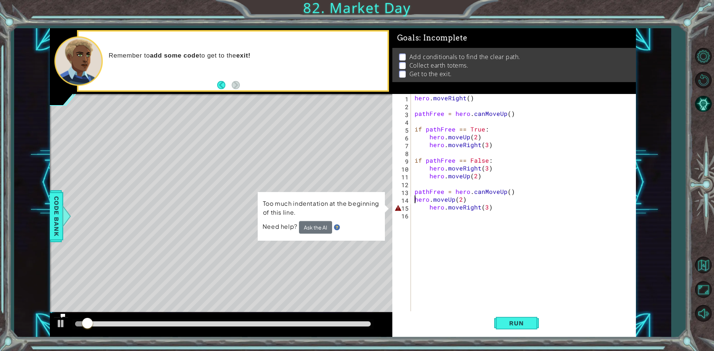
click at [427, 210] on div "hero . moveRight ( ) pathFree = hero . canMoveUp ( ) if pathFree == True : hero…" at bounding box center [525, 211] width 224 height 234
type textarea "hero.moveRight(3)"
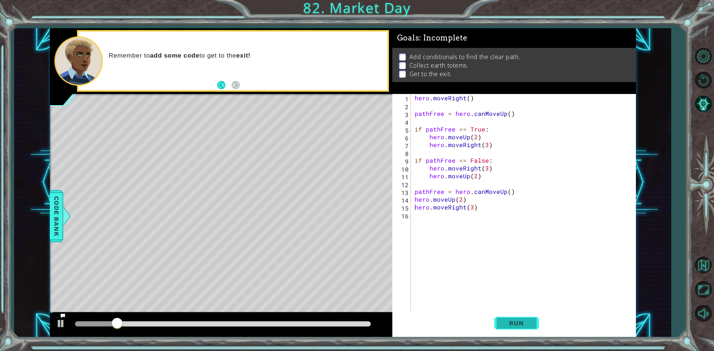
click at [501, 323] on button "Run" at bounding box center [516, 324] width 45 height 24
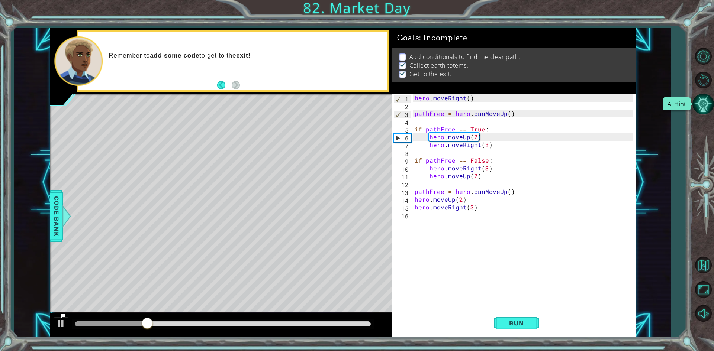
click at [708, 97] on button "AI Hint" at bounding box center [704, 104] width 22 height 22
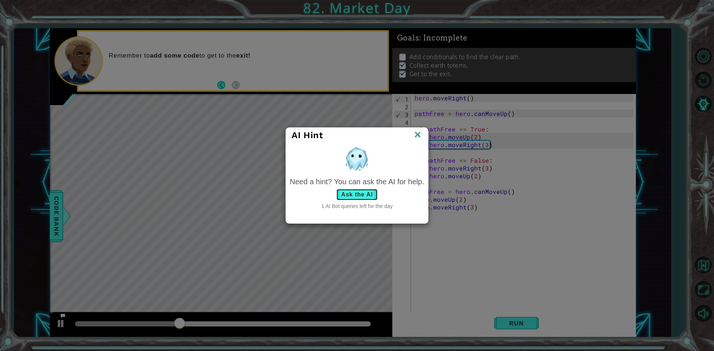
click at [340, 196] on button "Ask the AI" at bounding box center [356, 195] width 41 height 12
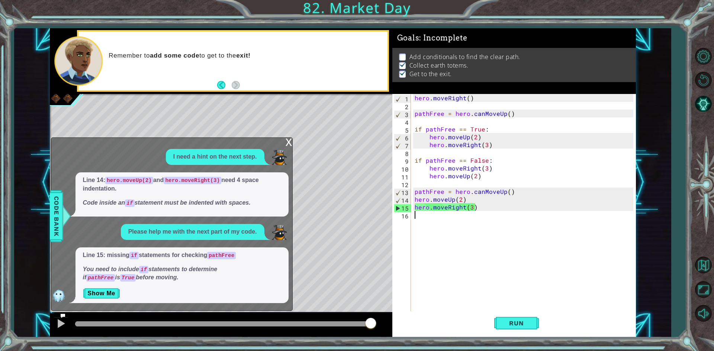
click at [433, 226] on div "hero . moveRight ( ) pathFree = hero . canMoveUp ( ) if pathFree == True : hero…" at bounding box center [525, 211] width 224 height 234
drag, startPoint x: 417, startPoint y: 128, endPoint x: 501, endPoint y: 127, distance: 84.4
click at [501, 127] on div "hero . moveRight ( ) pathFree = hero . canMoveUp ( ) if pathFree == True : hero…" at bounding box center [525, 211] width 224 height 234
type textarea "if pathFree == True:"
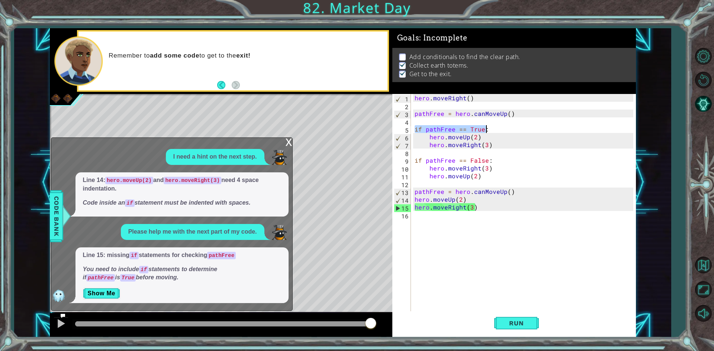
click at [456, 222] on div "hero . moveRight ( ) pathFree = hero . canMoveUp ( ) if pathFree == True : hero…" at bounding box center [525, 211] width 224 height 234
click at [491, 200] on div "hero . moveRight ( ) pathFree = hero . canMoveUp ( ) if pathFree == True : hero…" at bounding box center [525, 211] width 224 height 234
type textarea "hero.moveUp(2)"
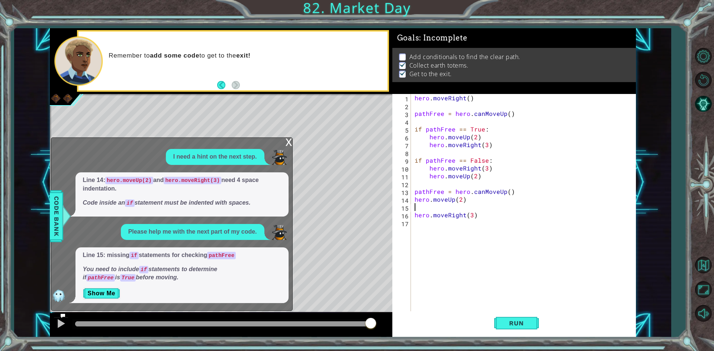
paste textarea "if pathFree == True:"
click at [524, 321] on span "Run" at bounding box center [516, 323] width 29 height 7
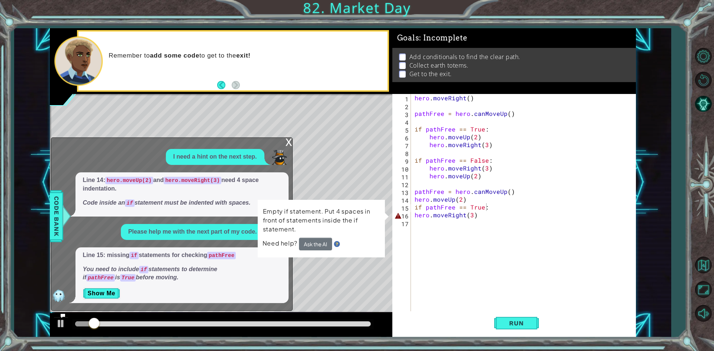
click at [412, 213] on div "if pathFree == True: 1 2 3 4 5 6 7 8 9 10 11 12 13 14 15 16 17 hero . moveRight…" at bounding box center [512, 203] width 241 height 219
click at [415, 213] on div "hero . moveRight ( ) pathFree = hero . canMoveUp ( ) if pathFree == True : hero…" at bounding box center [525, 211] width 224 height 234
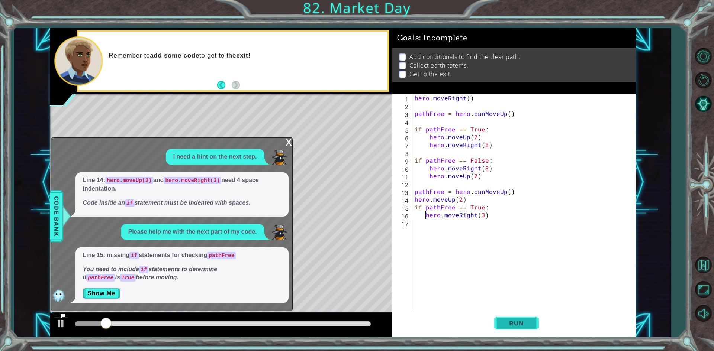
type textarea "hero.moveRight(3)"
click at [525, 318] on button "Run" at bounding box center [516, 324] width 45 height 24
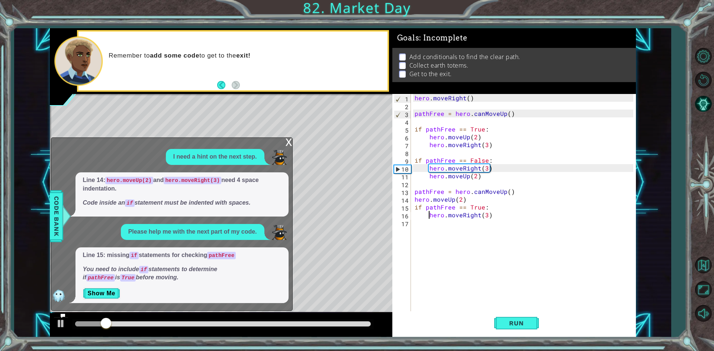
click at [290, 143] on div "x" at bounding box center [289, 141] width 7 height 7
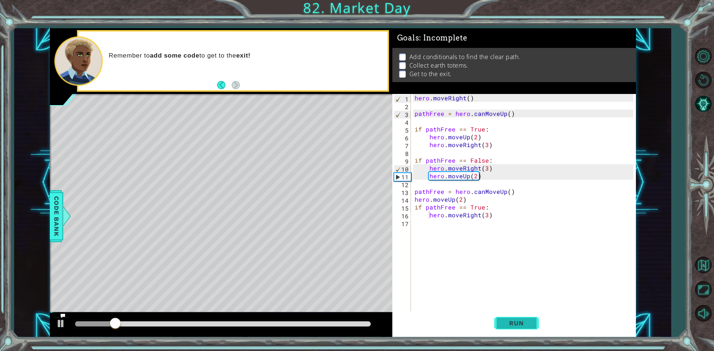
click at [501, 318] on button "Run" at bounding box center [516, 324] width 45 height 24
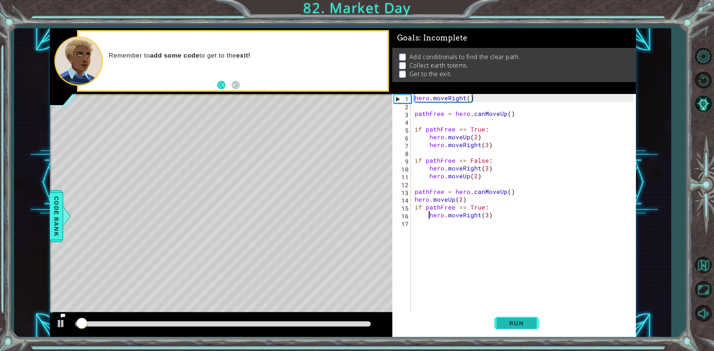
click at [501, 318] on button "Run" at bounding box center [516, 324] width 45 height 24
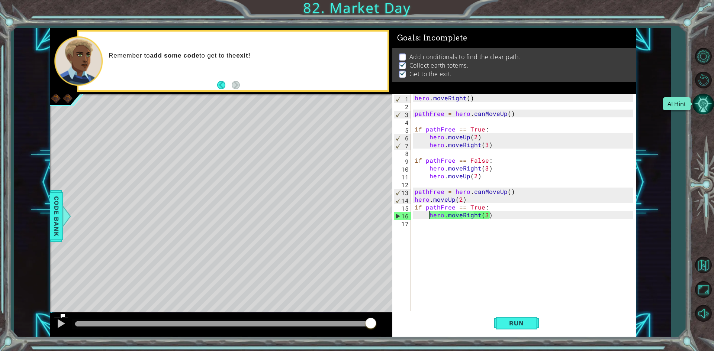
click at [705, 106] on button "AI Hint" at bounding box center [704, 104] width 22 height 22
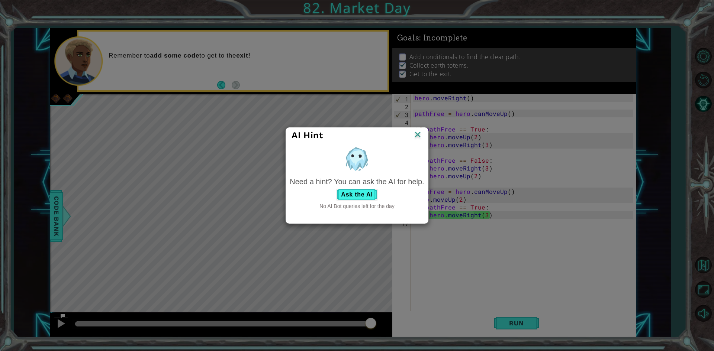
click at [421, 137] on img at bounding box center [418, 135] width 10 height 11
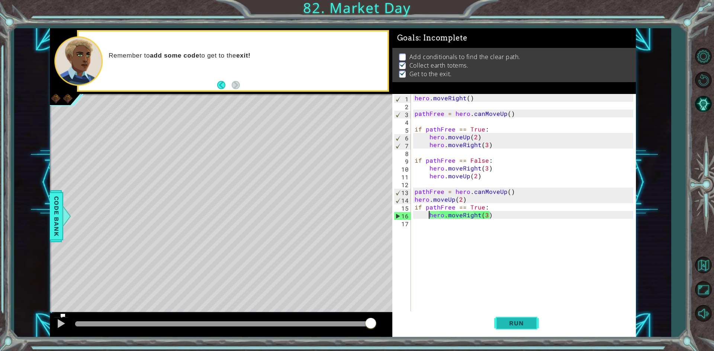
click at [511, 314] on button "Run" at bounding box center [516, 324] width 45 height 24
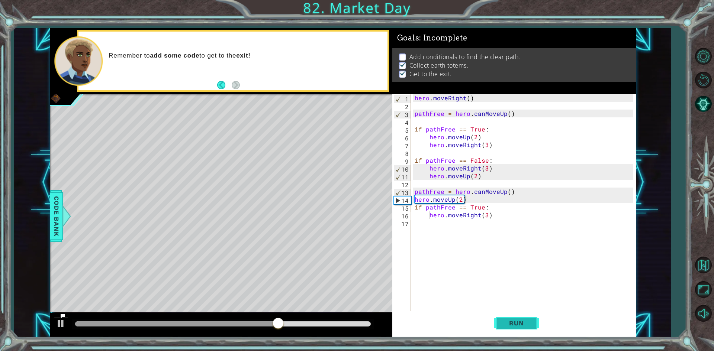
click at [510, 317] on button "Run" at bounding box center [516, 324] width 45 height 24
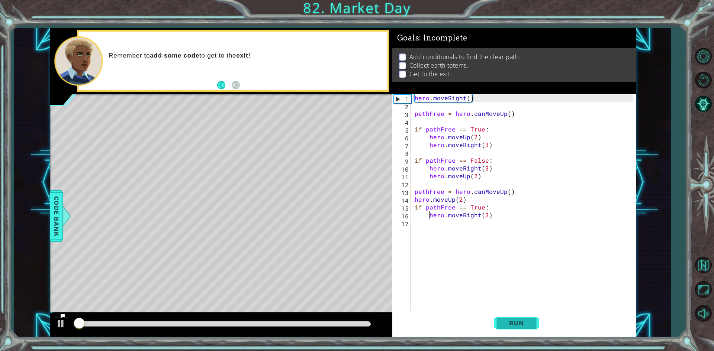
click at [510, 317] on button "Run" at bounding box center [516, 324] width 45 height 24
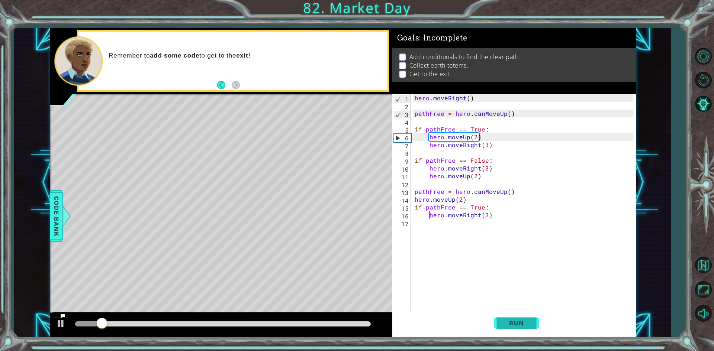
click at [533, 326] on button "Run" at bounding box center [516, 324] width 45 height 24
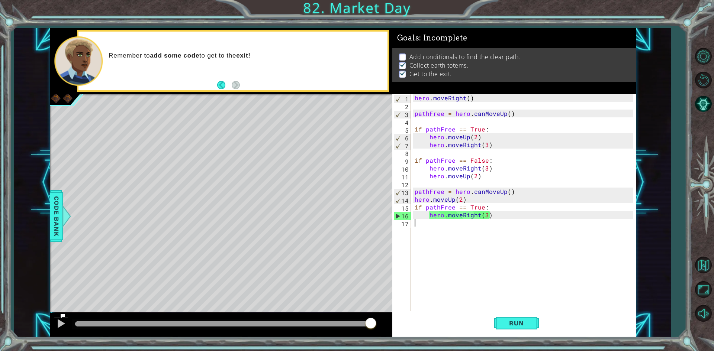
click at [462, 228] on div "hero . moveRight ( ) pathFree = hero . canMoveUp ( ) if pathFree == True : hero…" at bounding box center [525, 211] width 224 height 234
click at [706, 112] on button "AI Hint" at bounding box center [704, 104] width 22 height 22
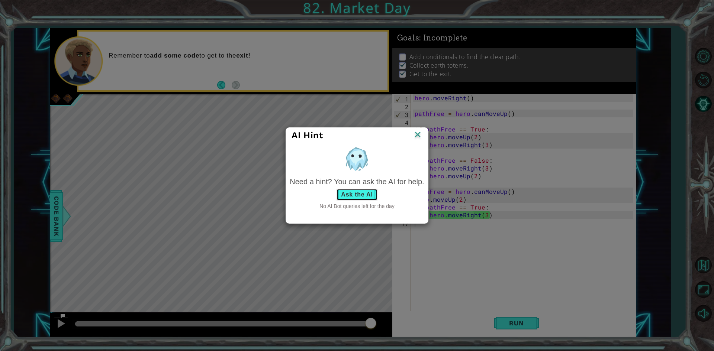
click at [367, 199] on button "Ask the AI" at bounding box center [356, 195] width 41 height 12
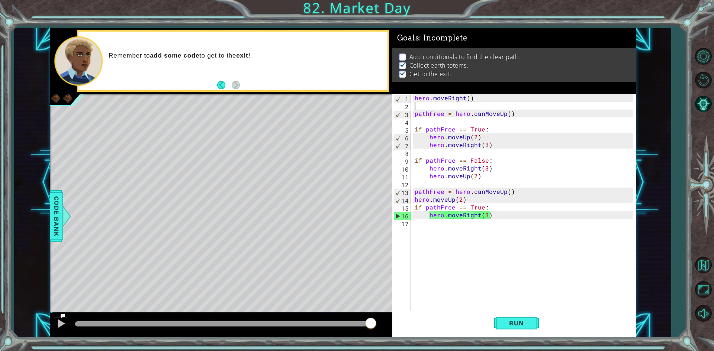
click at [413, 102] on div "hero . moveRight ( ) pathFree = hero . canMoveUp ( ) if pathFree == True : hero…" at bounding box center [525, 211] width 224 height 234
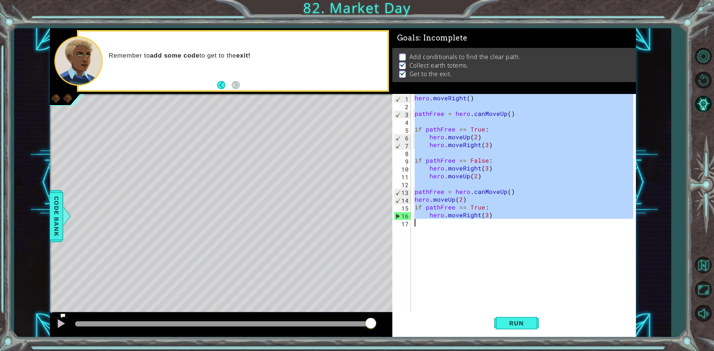
drag, startPoint x: 413, startPoint y: 96, endPoint x: 602, endPoint y: 346, distance: 313.8
click at [602, 346] on div "1 2 3 4 5 6 7 8 9 10 11 12 13 14 15 16 17 18 19 20 21 22 hero . moveRight ( ) p…" at bounding box center [357, 175] width 714 height 351
type textarea "hero.moveRight(3)"
click at [501, 244] on div "hero . moveRight ( ) pathFree = hero . canMoveUp ( ) if pathFree == True : hero…" at bounding box center [523, 203] width 220 height 219
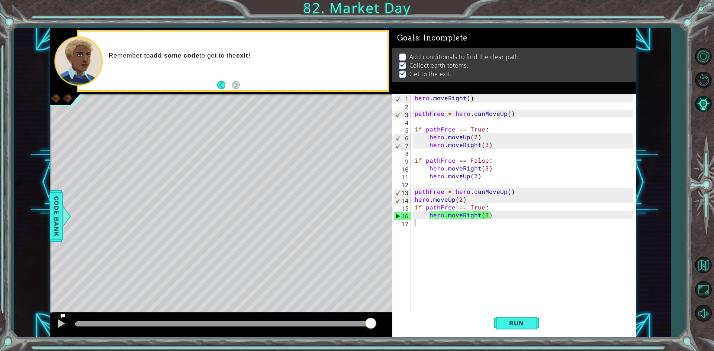
scroll to position [39, 0]
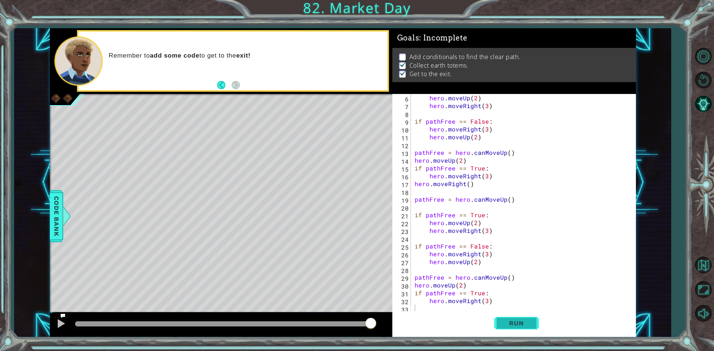
click at [511, 327] on span "Run" at bounding box center [516, 323] width 29 height 7
click at [505, 322] on span "Run" at bounding box center [516, 323] width 29 height 7
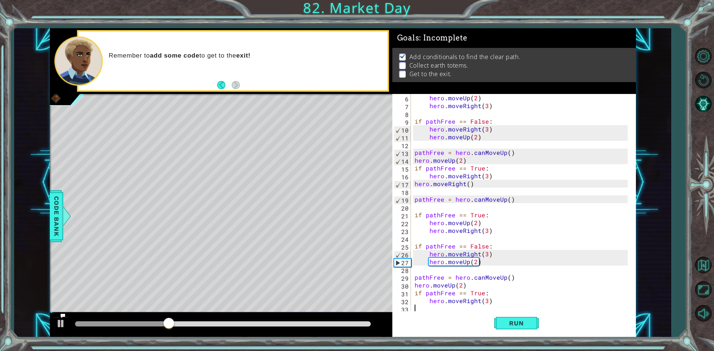
scroll to position [0, 0]
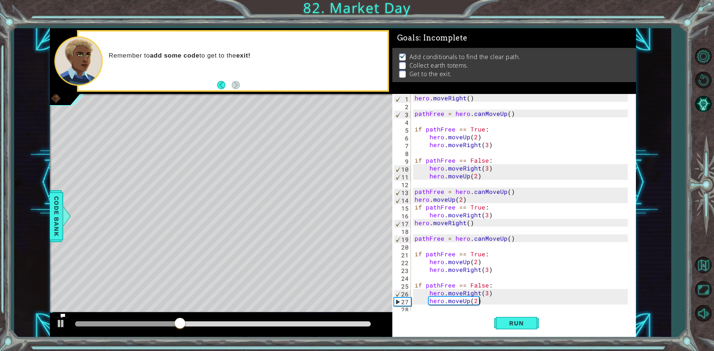
click at [481, 306] on div "hero . moveRight ( ) pathFree = hero . canMoveUp ( ) if pathFree == True : hero…" at bounding box center [522, 211] width 218 height 234
click at [482, 305] on div "hero . moveRight ( ) pathFree = hero . canMoveUp ( ) if pathFree == True : hero…" at bounding box center [522, 211] width 218 height 234
click at [482, 301] on div "hero . moveRight ( ) pathFree = hero . canMoveUp ( ) if pathFree == True : hero…" at bounding box center [522, 211] width 218 height 234
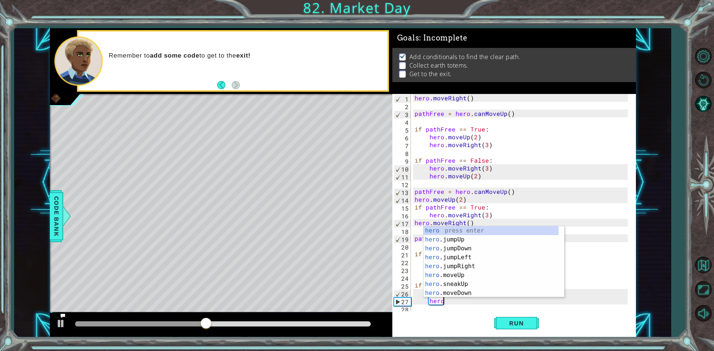
type textarea "h"
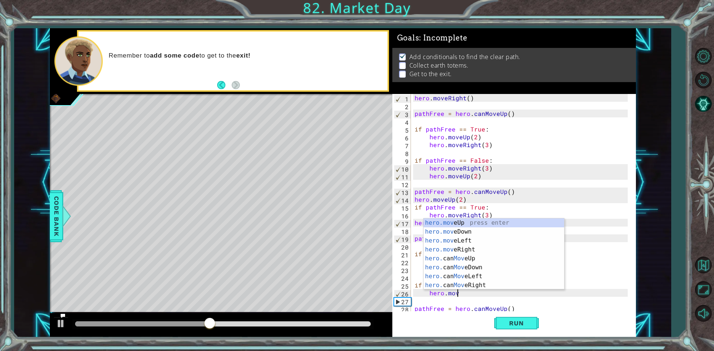
type textarea "h"
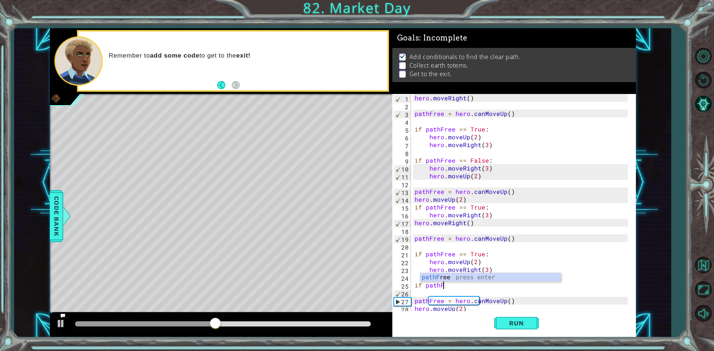
type textarea "i"
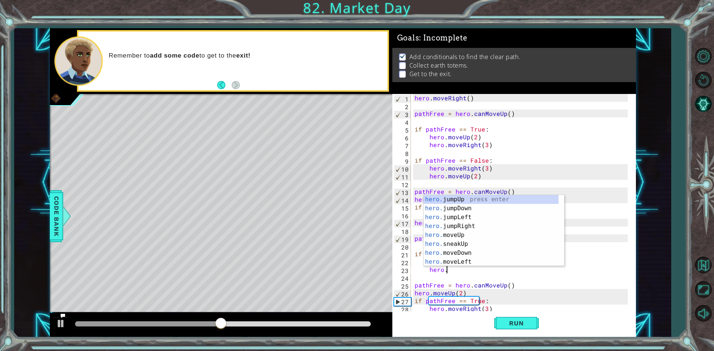
type textarea "h"
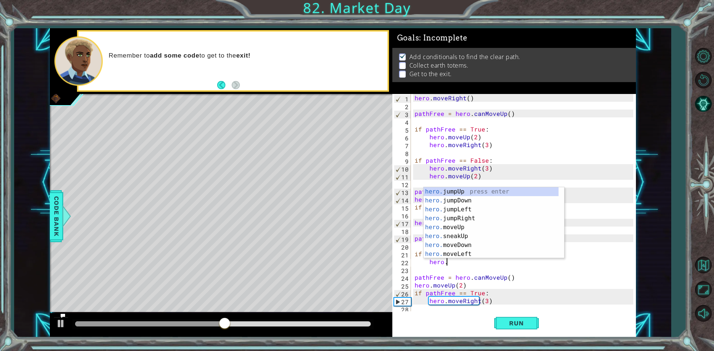
type textarea "h"
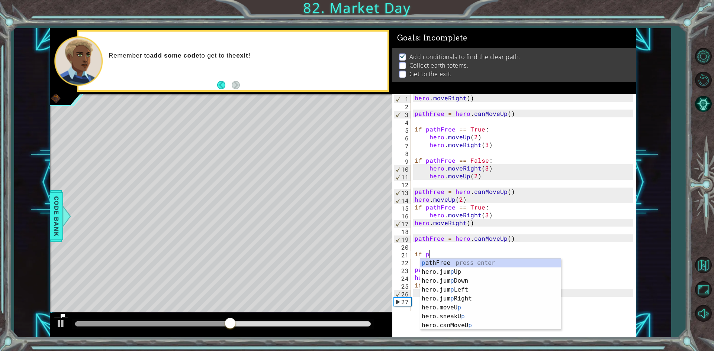
type textarea "i"
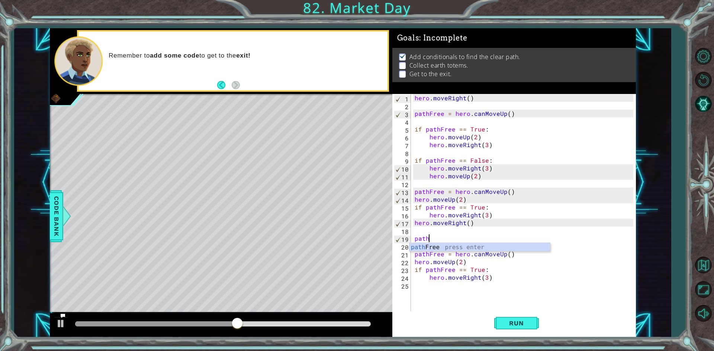
type textarea "p"
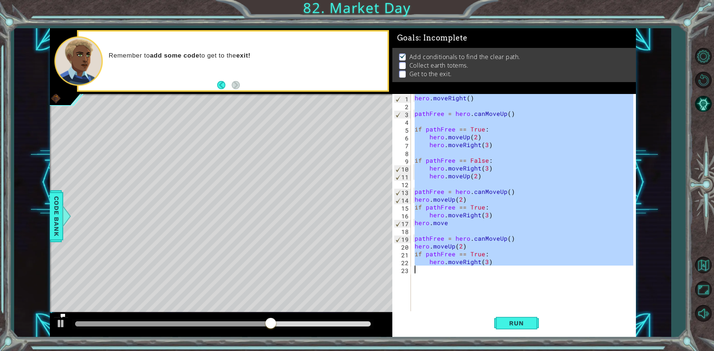
drag, startPoint x: 413, startPoint y: 97, endPoint x: 655, endPoint y: 369, distance: 363.5
click at [655, 351] on html "1 2 3 4 5 6 7 8 9 10 11 12 13 14 15 16 17 18 19 20 21 22 hero . moveRight ( ) p…" at bounding box center [357, 175] width 714 height 351
type textarea "hero.moveRight(3)"
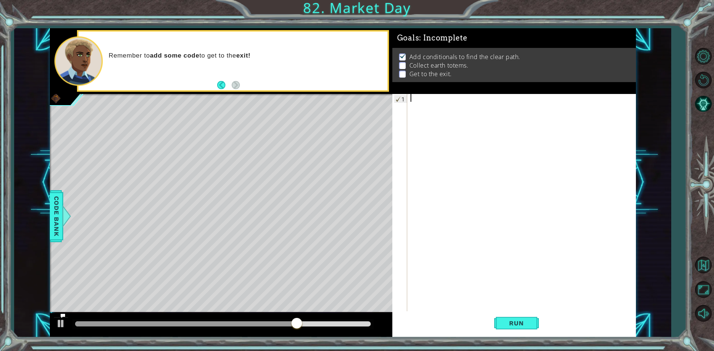
click at [594, 277] on div at bounding box center [523, 211] width 228 height 234
click at [517, 329] on button "Run" at bounding box center [516, 324] width 45 height 24
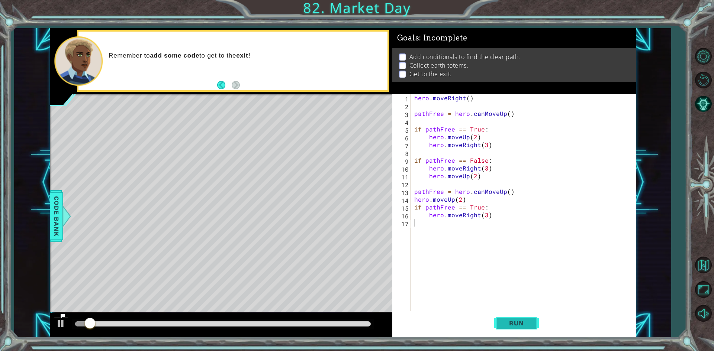
click at [520, 322] on span "Run" at bounding box center [516, 323] width 29 height 7
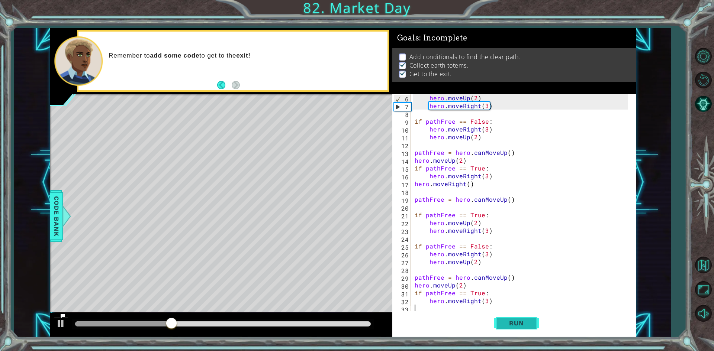
scroll to position [39, 0]
click at [524, 319] on button "Run" at bounding box center [516, 324] width 45 height 24
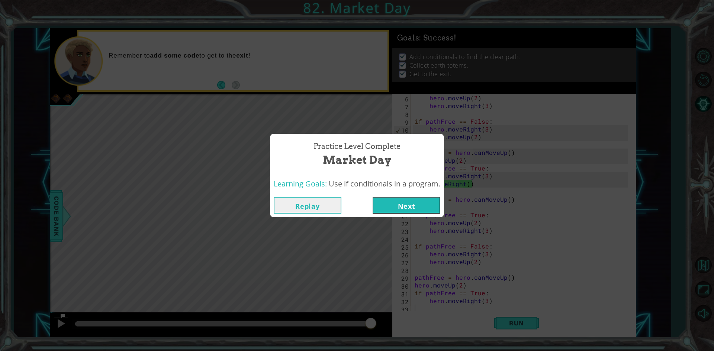
click at [421, 206] on button "Next" at bounding box center [407, 205] width 68 height 17
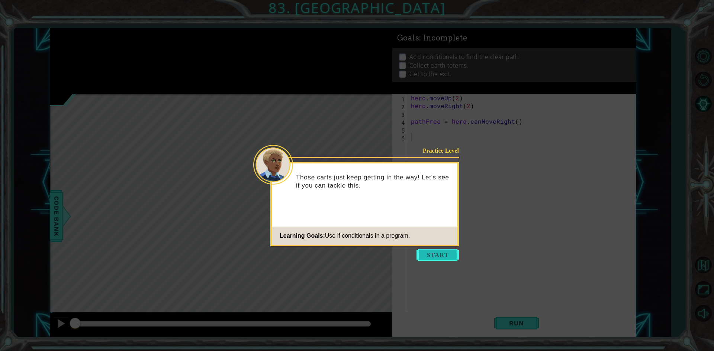
click at [442, 253] on button "Start" at bounding box center [438, 255] width 42 height 12
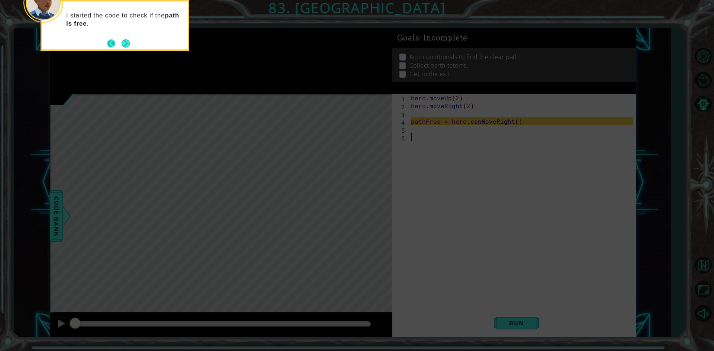
click at [121, 45] on button "Next" at bounding box center [125, 43] width 9 height 9
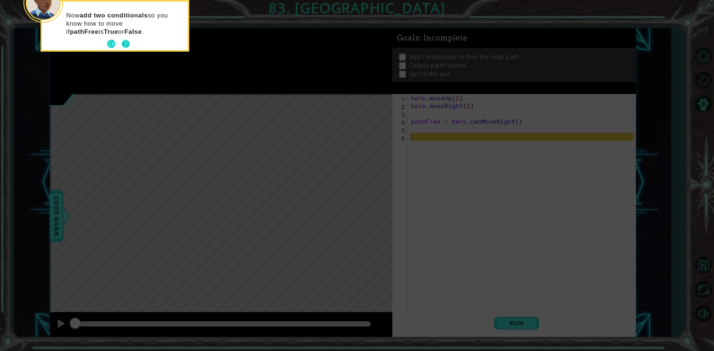
click at [122, 41] on button "Next" at bounding box center [126, 44] width 8 height 8
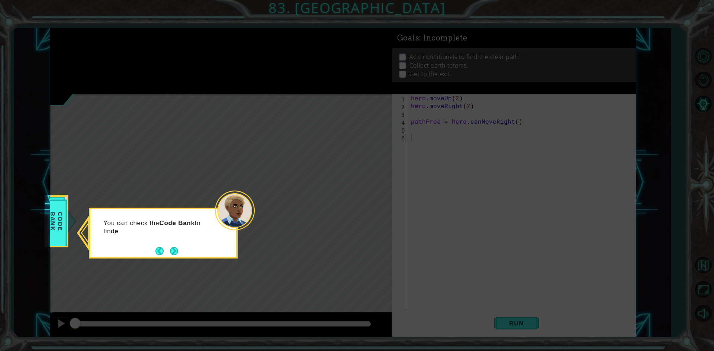
click at [181, 255] on div "You can check the Code Bank to find e" at bounding box center [163, 233] width 149 height 51
click at [181, 255] on div "You can check the Code Bank to find example conditionals ." at bounding box center [163, 233] width 149 height 51
click at [179, 250] on button "Next" at bounding box center [174, 251] width 9 height 9
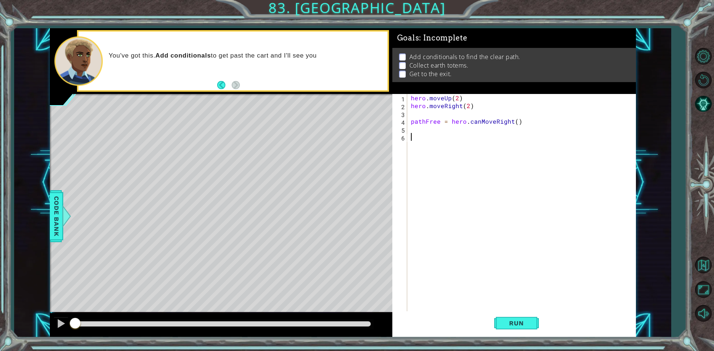
click at [518, 339] on div "1 ההההההההההההההההההההההההההההההההההההההההההההההההההההההההההההההההההההההההההההה…" at bounding box center [357, 175] width 714 height 351
click at [501, 311] on div "hero . moveUp ( 2 ) hero . moveRight ( 2 ) pathFree = hero . canMoveRight ( )" at bounding box center [523, 211] width 228 height 234
click at [507, 318] on button "Run" at bounding box center [516, 324] width 45 height 24
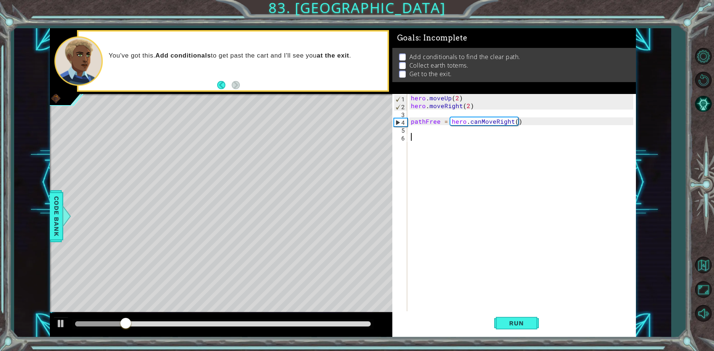
click at [447, 133] on div "hero . moveUp ( 2 ) hero . moveRight ( 2 ) pathFree = hero . canMoveRight ( )" at bounding box center [523, 211] width 228 height 234
drag, startPoint x: 413, startPoint y: 105, endPoint x: 485, endPoint y: 107, distance: 71.8
click at [485, 107] on div "hero . moveUp ( 2 ) hero . moveRight ( 2 ) pathFree = hero . canMoveRight ( )" at bounding box center [523, 211] width 228 height 234
type textarea "hero.moveRight(2)"
drag, startPoint x: 412, startPoint y: 105, endPoint x: 473, endPoint y: 108, distance: 61.4
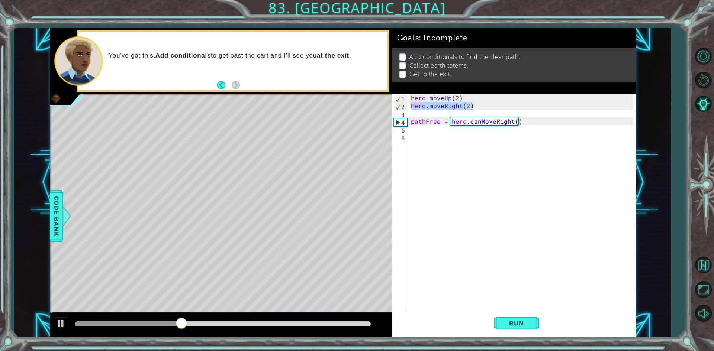
click at [473, 108] on div "hero . moveUp ( 2 ) hero . moveRight ( 2 ) pathFree = hero . canMoveRight ( )" at bounding box center [523, 211] width 228 height 234
click at [443, 138] on div "hero . moveUp ( 2 ) hero . moveRight ( 2 ) pathFree = hero . canMoveRight ( )" at bounding box center [523, 211] width 228 height 234
click at [442, 135] on div "hero . moveUp ( 2 ) hero . moveRight ( 2 ) pathFree = hero . canMoveRight ( )" at bounding box center [523, 211] width 228 height 234
click at [439, 134] on div "hero . moveUp ( 2 ) hero . moveRight ( 2 ) pathFree = hero . canMoveRight ( )" at bounding box center [523, 211] width 228 height 234
click at [423, 129] on div "hero . moveUp ( 2 ) hero . moveRight ( 2 ) pathFree = hero . canMoveRight ( )" at bounding box center [523, 211] width 228 height 234
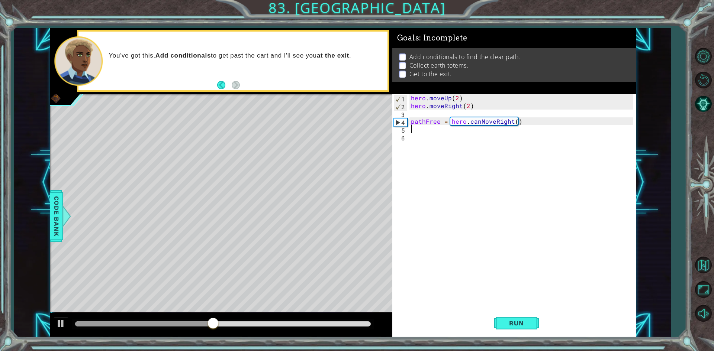
paste textarea "hero.moveRight(2)"
type textarea "hero.moveRight(2)"
click at [422, 141] on div "hero . moveUp ( 2 ) hero . moveRight ( 2 ) pathFree = hero . canMoveRight ( ) h…" at bounding box center [523, 211] width 228 height 234
type textarea "g"
drag, startPoint x: 409, startPoint y: 97, endPoint x: 461, endPoint y: 96, distance: 51.7
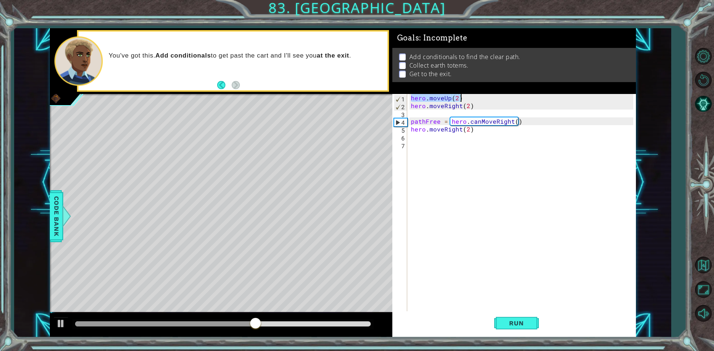
click at [461, 96] on div "hero . moveUp ( 2 ) hero . moveRight ( 2 ) pathFree = hero . canMoveRight ( ) h…" at bounding box center [521, 203] width 224 height 219
type textarea "hero.moveUp(2)"
click at [418, 137] on div "hero . moveUp ( 2 ) hero . moveRight ( 2 ) pathFree = hero . canMoveRight ( ) h…" at bounding box center [523, 211] width 228 height 234
paste textarea "hero.moveUp(2)"
type textarea "hero.moveUp(3)"
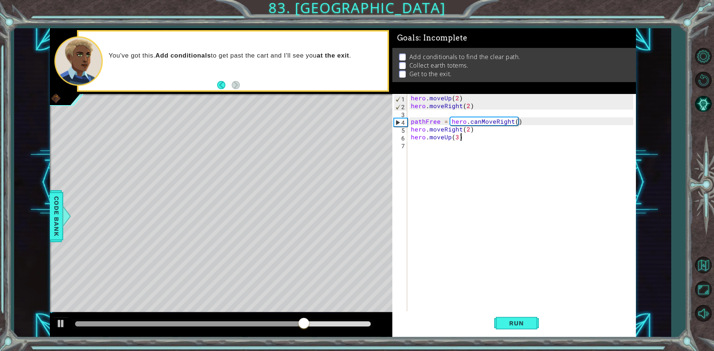
scroll to position [0, 3]
click at [414, 152] on div "hero . moveUp ( 2 ) hero . moveRight ( 2 ) pathFree = hero . canMoveRight ( ) h…" at bounding box center [523, 211] width 228 height 234
drag, startPoint x: 411, startPoint y: 129, endPoint x: 473, endPoint y: 131, distance: 62.5
click at [473, 131] on div "hero . moveUp ( 2 ) hero . moveRight ( 2 ) pathFree = hero . canMoveRight ( ) h…" at bounding box center [523, 211] width 228 height 234
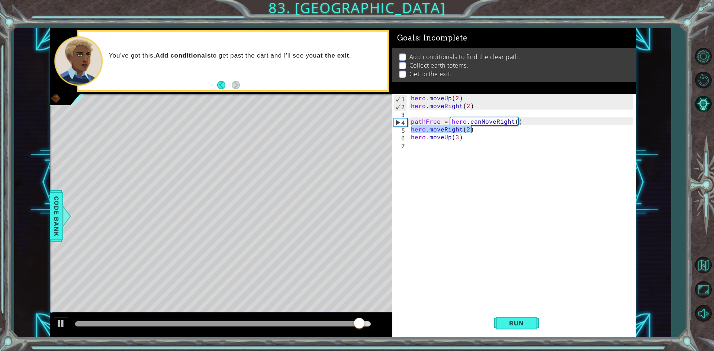
type textarea "hero.moveRight(2)"
click at [418, 143] on div "hero . moveUp ( 2 ) hero . moveRight ( 2 ) pathFree = hero . canMoveRight ( ) h…" at bounding box center [523, 211] width 228 height 234
paste textarea "hero.moveRight(2)"
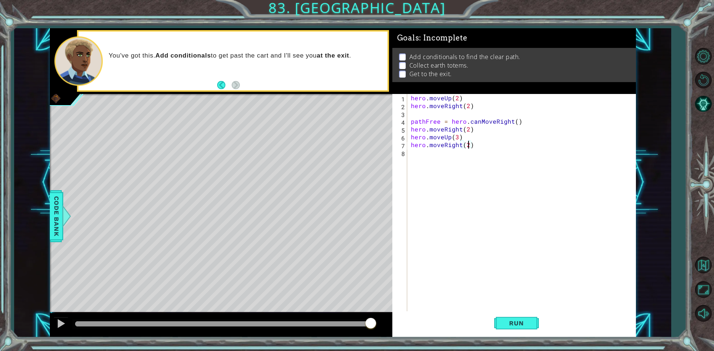
click at [467, 145] on div "hero . moveUp ( 2 ) hero . moveRight ( 2 ) pathFree = hero . canMoveRight ( ) h…" at bounding box center [523, 211] width 228 height 234
click at [513, 325] on span "Run" at bounding box center [516, 323] width 29 height 7
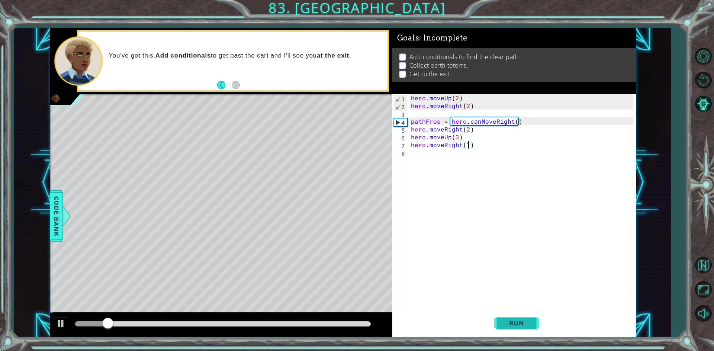
click at [520, 326] on span "Run" at bounding box center [516, 323] width 29 height 7
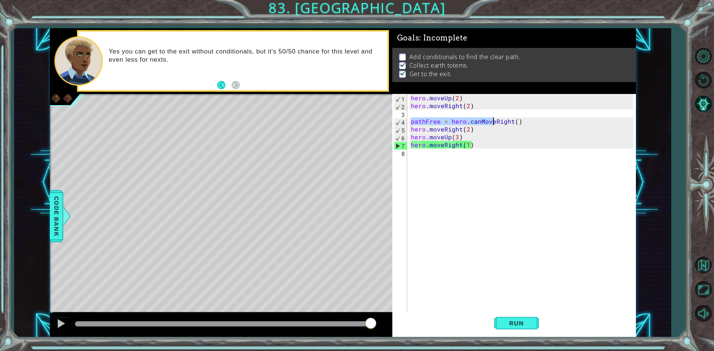
drag, startPoint x: 409, startPoint y: 120, endPoint x: 492, endPoint y: 121, distance: 82.9
click at [492, 121] on div "hero . moveUp ( 2 ) hero . moveRight ( 2 ) pathFree = hero . canMoveRight ( ) h…" at bounding box center [523, 211] width 228 height 234
type textarea "pathFree = hero.canMoveRight()"
click at [540, 123] on div "hero . moveUp ( 2 ) hero . moveRight ( 2 ) pathFree = hero . canMoveRight ( ) h…" at bounding box center [523, 211] width 228 height 234
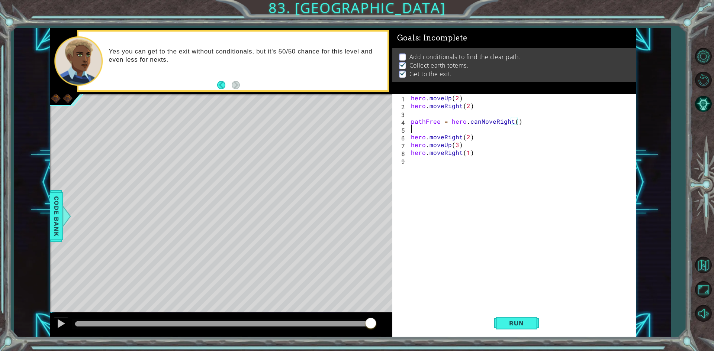
scroll to position [0, 0]
paste textarea "pathFree = hero.canMove"
type textarea "p"
click at [479, 131] on div "hero . moveUp ( 2 ) hero . moveRight ( 2 ) pathFree = hero . canMoveRight ( ) h…" at bounding box center [523, 211] width 228 height 234
paste textarea "pathFree = hero.canMove"
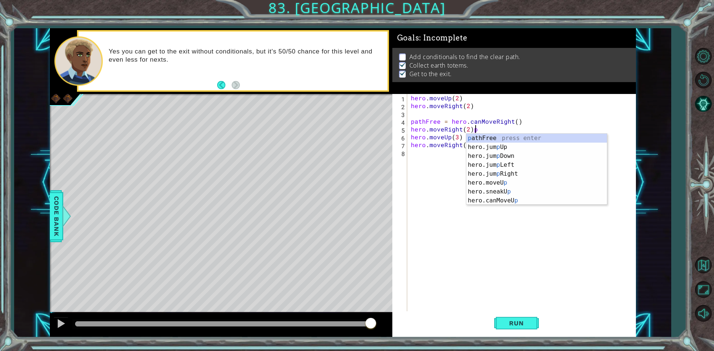
type textarea "hero.moveRight(2)"
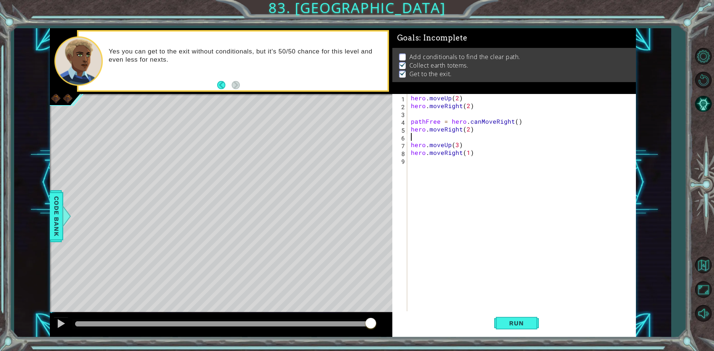
paste textarea "pathFree = hero.canMove"
click at [500, 138] on div "hero . moveUp ( 2 ) hero . moveRight ( 2 ) pathFree = hero . canMoveRight ( ) h…" at bounding box center [523, 211] width 228 height 234
click at [515, 316] on button "Run" at bounding box center [516, 324] width 45 height 24
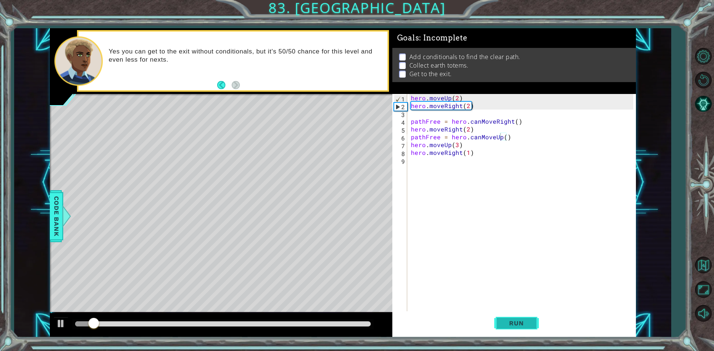
click at [507, 320] on span "Run" at bounding box center [516, 323] width 29 height 7
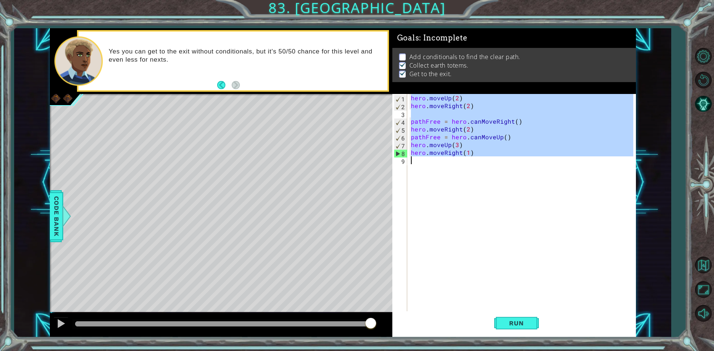
drag, startPoint x: 409, startPoint y: 99, endPoint x: 508, endPoint y: 166, distance: 118.4
click at [508, 166] on div "hero . moveUp ( 2 ) hero . moveRight ( 2 ) pathFree = hero . canMoveRight ( ) h…" at bounding box center [523, 211] width 228 height 234
type textarea "hero.moveRight(1)"
click at [481, 166] on div "hero . moveUp ( 2 ) hero . moveRight ( 2 ) pathFree = hero . canMoveRight ( ) h…" at bounding box center [521, 203] width 224 height 219
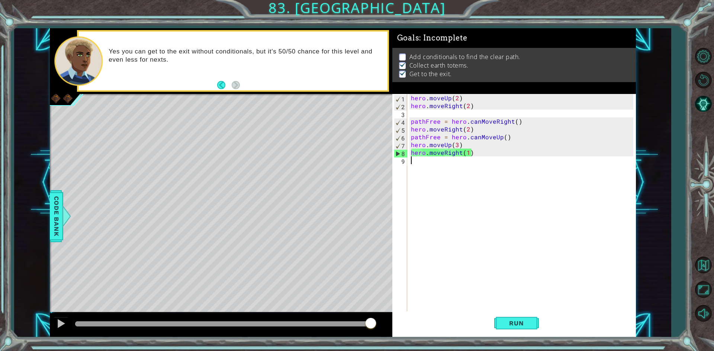
scroll to position [0, 0]
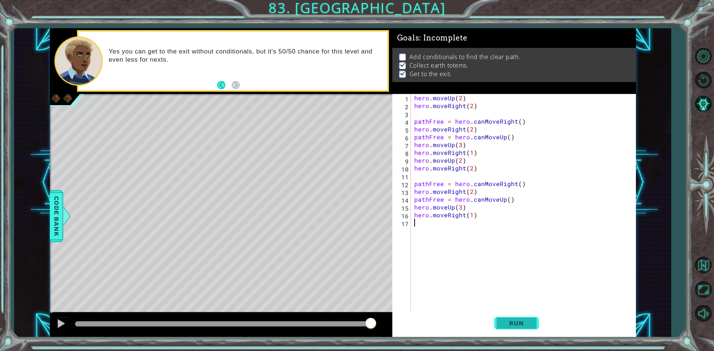
click at [528, 323] on span "Run" at bounding box center [516, 323] width 29 height 7
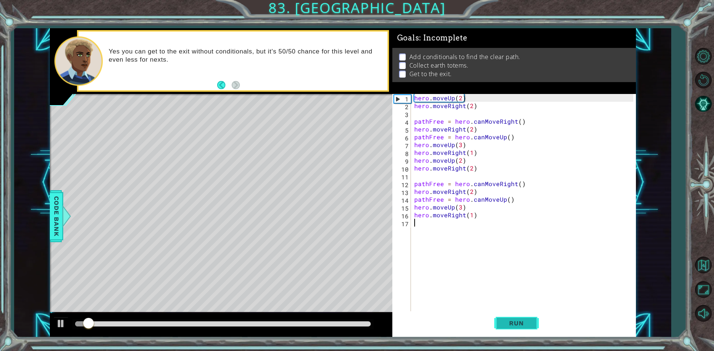
click at [510, 321] on span "Run" at bounding box center [516, 323] width 29 height 7
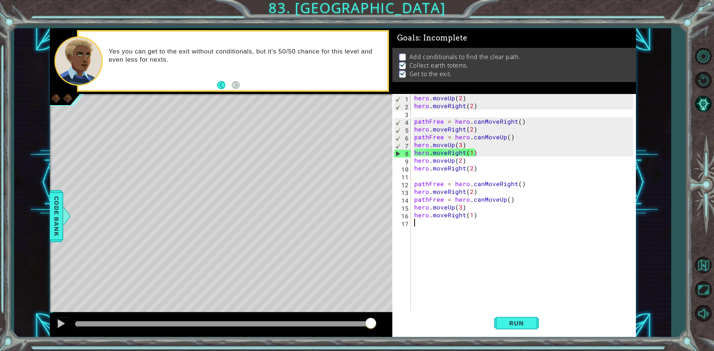
click at [497, 220] on div "hero . moveUp ( 2 ) hero . moveRight ( 2 ) pathFree = hero . canMoveRight ( ) h…" at bounding box center [525, 211] width 224 height 234
drag, startPoint x: 491, startPoint y: 210, endPoint x: 484, endPoint y: 210, distance: 7.1
click at [486, 210] on div "hero . moveUp ( 2 ) hero . moveRight ( 2 ) pathFree = hero . canMoveRight ( ) h…" at bounding box center [525, 211] width 224 height 234
click at [473, 216] on div "hero . moveUp ( 2 ) hero . moveRight ( 2 ) pathFree = hero . canMoveRight ( ) h…" at bounding box center [525, 211] width 224 height 234
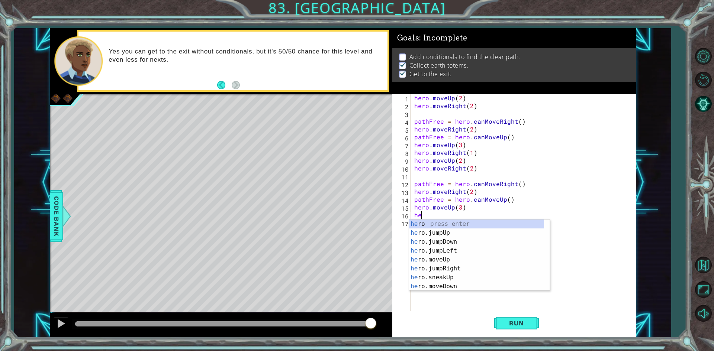
type textarea "h"
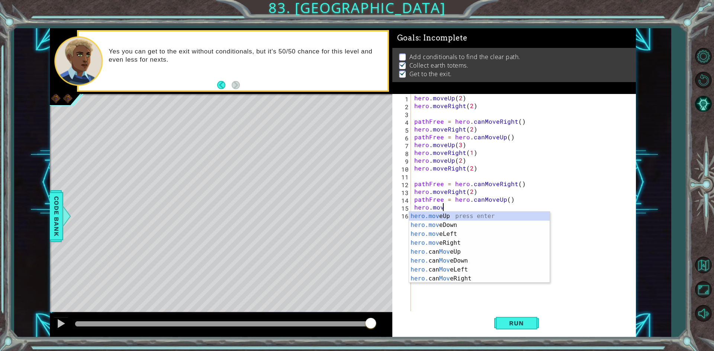
type textarea "h"
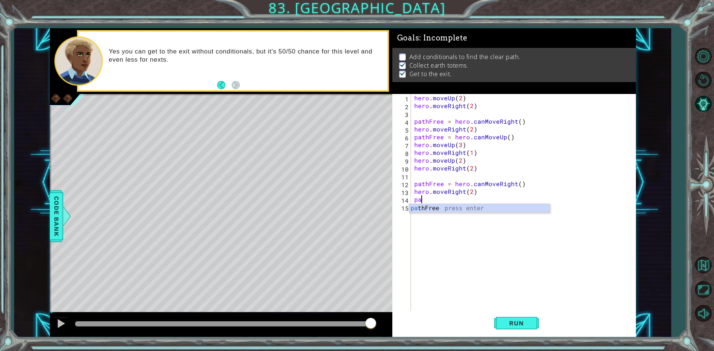
type textarea "p"
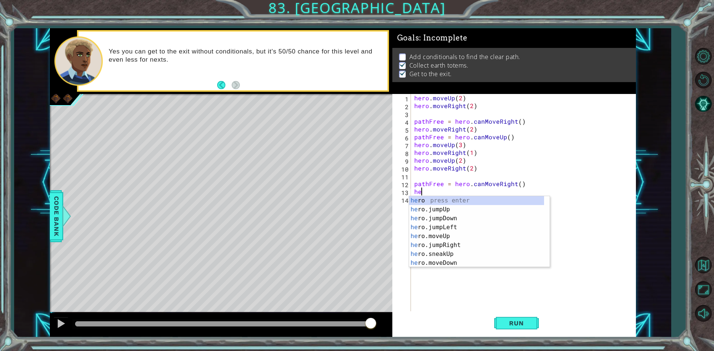
type textarea "h"
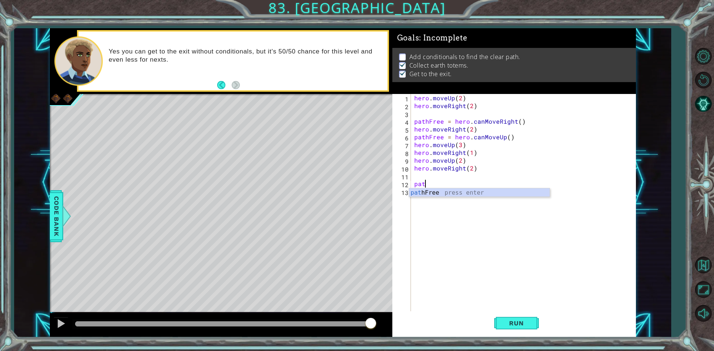
type textarea "p"
type textarea "hero.moveRight(2)"
click at [60, 223] on span "Code Bank" at bounding box center [57, 215] width 12 height 45
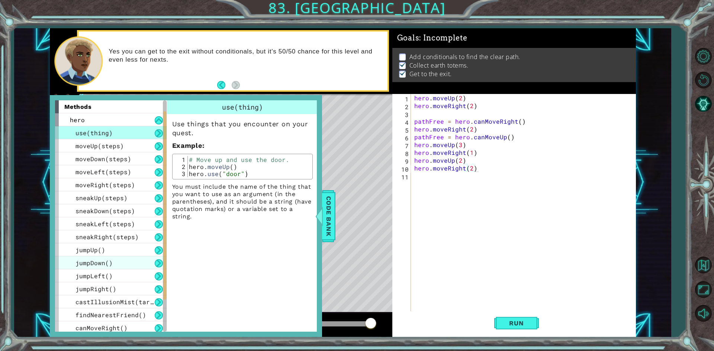
scroll to position [81, 0]
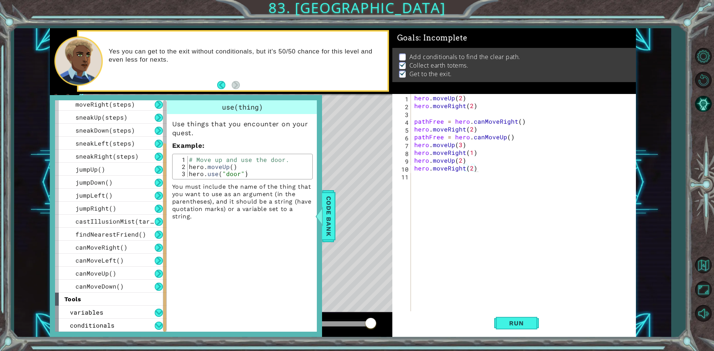
click at [338, 222] on div "Level Map" at bounding box center [222, 203] width 344 height 219
click at [334, 229] on span "Code Bank" at bounding box center [329, 215] width 12 height 45
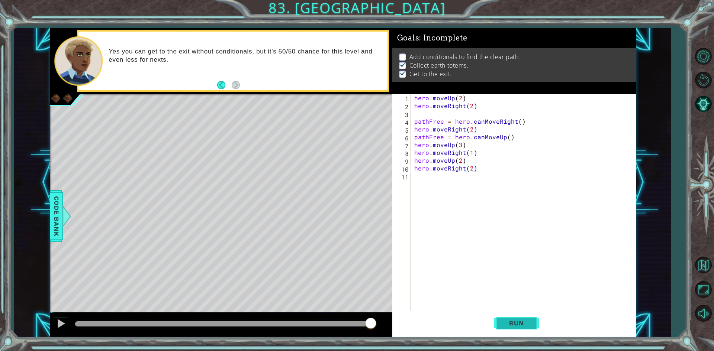
click at [523, 334] on button "Run" at bounding box center [516, 324] width 45 height 24
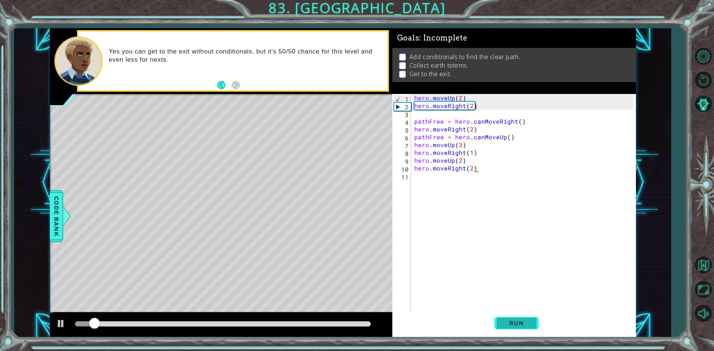
click at [523, 328] on button "Run" at bounding box center [516, 324] width 45 height 24
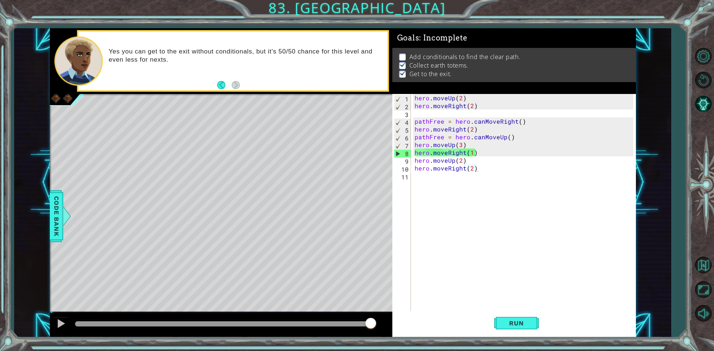
drag, startPoint x: 299, startPoint y: 188, endPoint x: 77, endPoint y: 369, distance: 286.8
click at [77, 351] on html "1 ההההההההההההההההההההההההההההההההההההההההההההההההההההההההההההההההההההההההההההה…" at bounding box center [357, 175] width 714 height 351
drag, startPoint x: 287, startPoint y: 103, endPoint x: 305, endPoint y: 105, distance: 18.0
click at [305, 105] on div "Level Map" at bounding box center [222, 203] width 344 height 219
click at [519, 323] on span "Run" at bounding box center [516, 323] width 29 height 7
